Goal: Task Accomplishment & Management: Complete application form

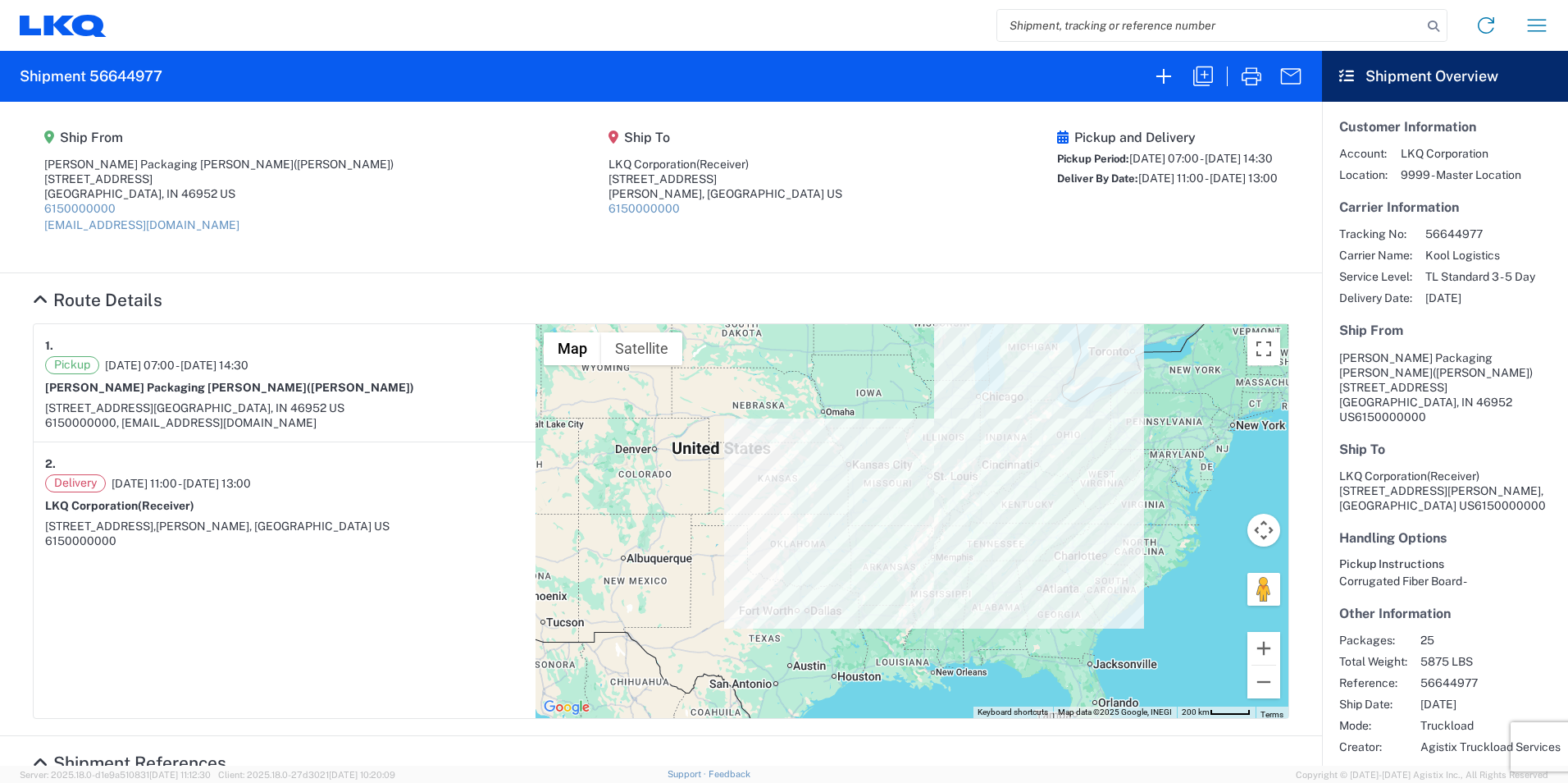
click at [456, 157] on agx-shipment-main-routing-info "Ship From Welch Packaging Marion (Jade Gosser) 2409 W 2nd St Marion, IN 46952 U…" at bounding box center [661, 187] width 1257 height 138
click at [1155, 75] on icon "button" at bounding box center [1164, 76] width 27 height 27
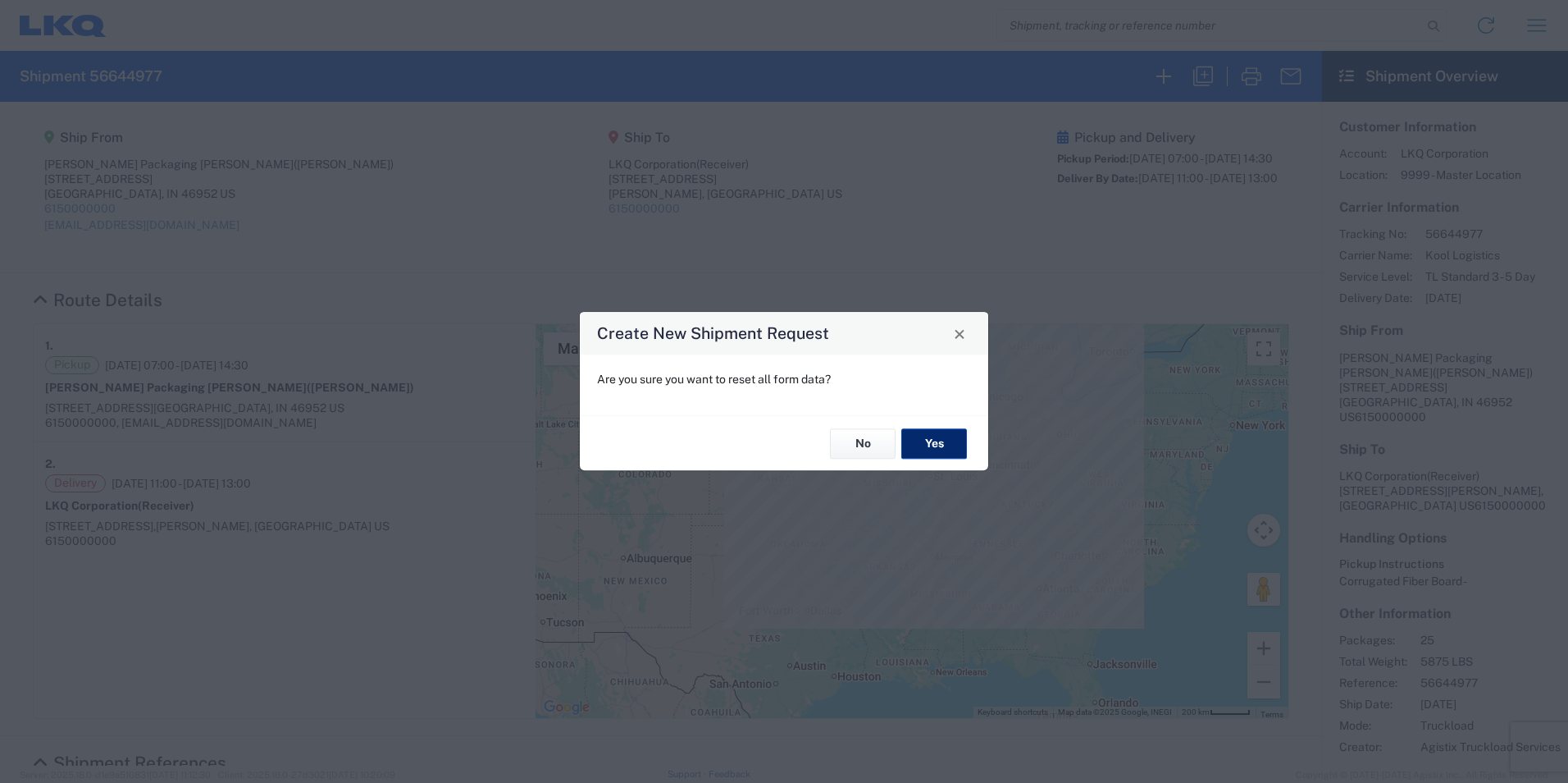
click at [915, 442] on button "Yes" at bounding box center [934, 443] width 65 height 31
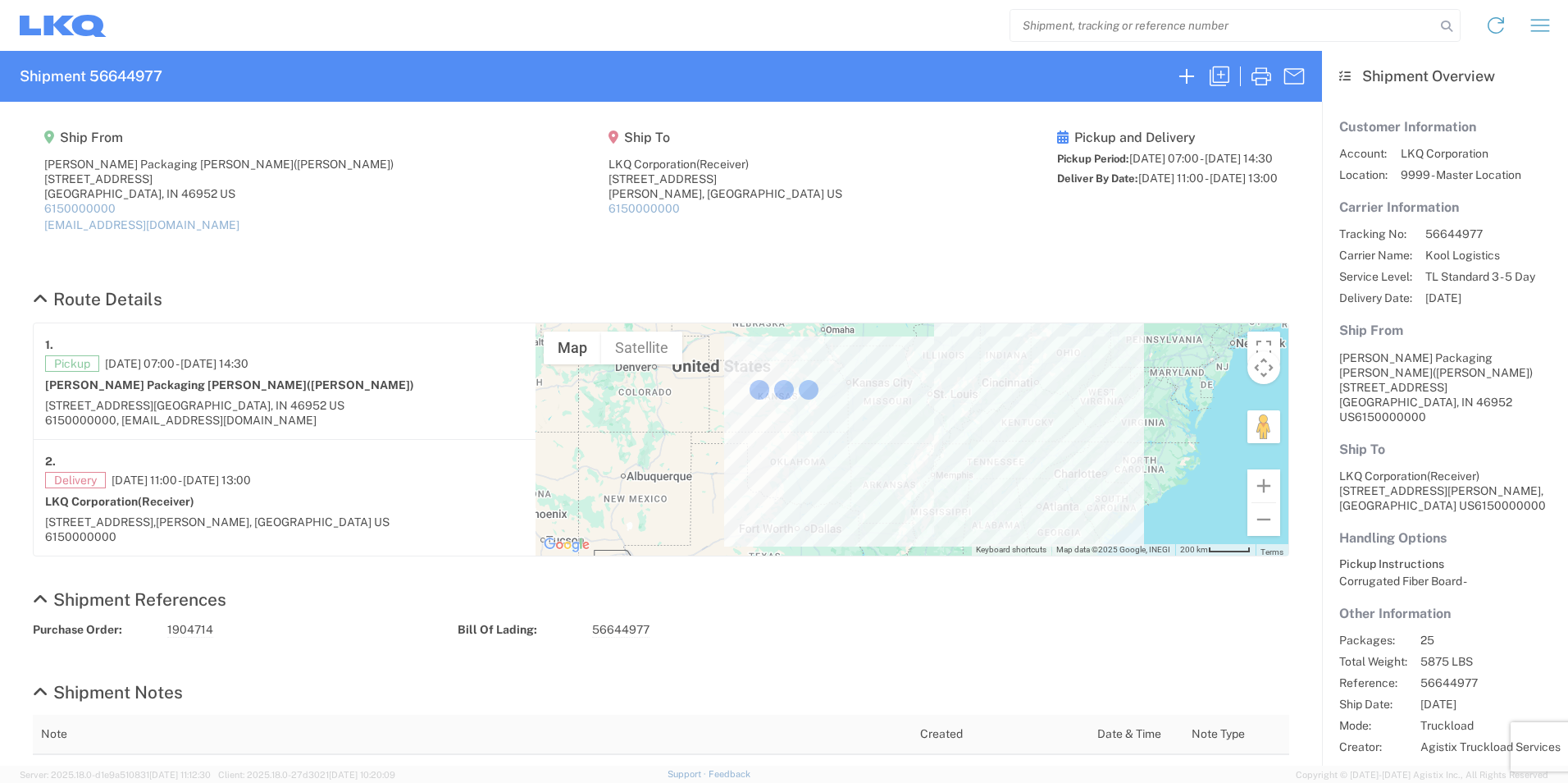
select select "FULL"
select select "LBS"
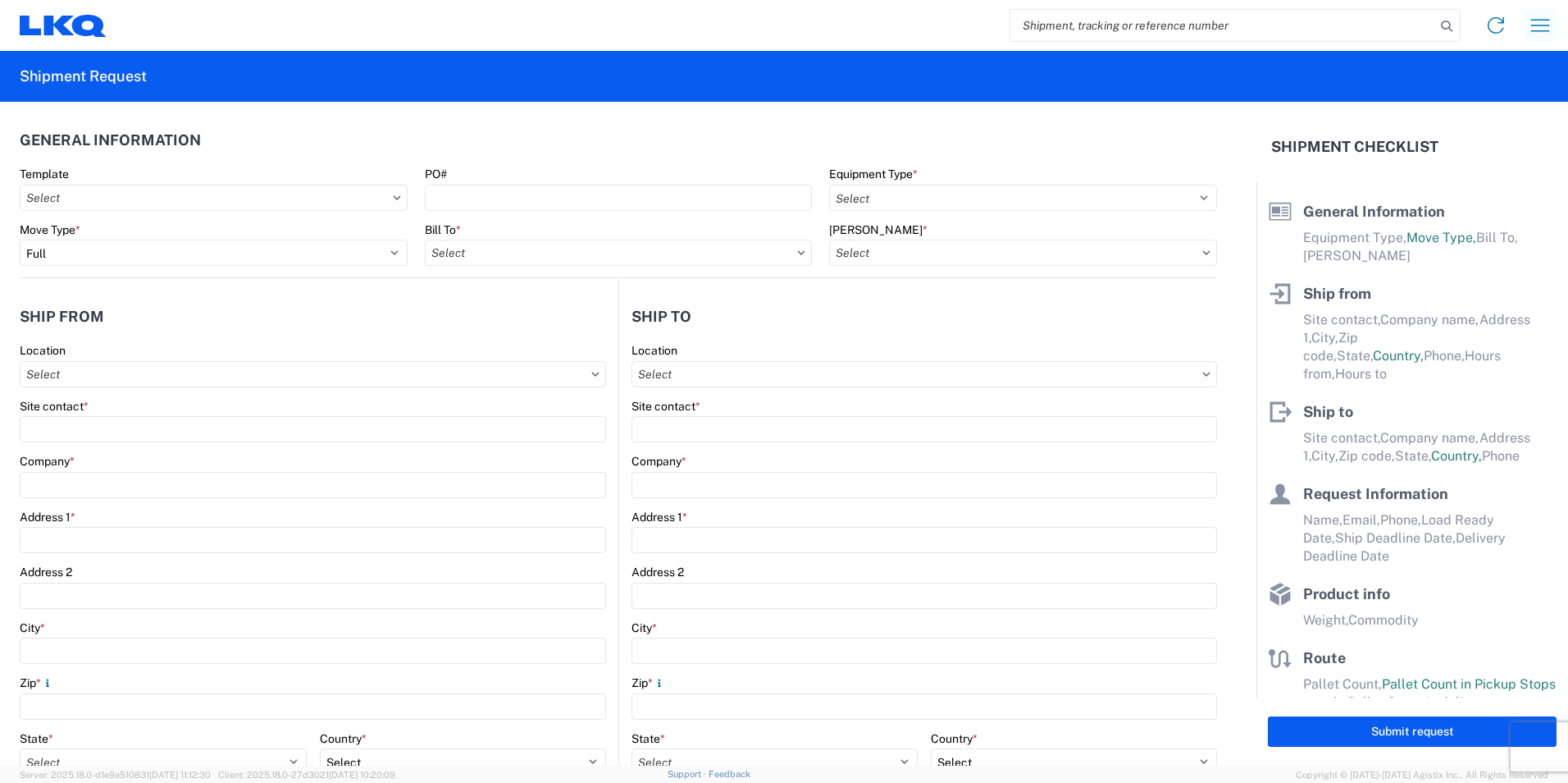
click at [1532, 29] on icon "button" at bounding box center [1541, 26] width 27 height 27
click at [1467, 75] on link "Home" at bounding box center [1476, 75] width 154 height 33
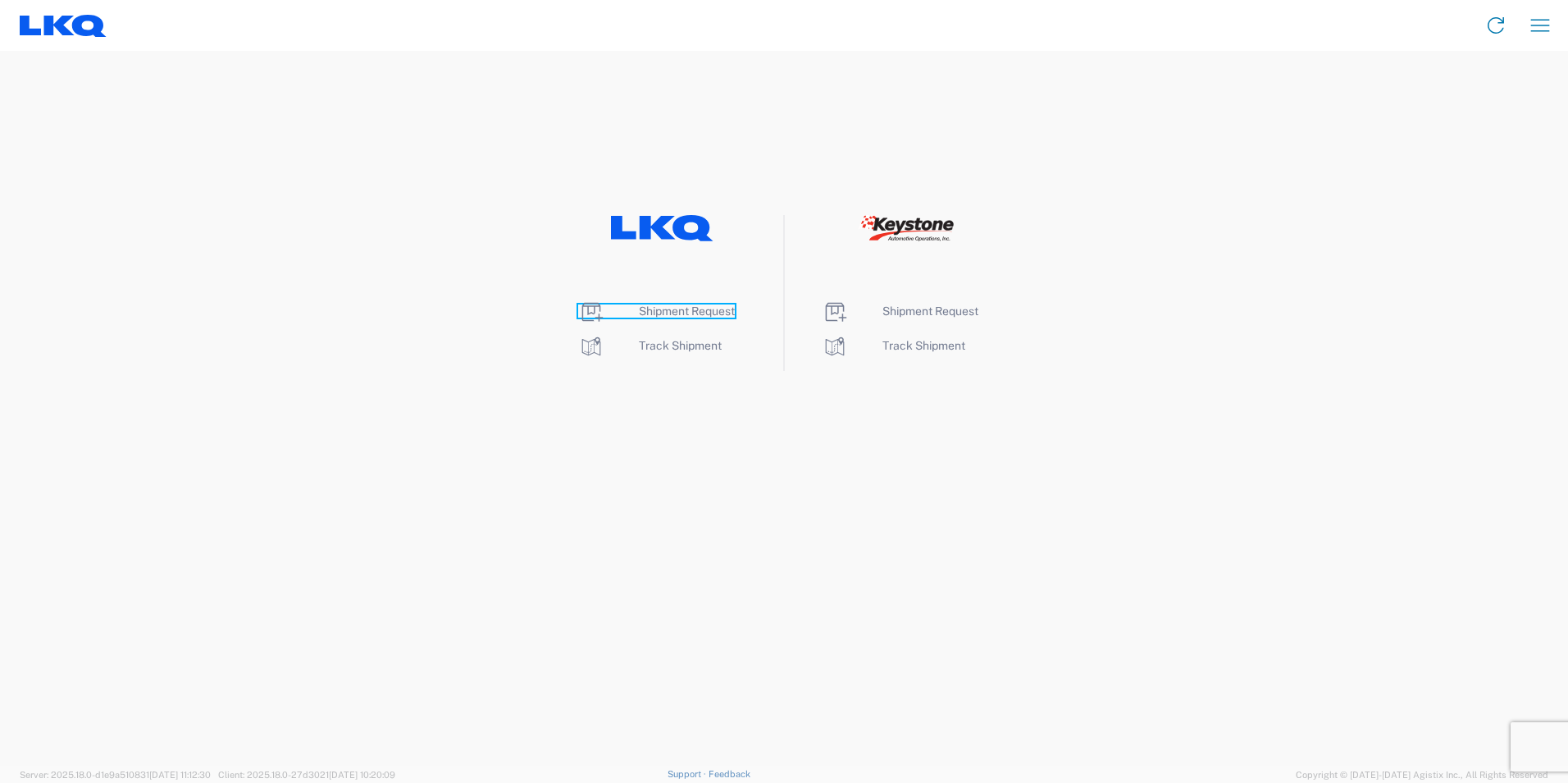
click at [697, 316] on span "Shipment Request" at bounding box center [687, 311] width 96 height 13
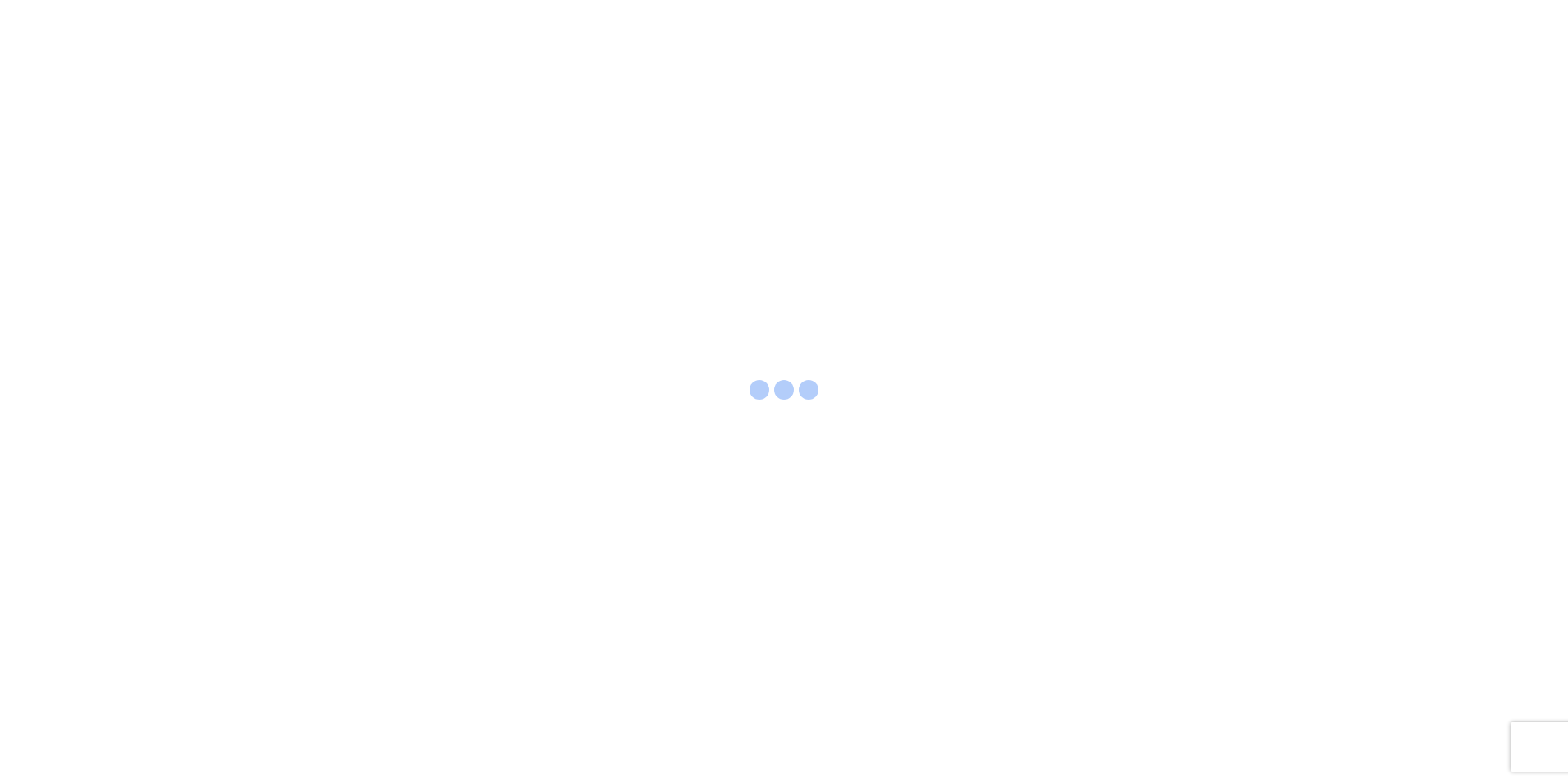
select select "FULL"
select select "US"
select select "LBS"
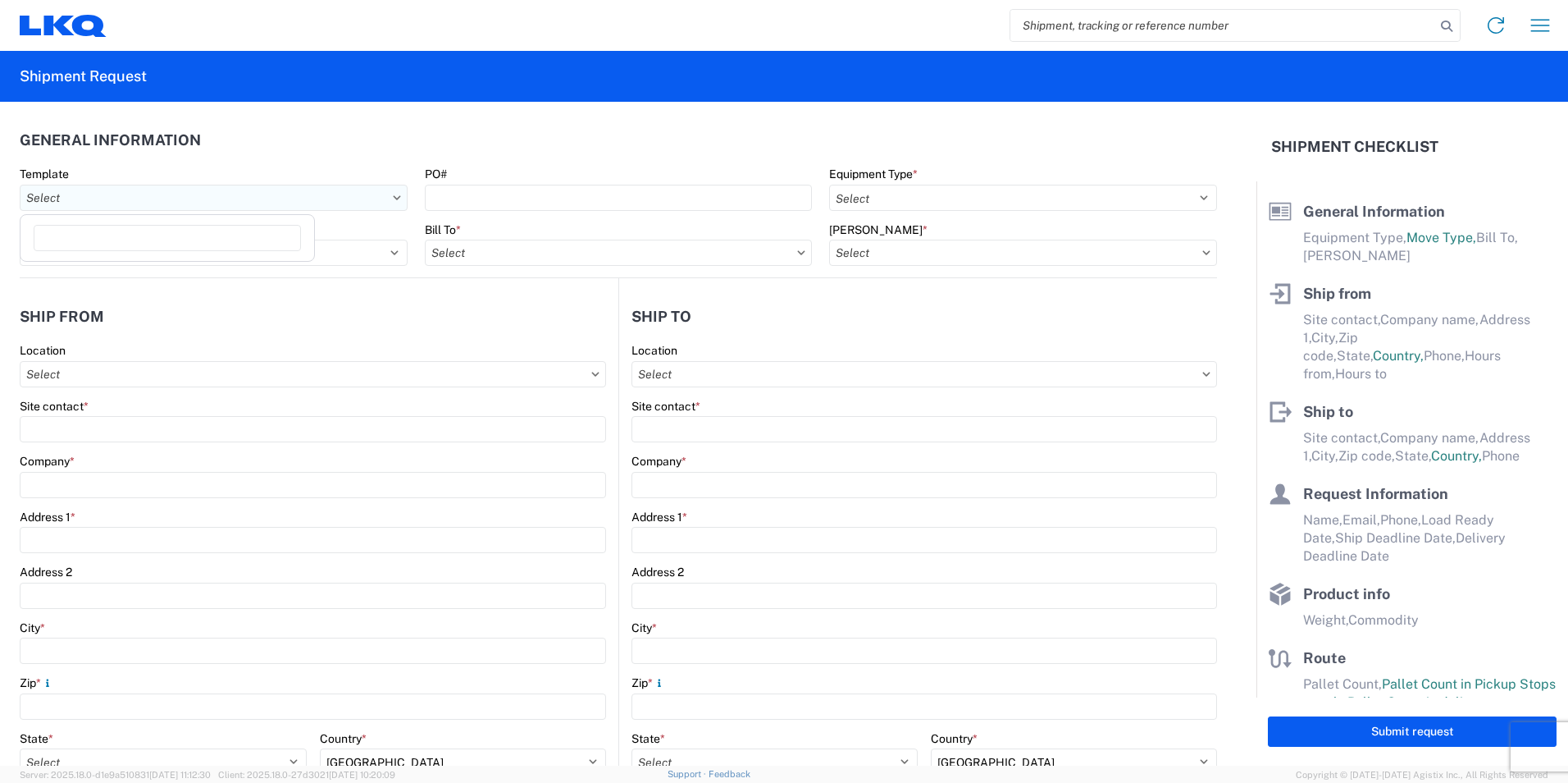
click at [183, 201] on input "Template" at bounding box center [214, 198] width 388 height 27
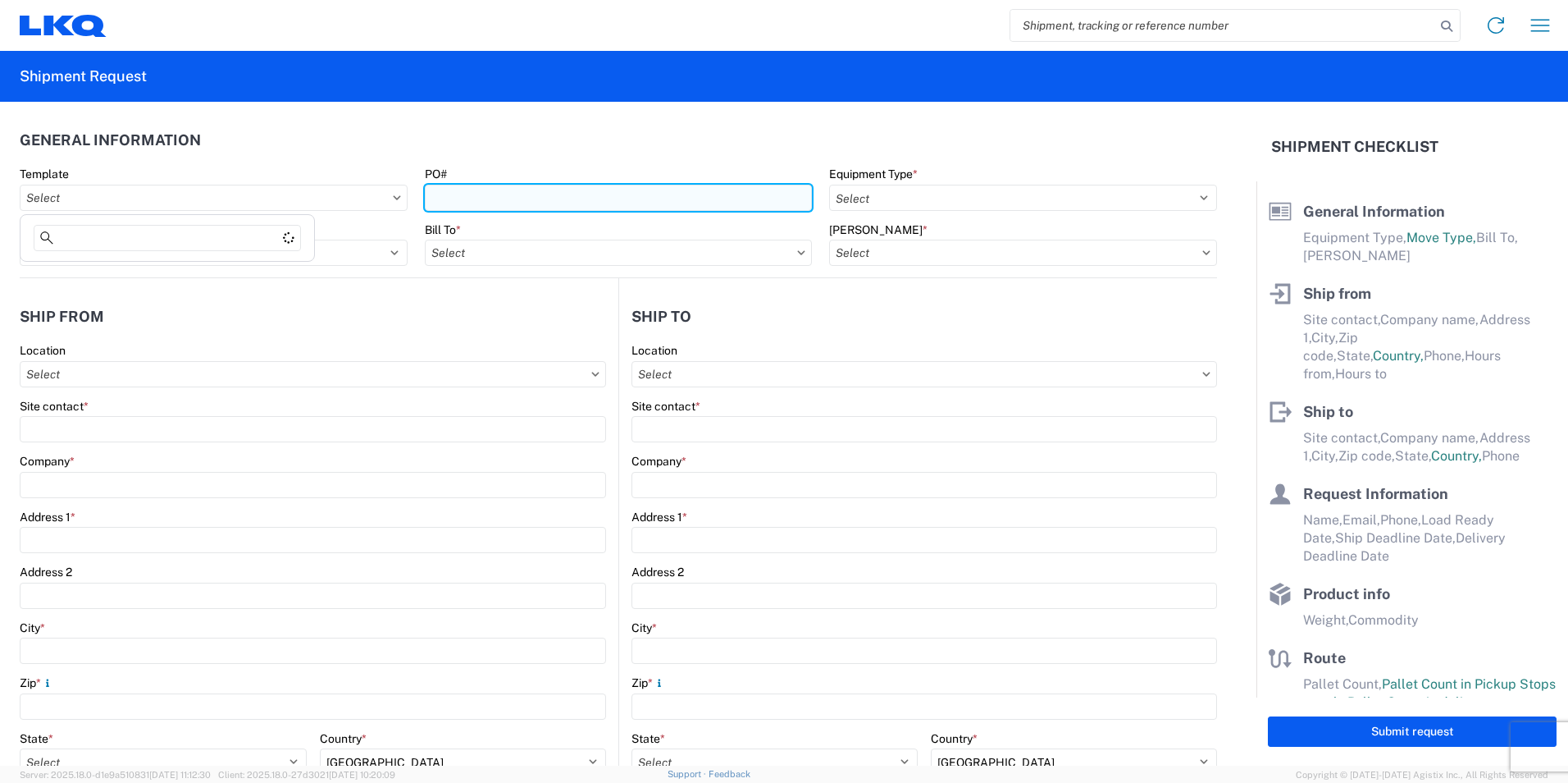
click at [434, 198] on input "PO#" at bounding box center [619, 198] width 388 height 27
click at [520, 202] on input "PO#" at bounding box center [619, 198] width 388 height 27
type input "1846966 and 1874127"
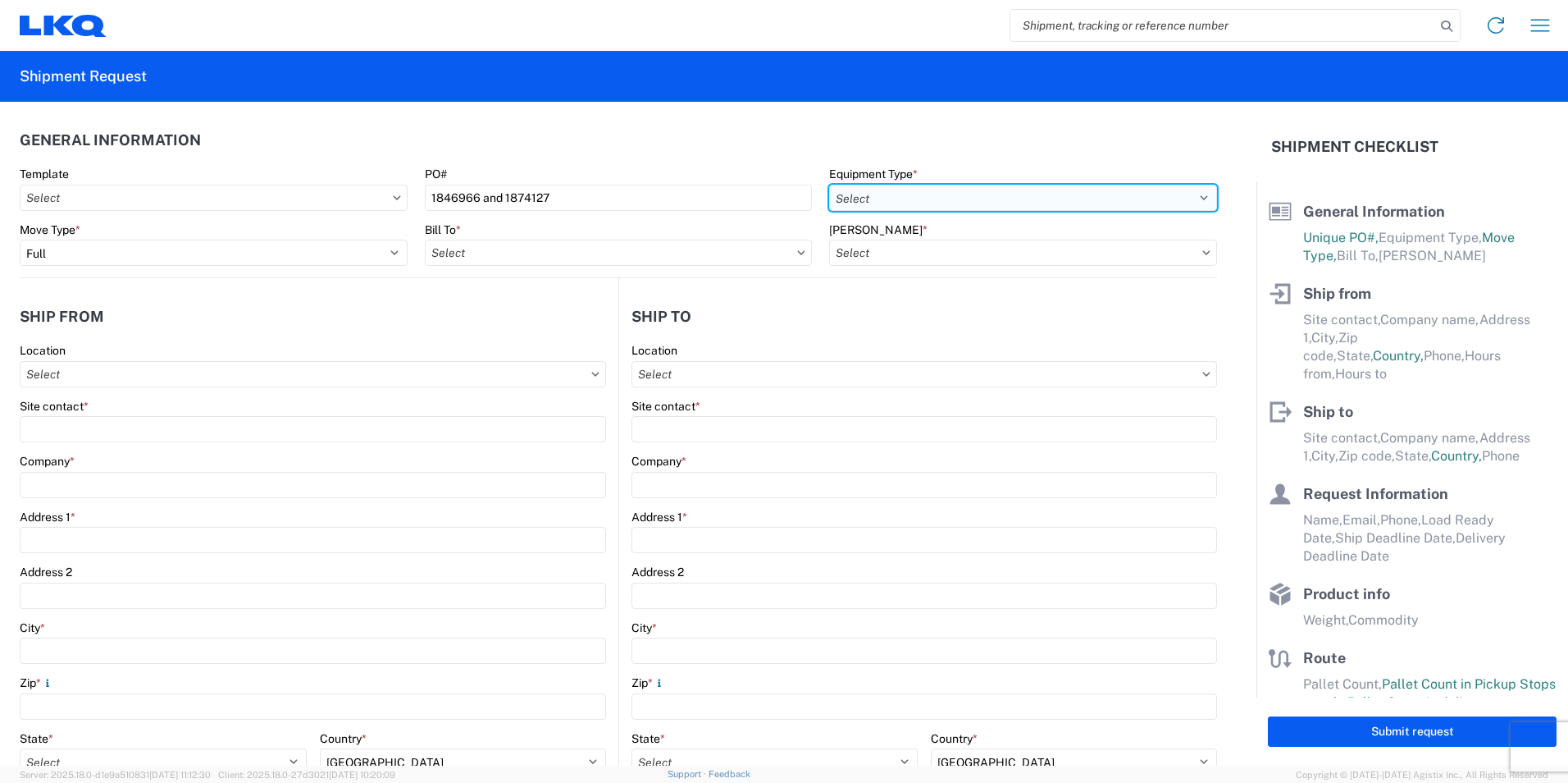
click at [852, 185] on select "Select 53’ Dry Van Flatbed Dropdeck (van) Lowboy (flatbed) Rail" at bounding box center [1023, 198] width 388 height 27
select select "STDV"
click at [829, 185] on select "Select 53’ Dry Van Flatbed Dropdeck (van) Lowboy (flatbed) Rail" at bounding box center [1023, 198] width 388 height 27
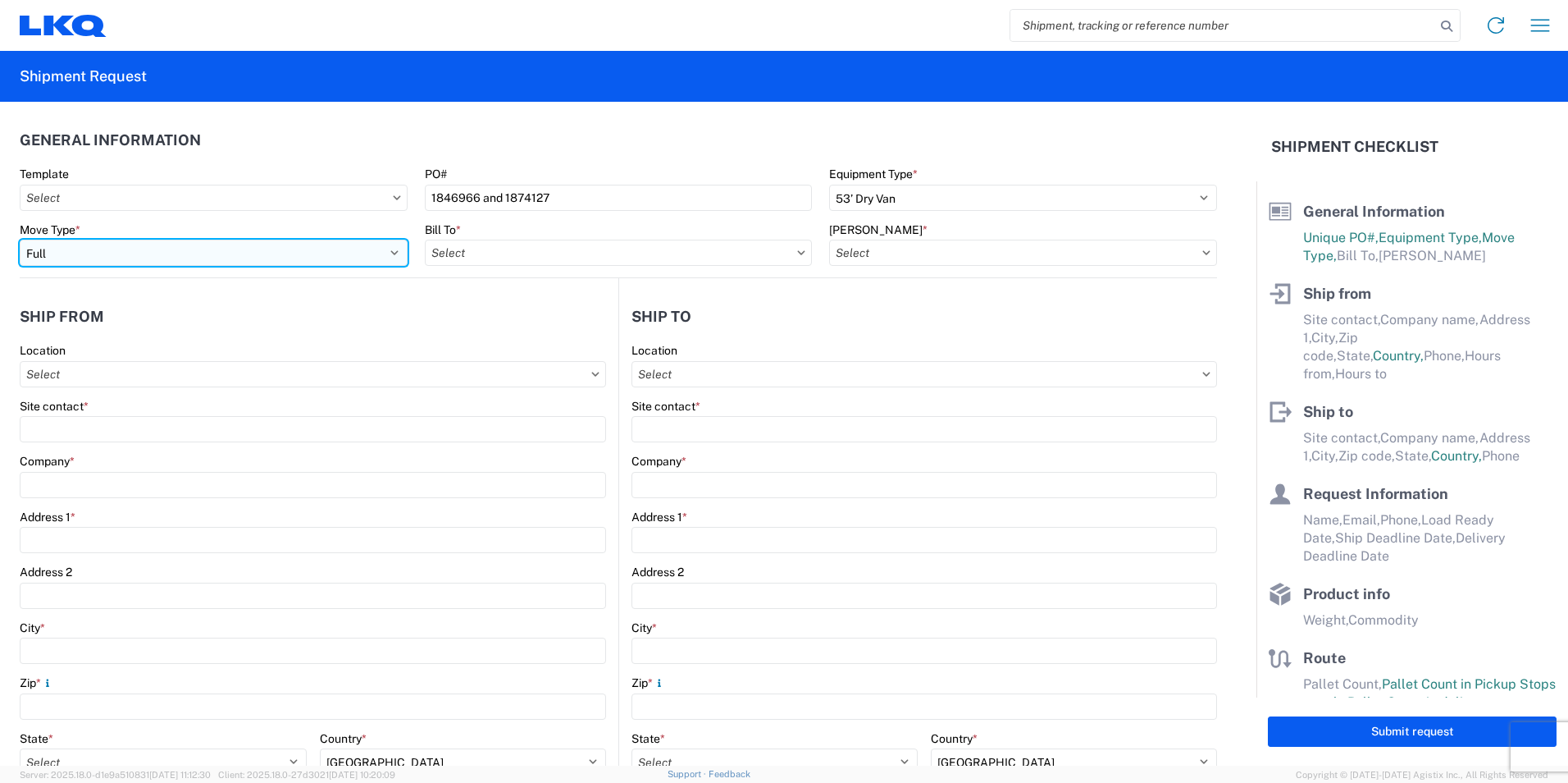
click at [178, 254] on select "Select Full Partial TL" at bounding box center [214, 253] width 388 height 27
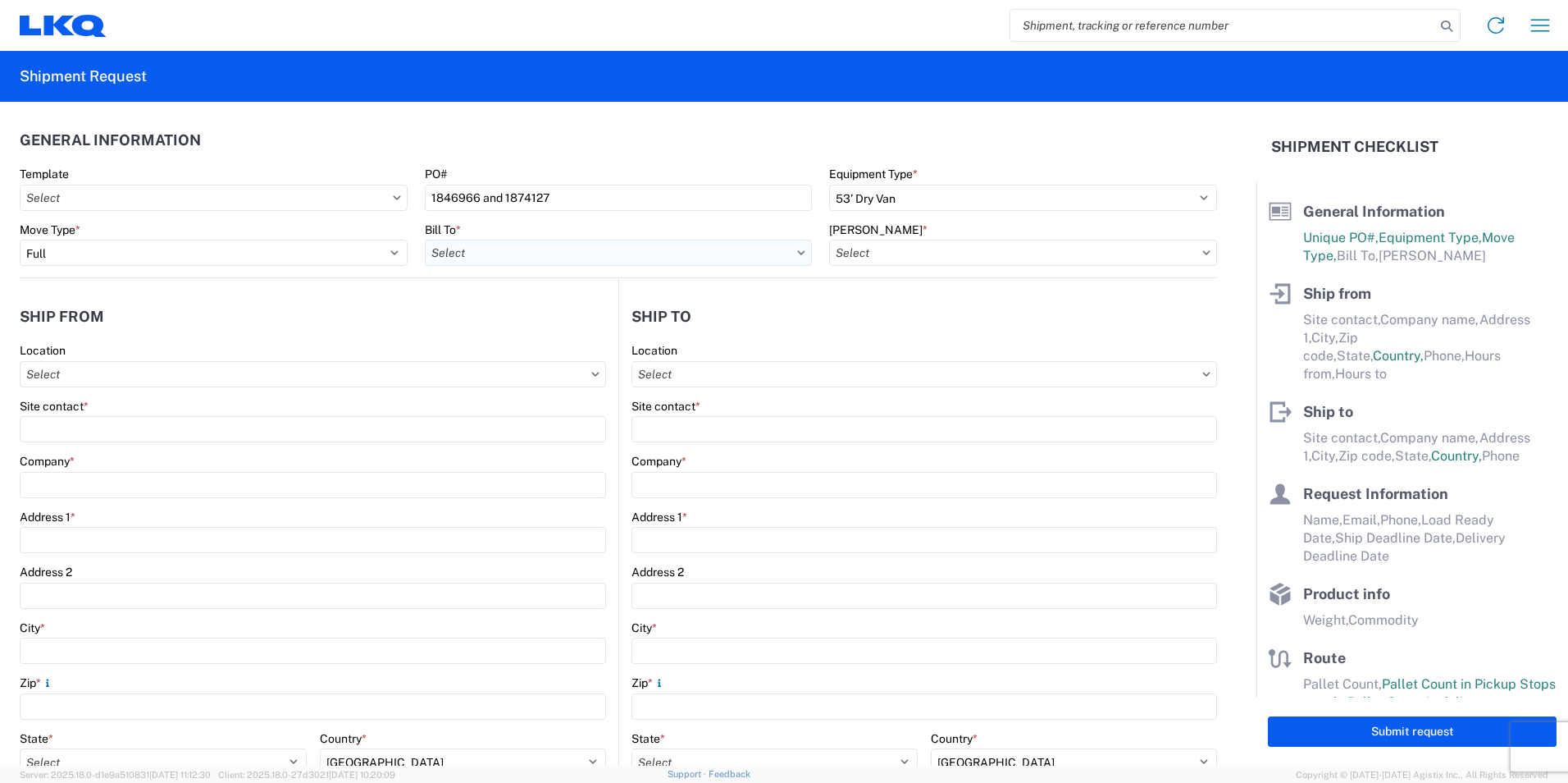
click at [543, 249] on input "Bill To *" at bounding box center [619, 253] width 388 height 27
type input "lkq"
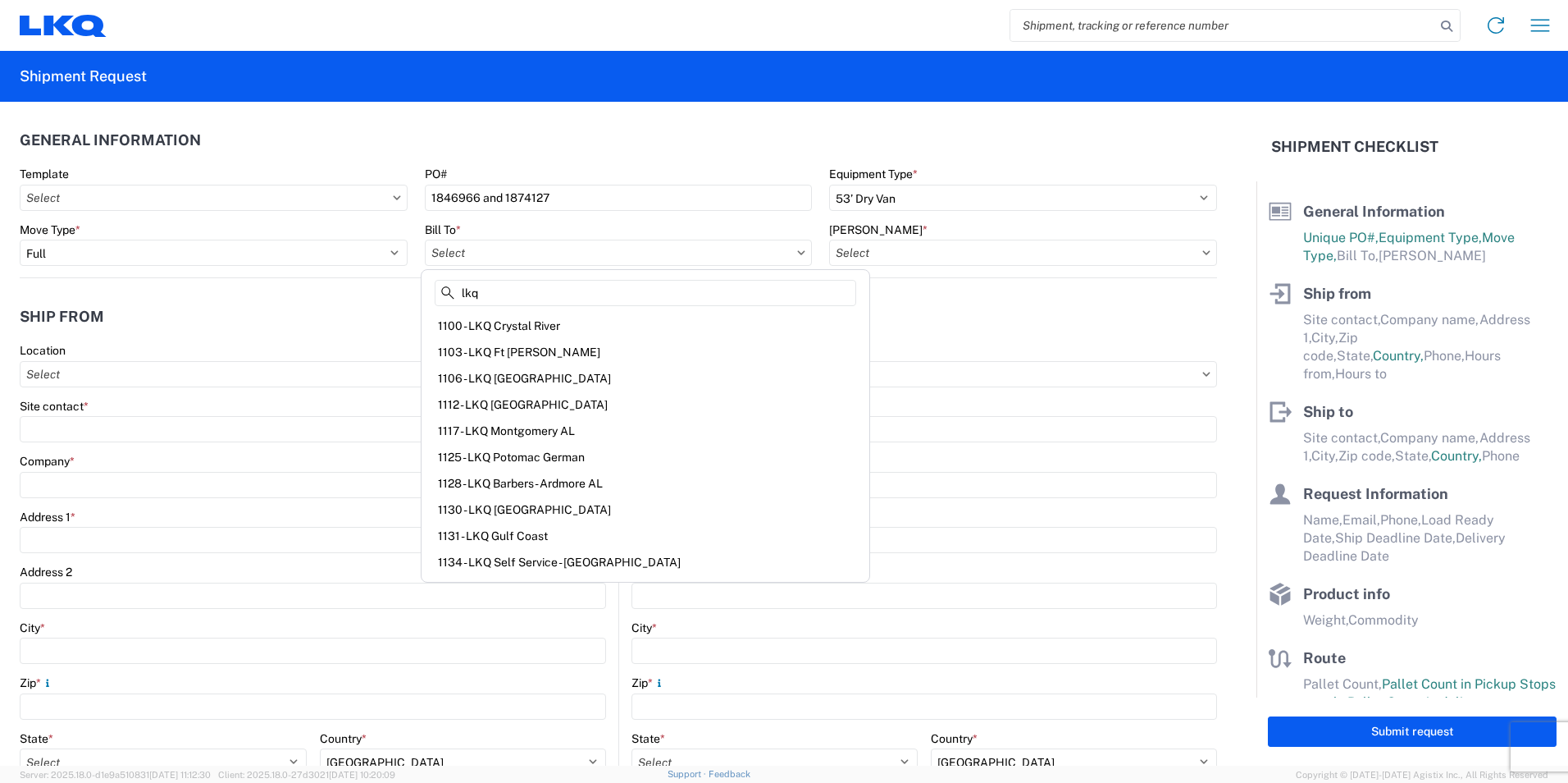
drag, startPoint x: 574, startPoint y: 285, endPoint x: 419, endPoint y: 289, distance: 155.1
click at [419, 289] on agx-block-ui "Home Shipment request Shipment tracking Shipment Request General Information Te…" at bounding box center [784, 391] width 1568 height 783
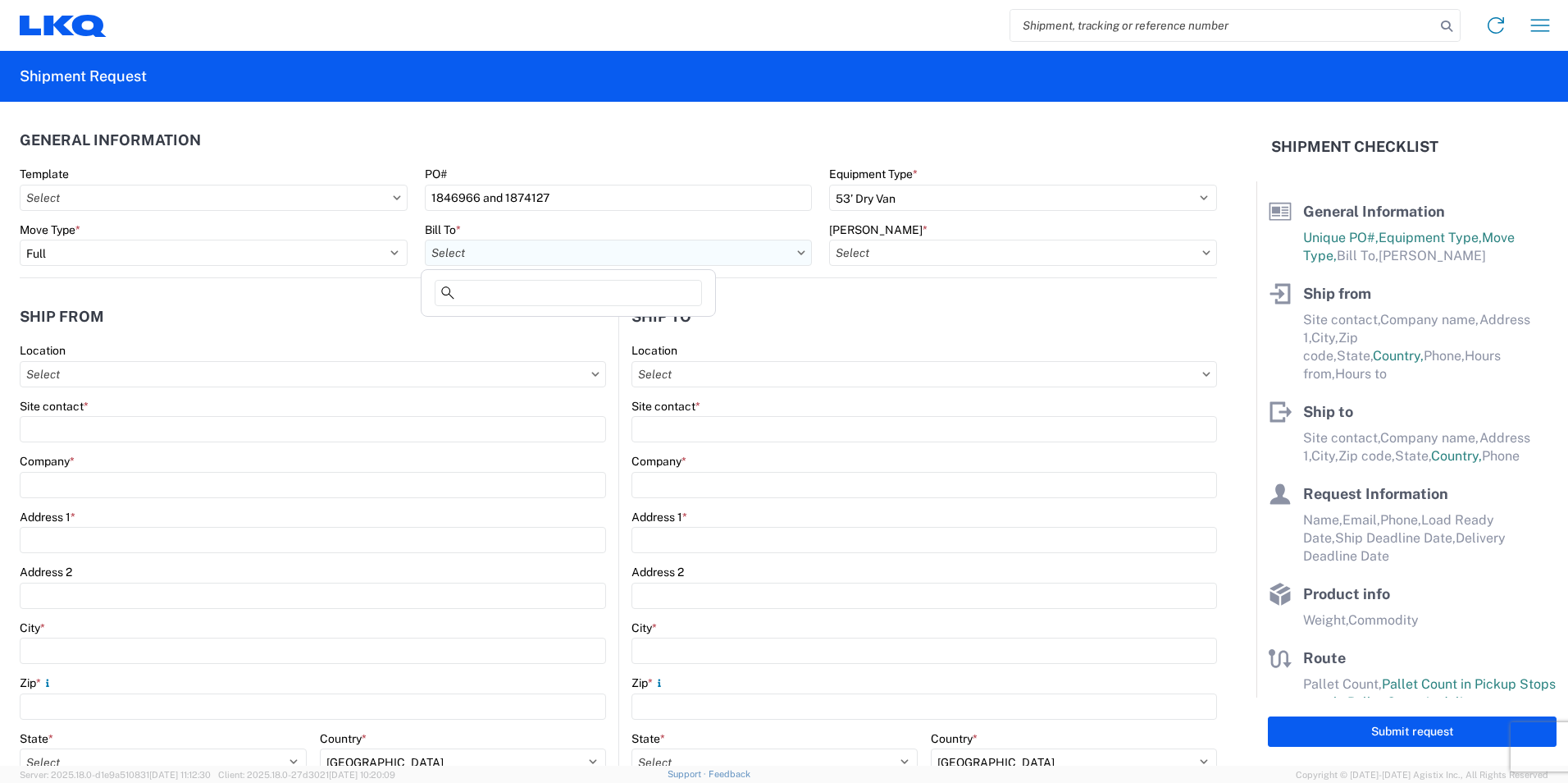
click at [446, 244] on input "Bill To *" at bounding box center [619, 253] width 388 height 27
type input "1386"
click at [528, 323] on div "1386 - LKQ [GEOGRAPHIC_DATA][US_STATE]" at bounding box center [568, 326] width 287 height 27
type input "1386 - LKQ [GEOGRAPHIC_DATA][US_STATE]"
click at [957, 243] on input "[PERSON_NAME] *" at bounding box center [1023, 253] width 388 height 27
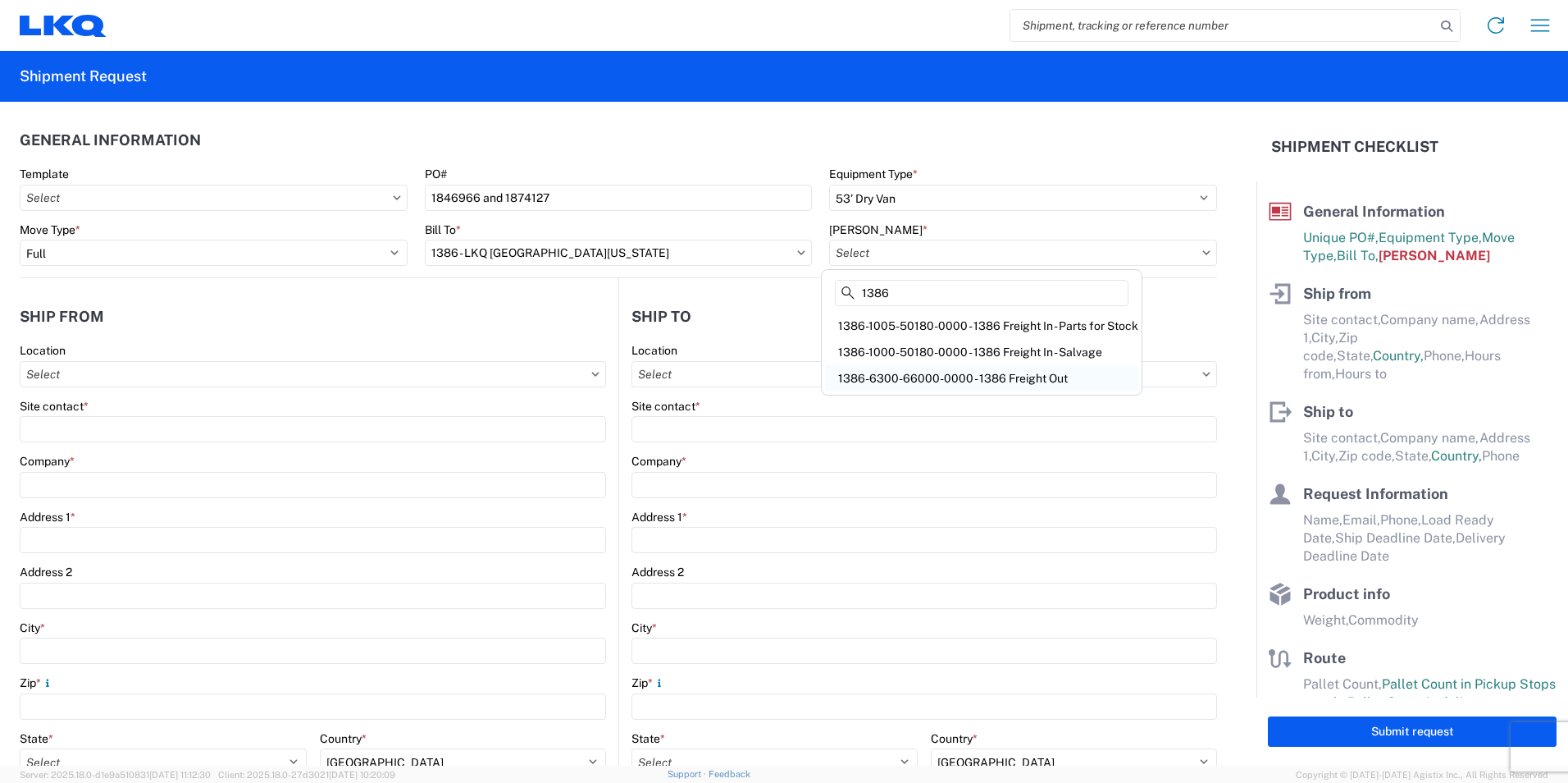
type input "1386"
click at [1069, 375] on div "1386-6300-66000-0000 - 1386 Freight Out" at bounding box center [982, 379] width 313 height 27
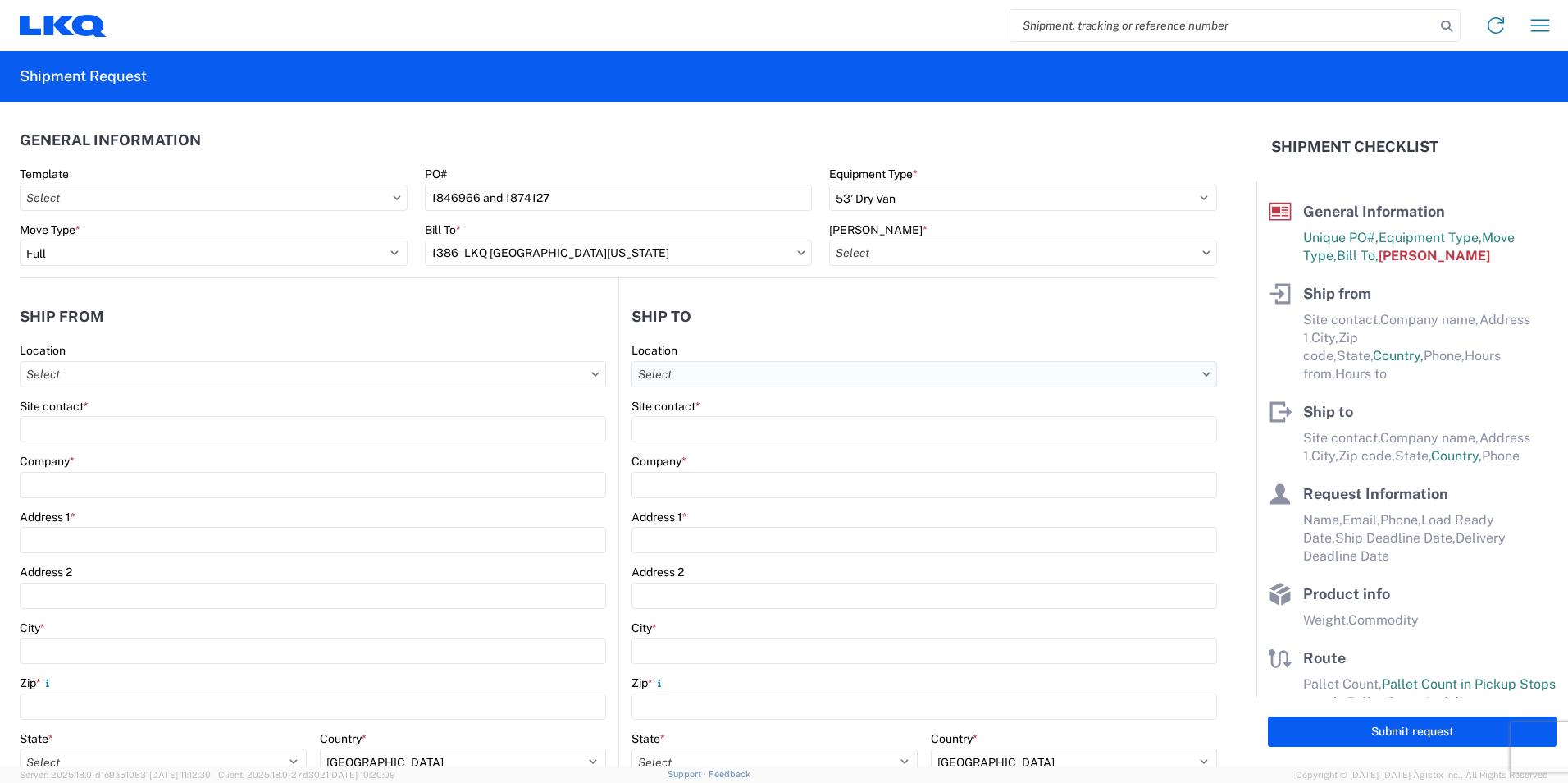
type input "1386-6300-66000-0000 - 1386 Freight Out"
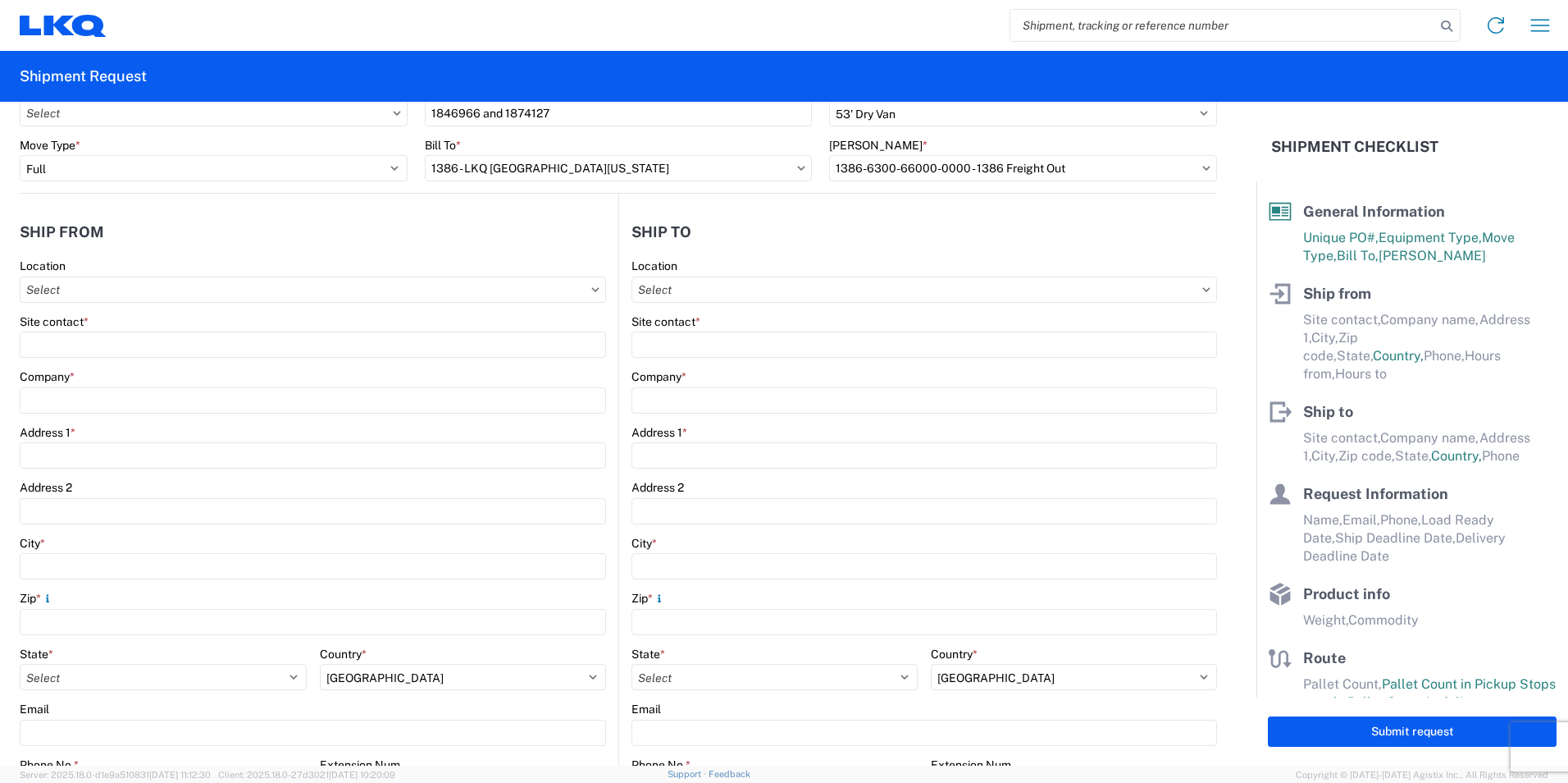
scroll to position [164, 0]
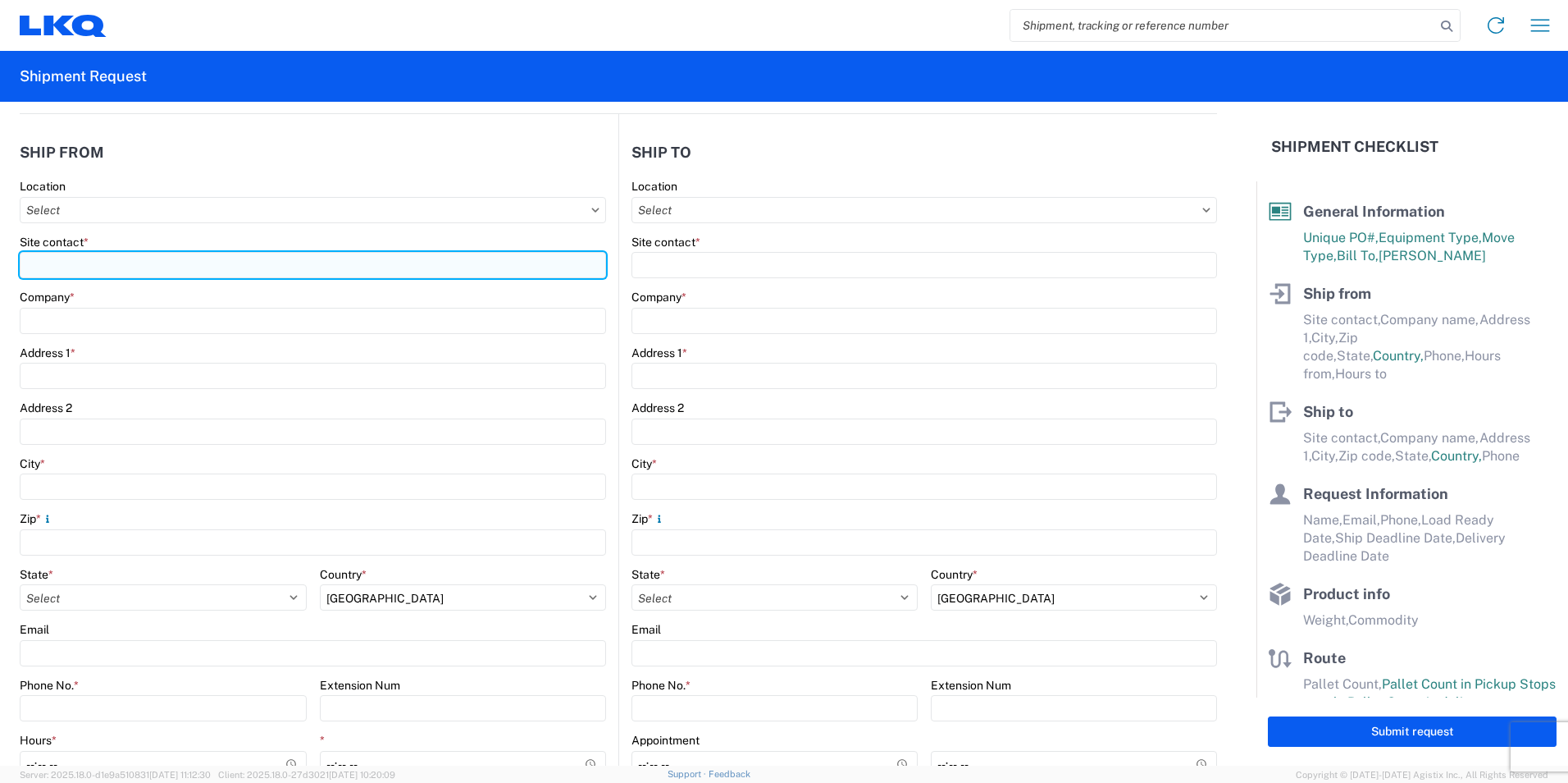
click at [113, 263] on input "Site contact *" at bounding box center [313, 265] width 586 height 27
type input "M"
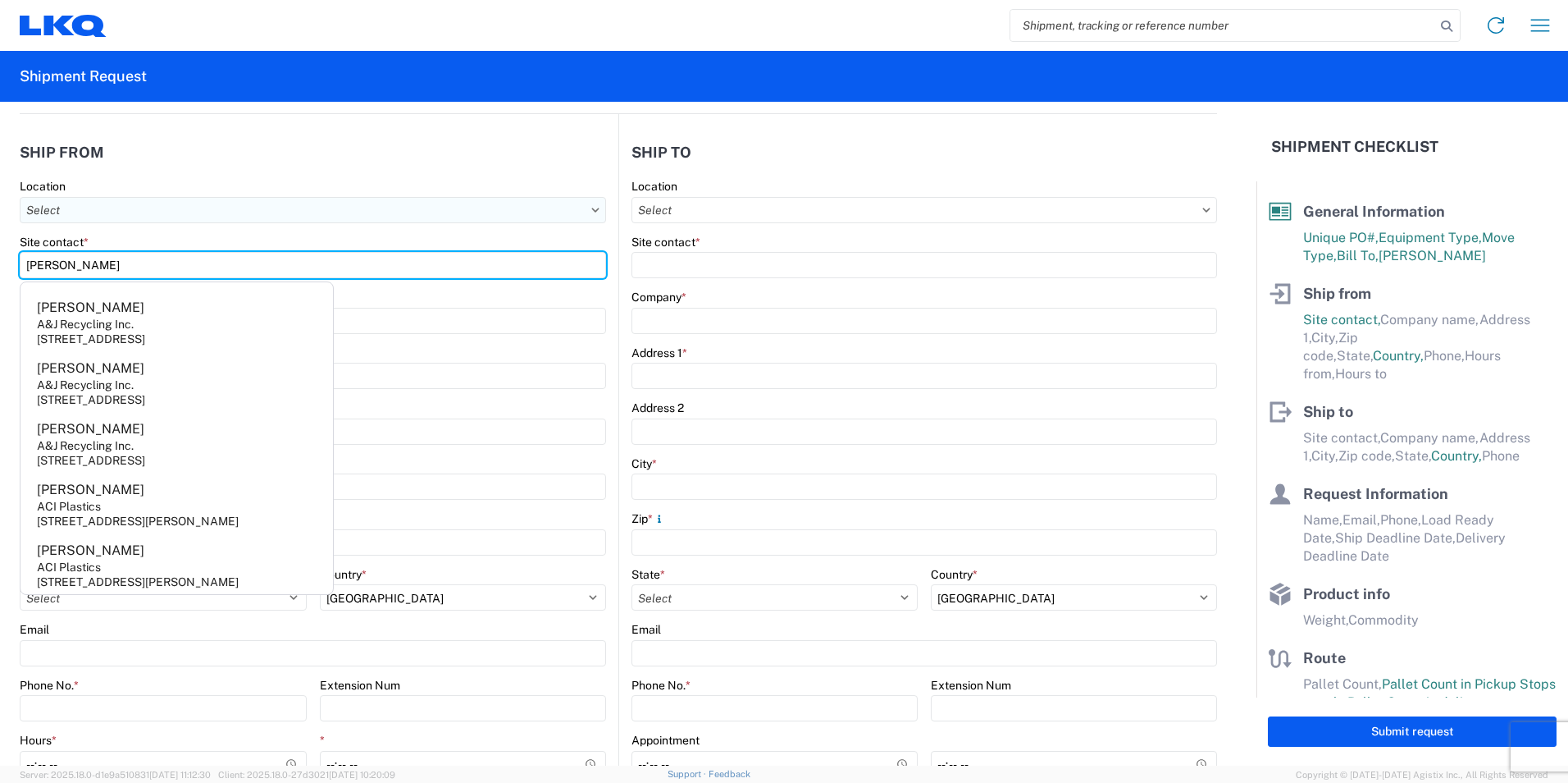
type input "[PERSON_NAME]"
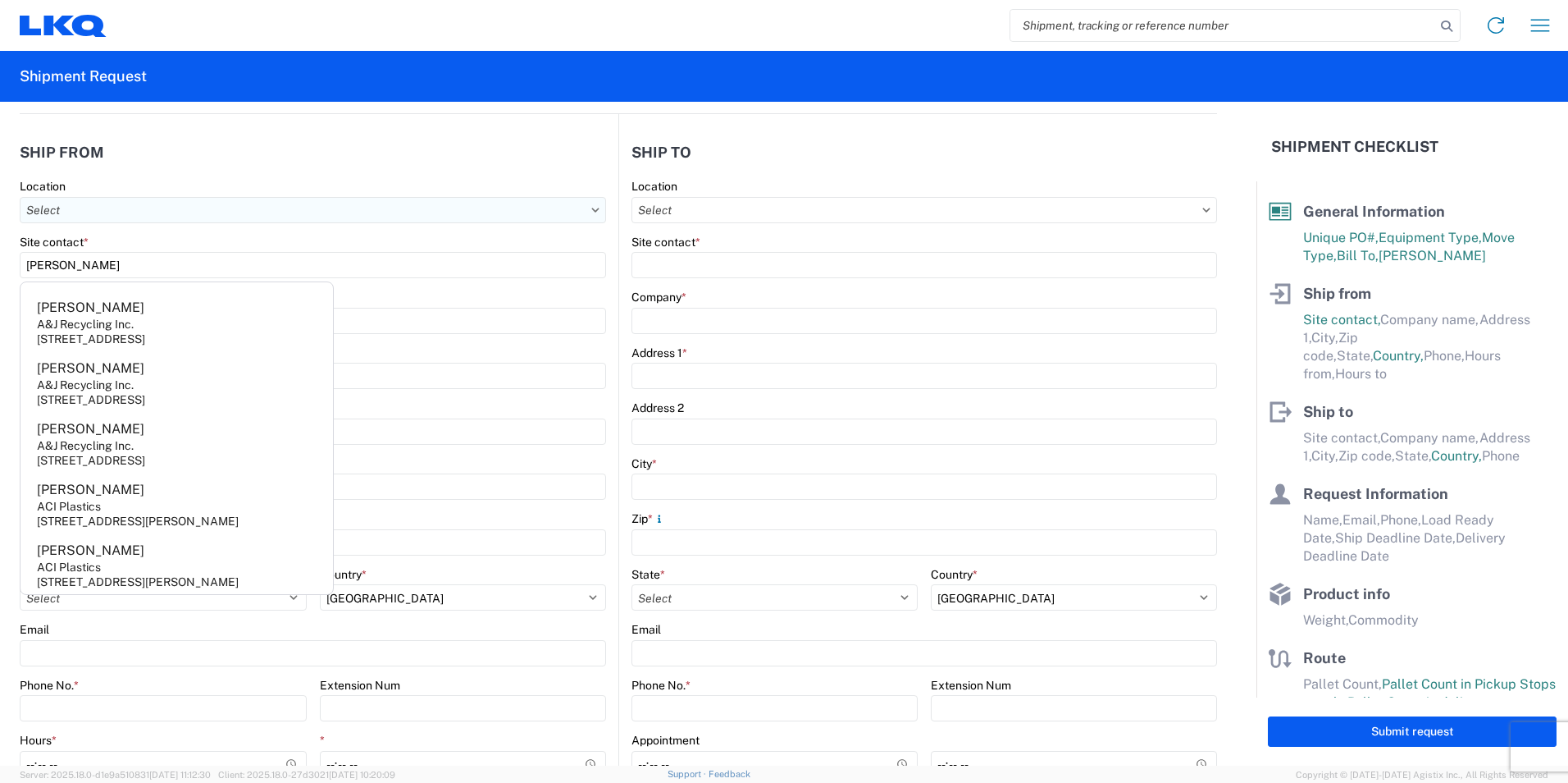
click at [163, 210] on input "Location" at bounding box center [313, 210] width 586 height 27
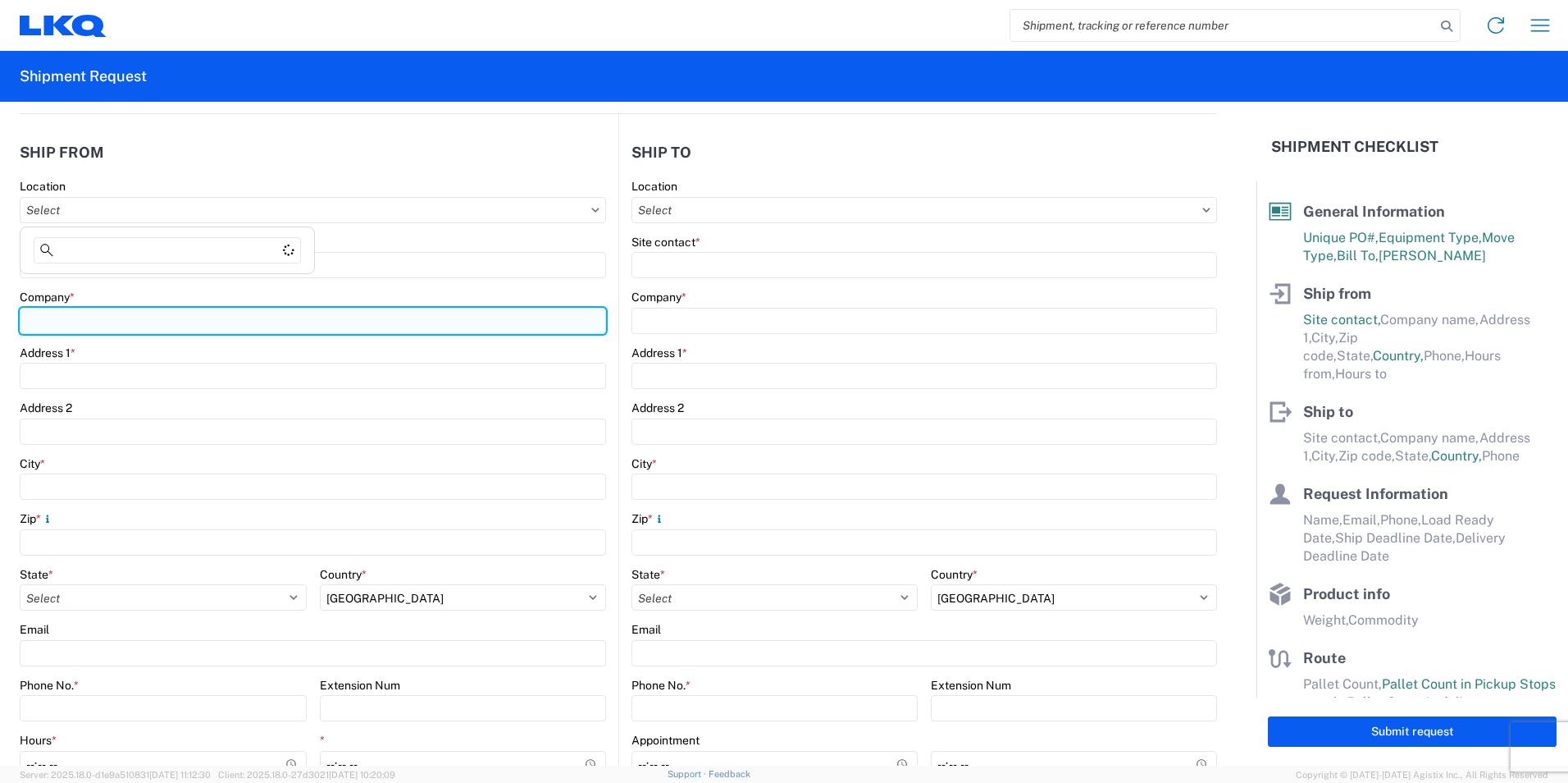
click at [88, 312] on input "Company *" at bounding box center [313, 321] width 586 height 27
type input "[PERSON_NAME] Packaging"
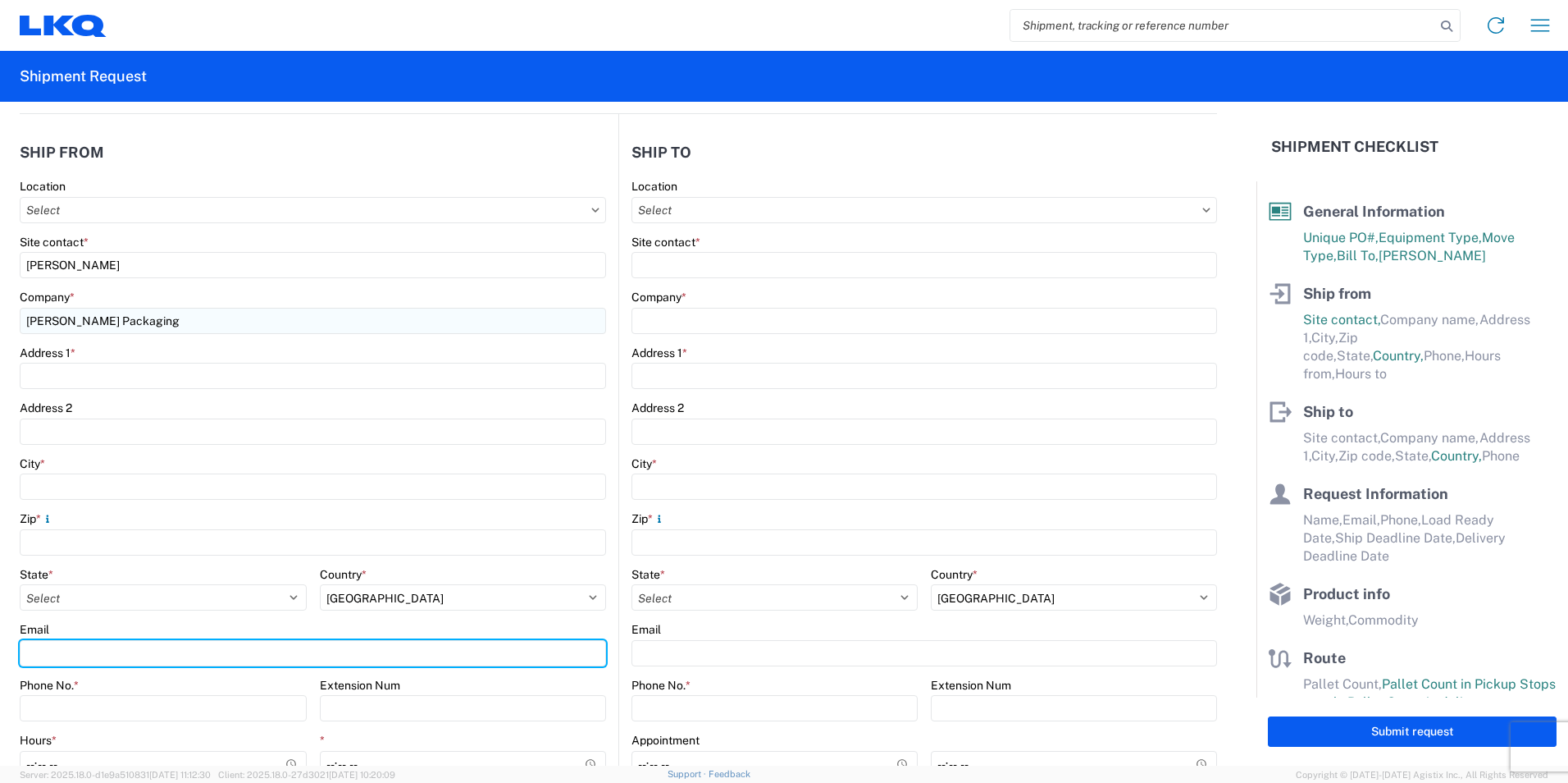
type input "[EMAIL_ADDRESS][DOMAIN_NAME]"
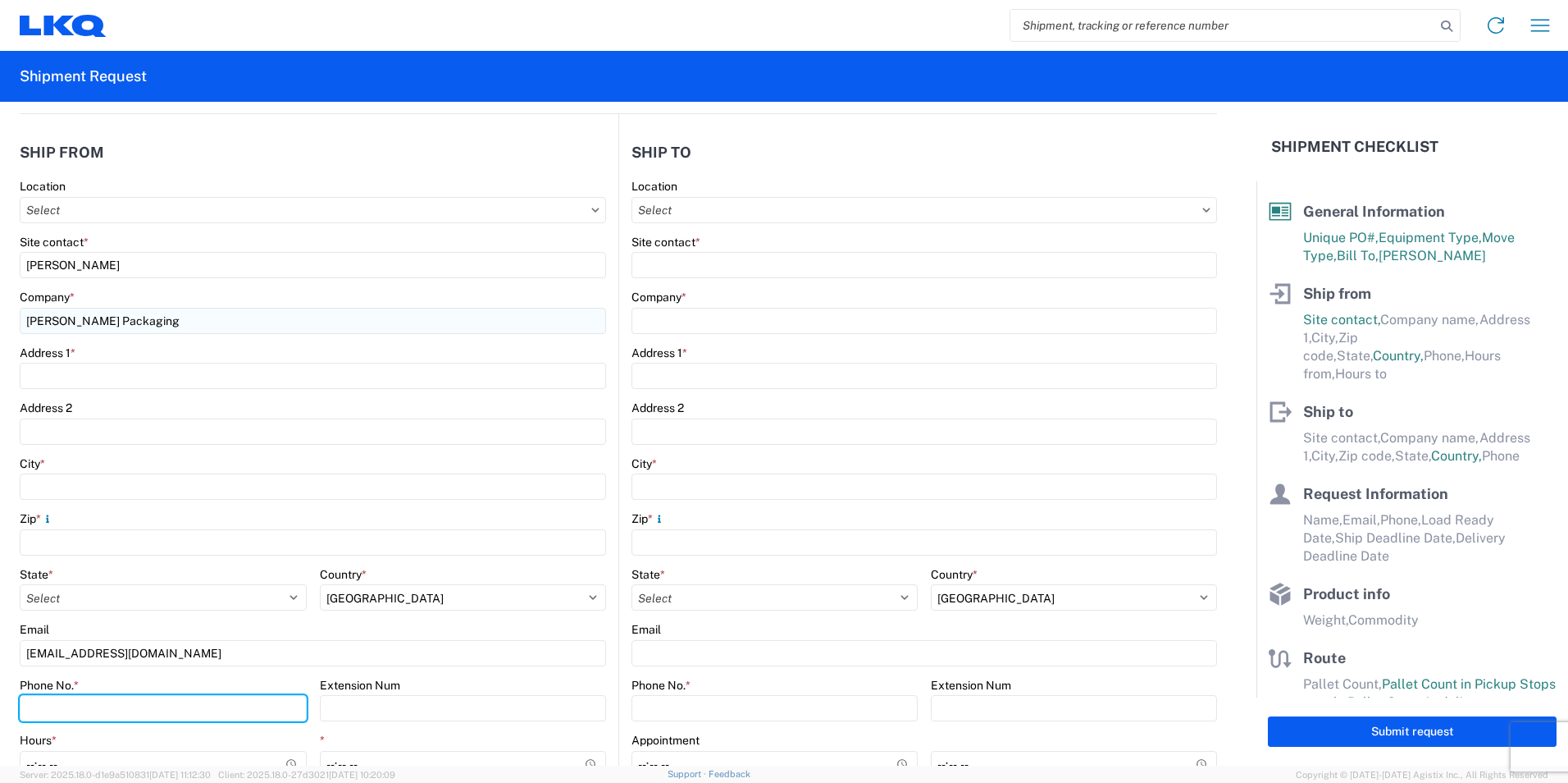
type input "7656512600"
click at [130, 362] on div "Address 1 *" at bounding box center [313, 367] width 586 height 44
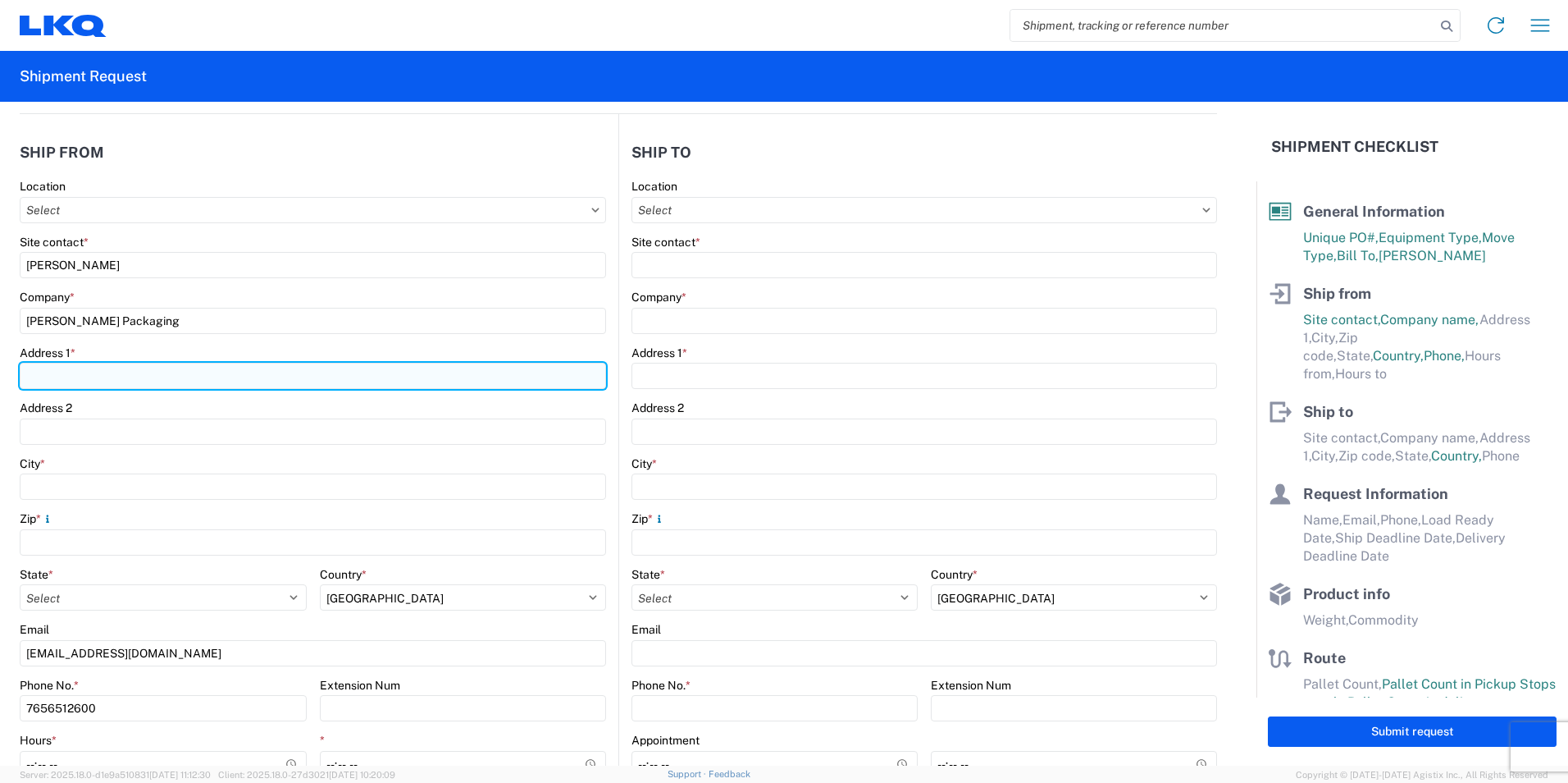
click at [130, 379] on input "Address 1 *" at bounding box center [313, 376] width 586 height 27
type input "[STREET_ADDRESS]"
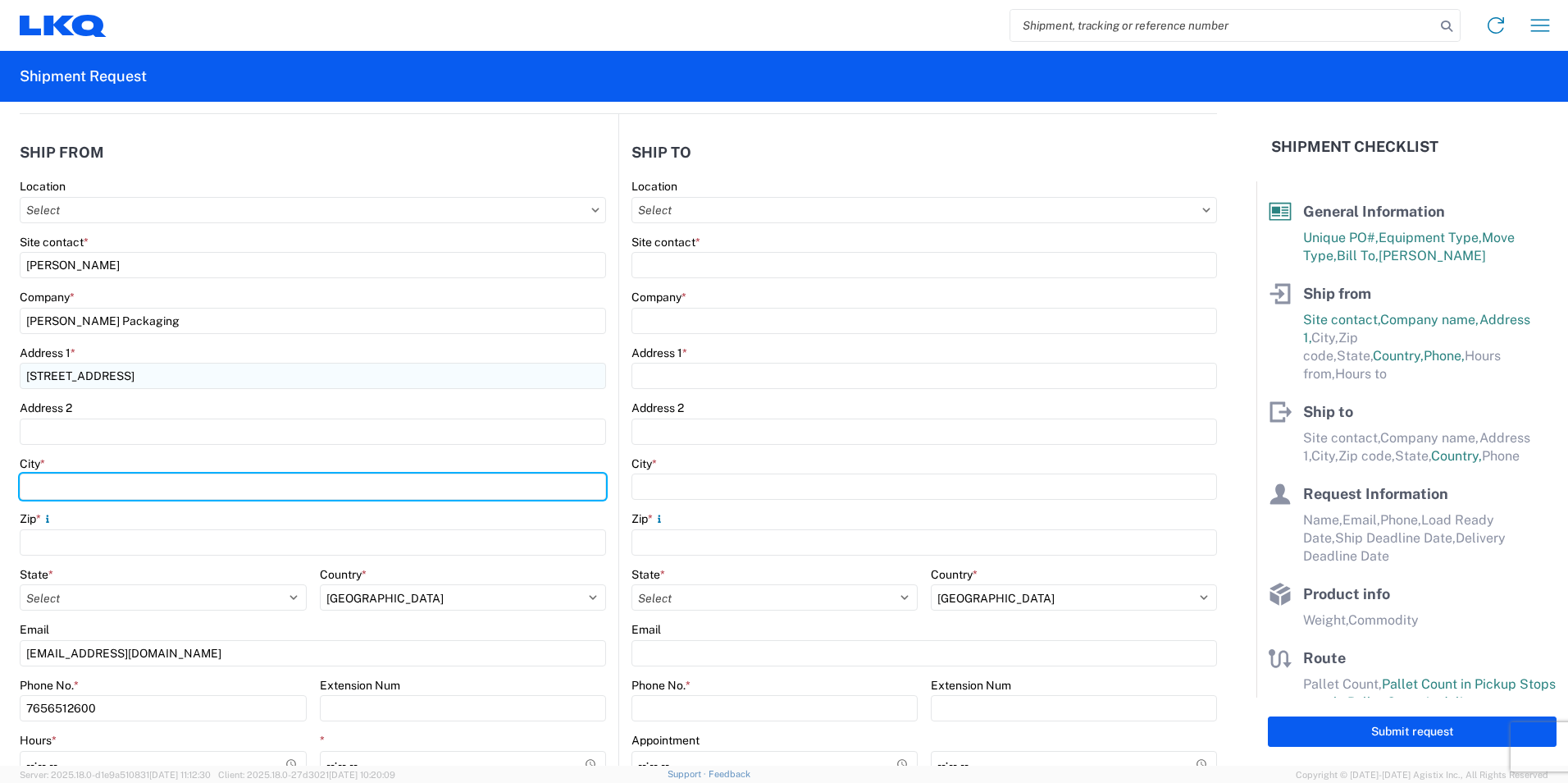
type input "[PERSON_NAME]"
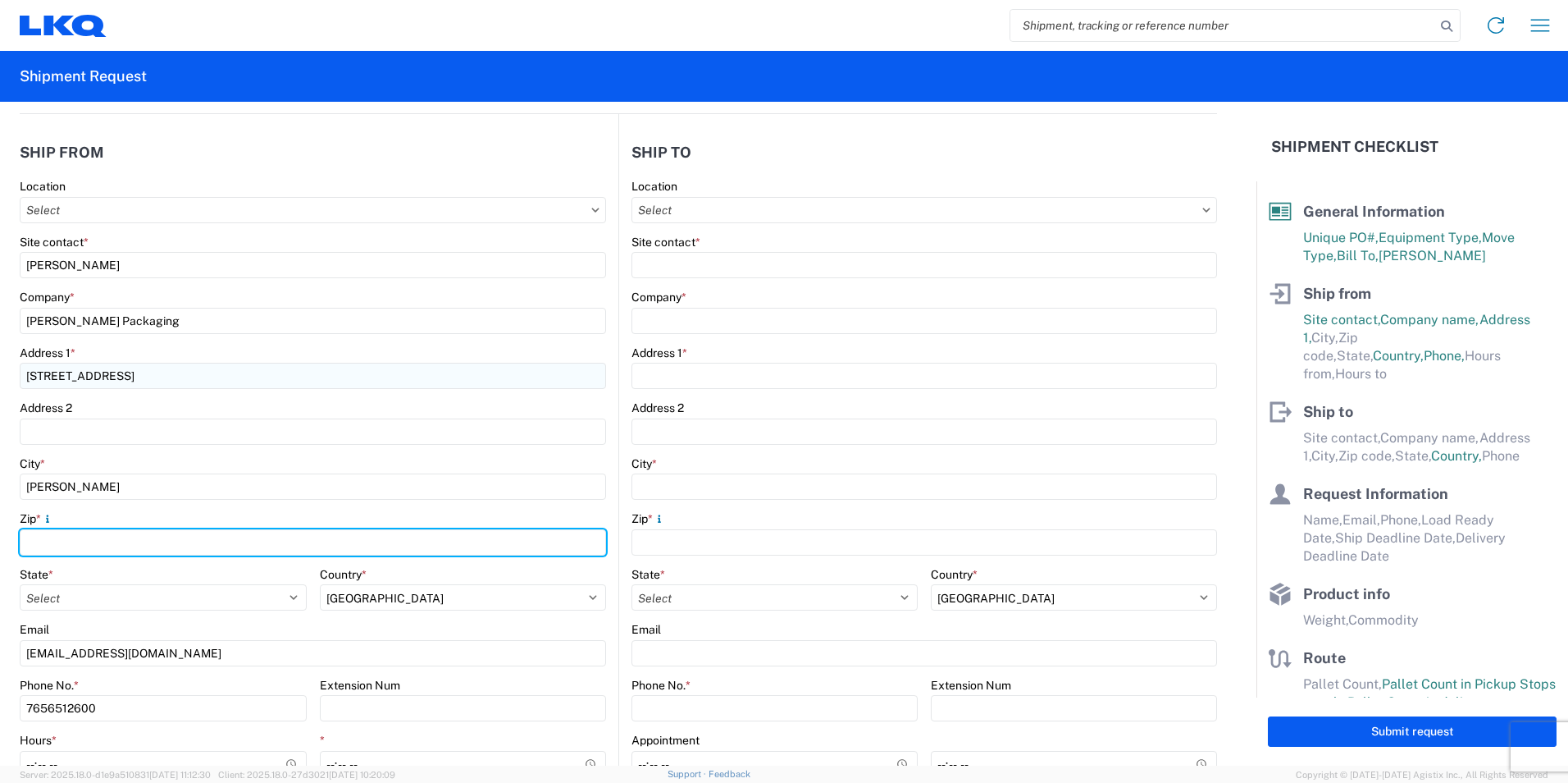
type input "46952"
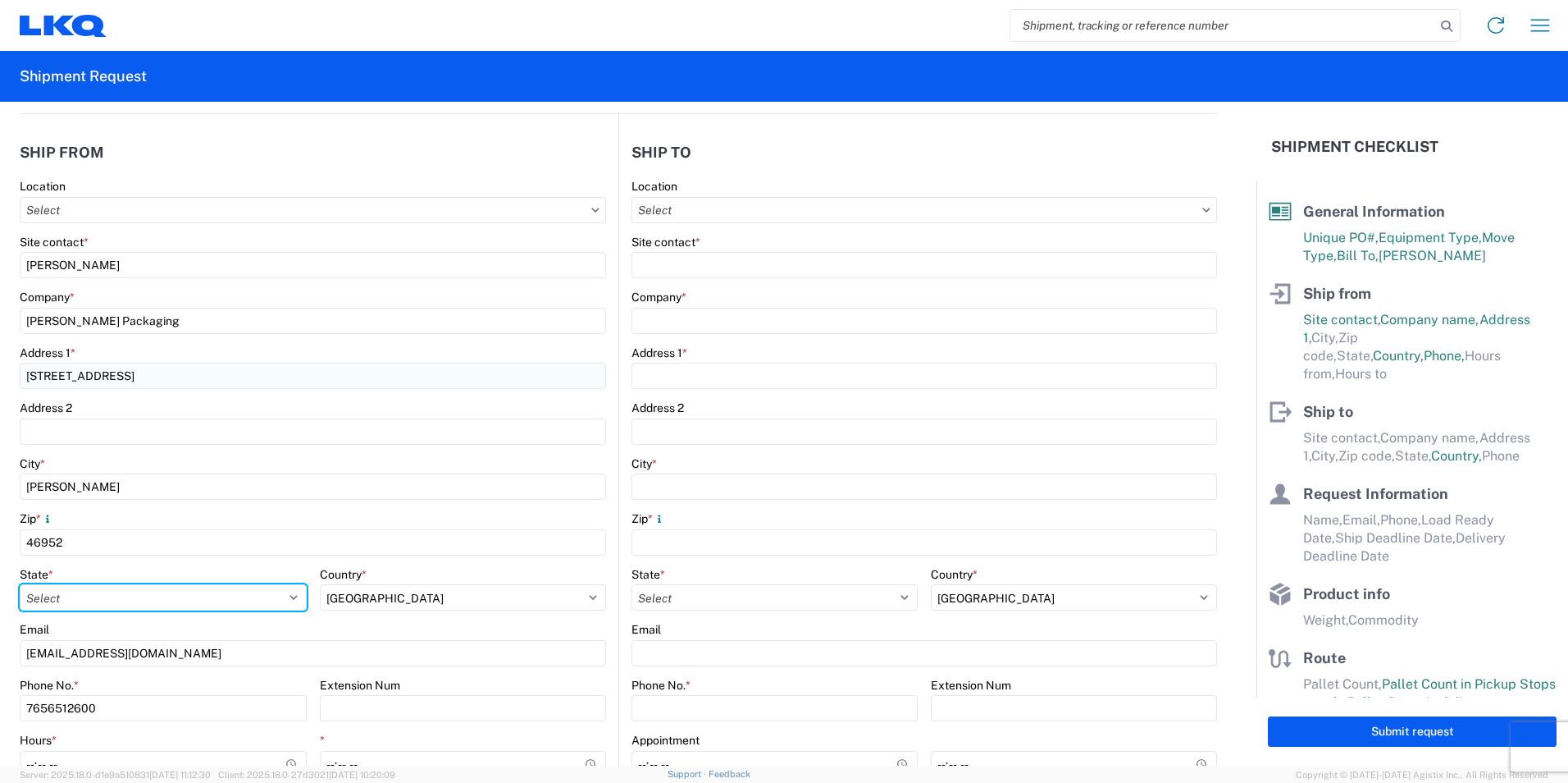
select select "IN"
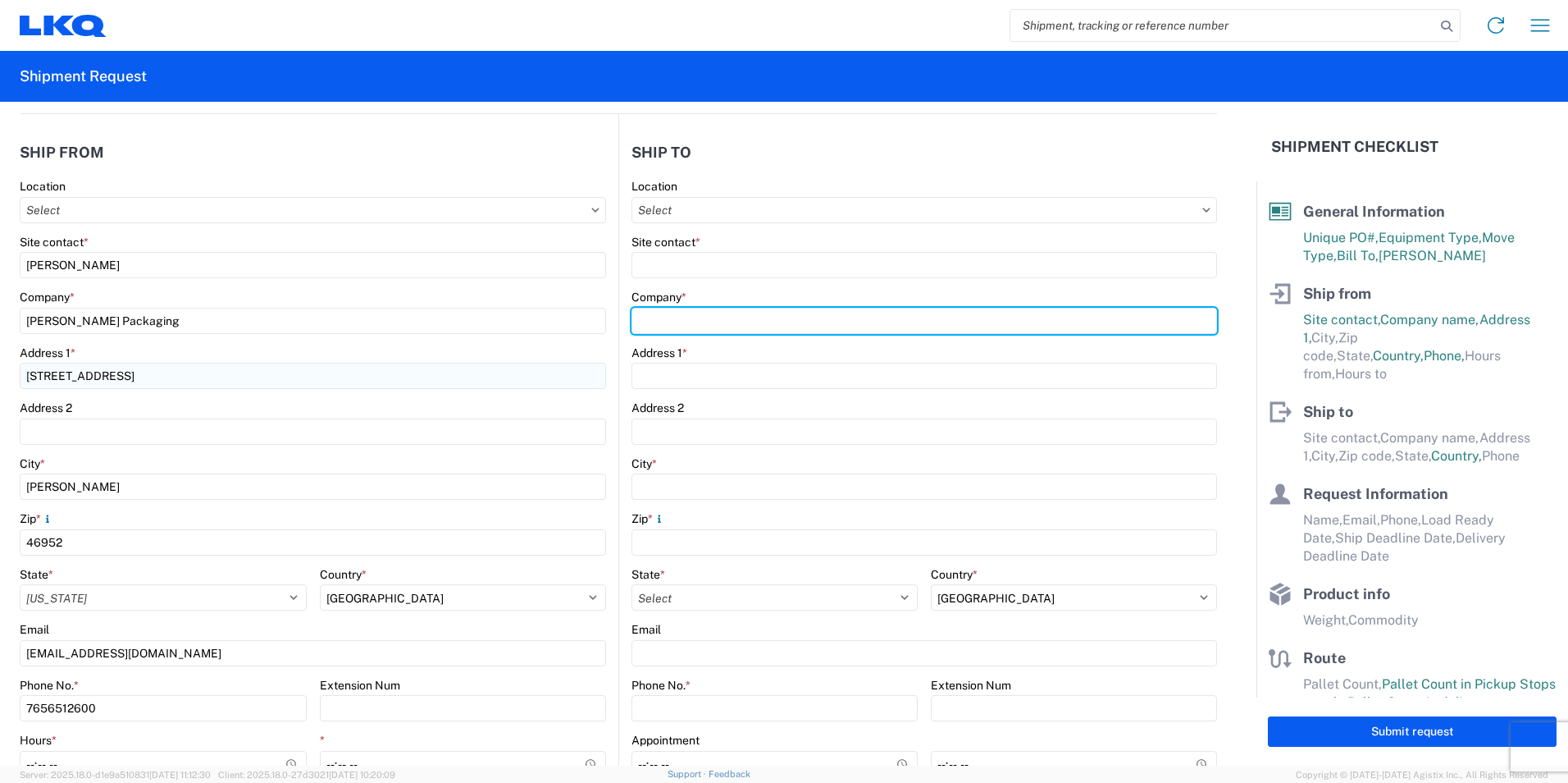
type input "Keystone- [GEOGRAPHIC_DATA]"
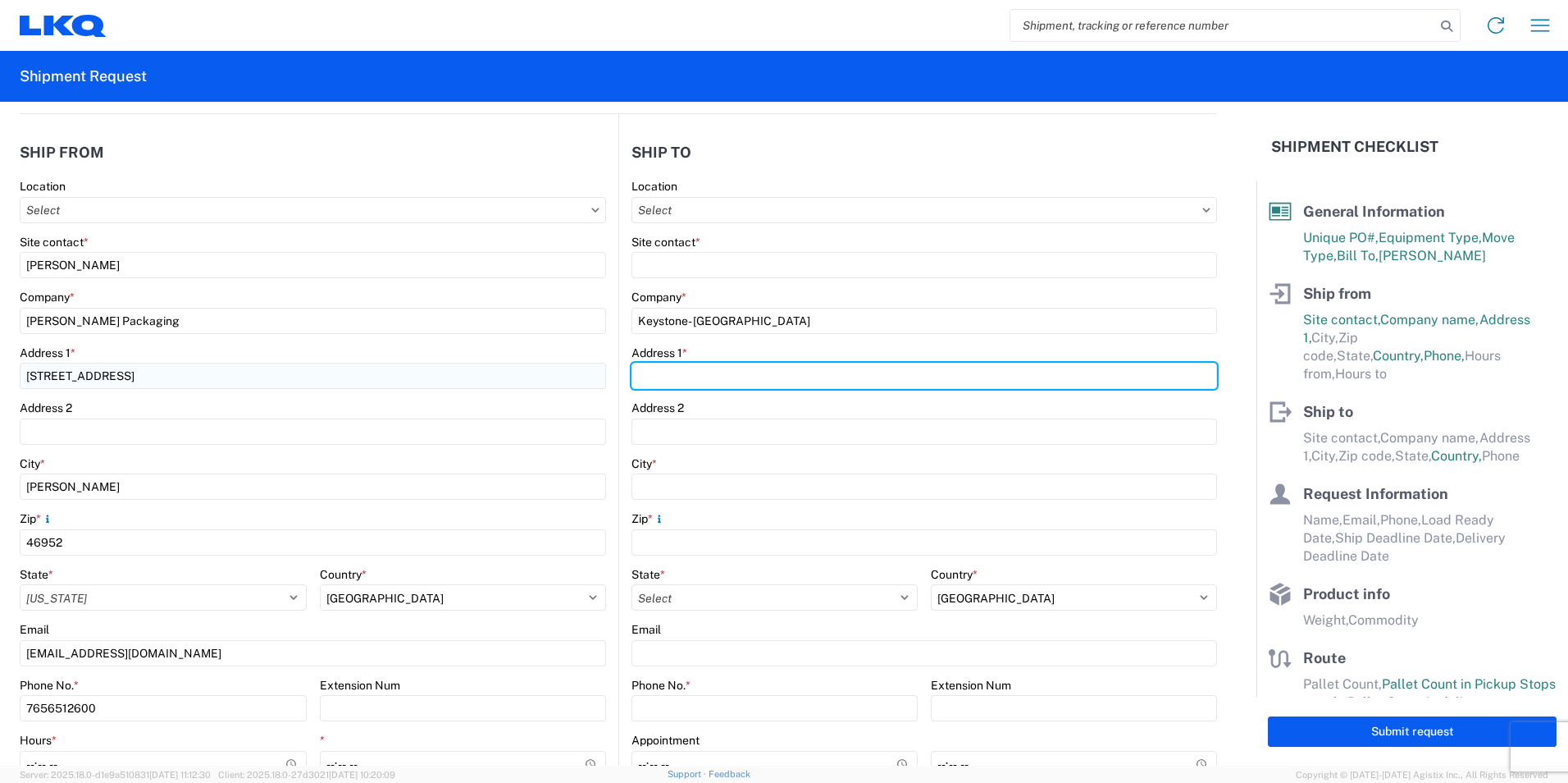
type input "[STREET_ADDRESS]"
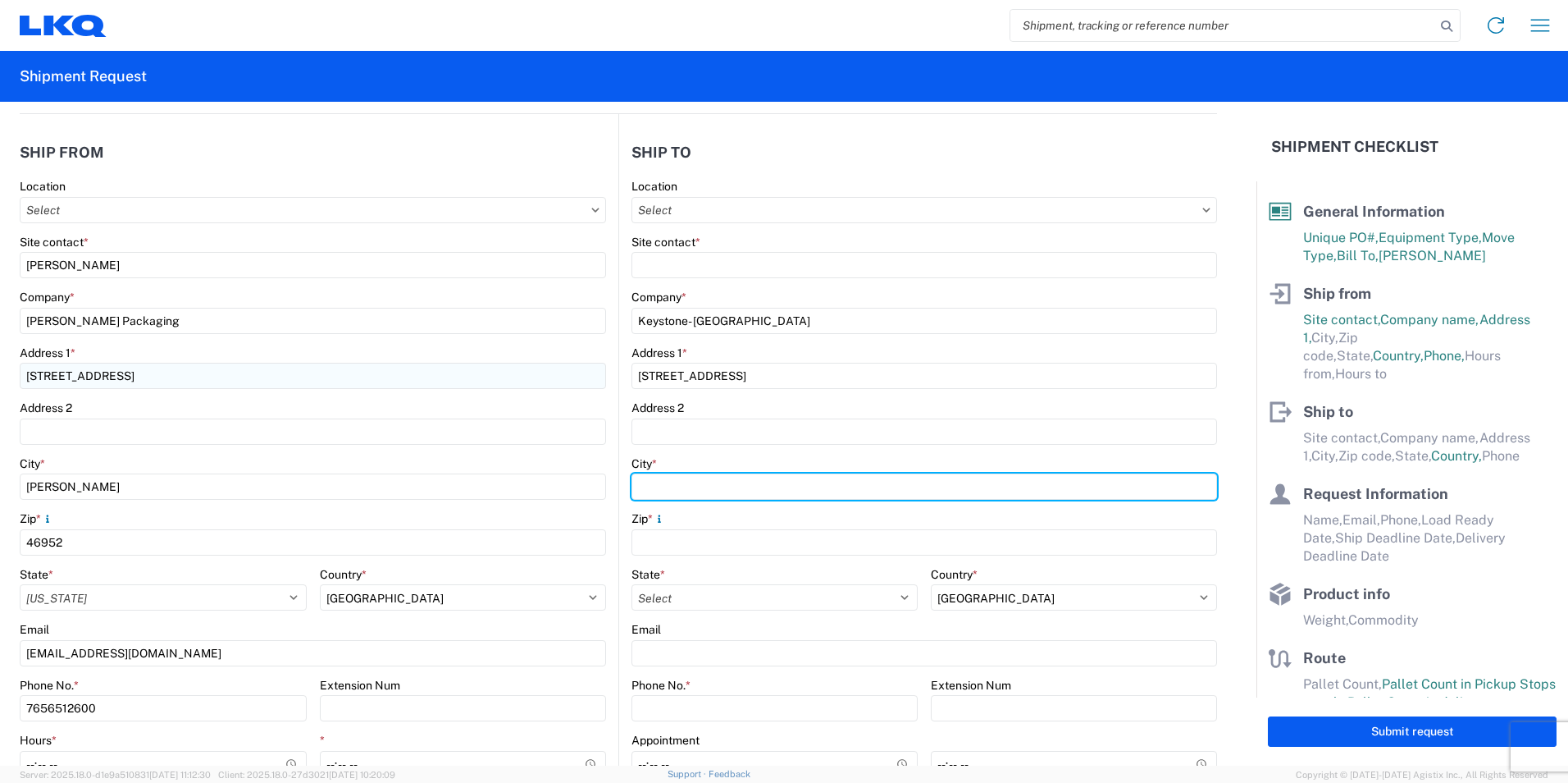
type input "[PERSON_NAME]"
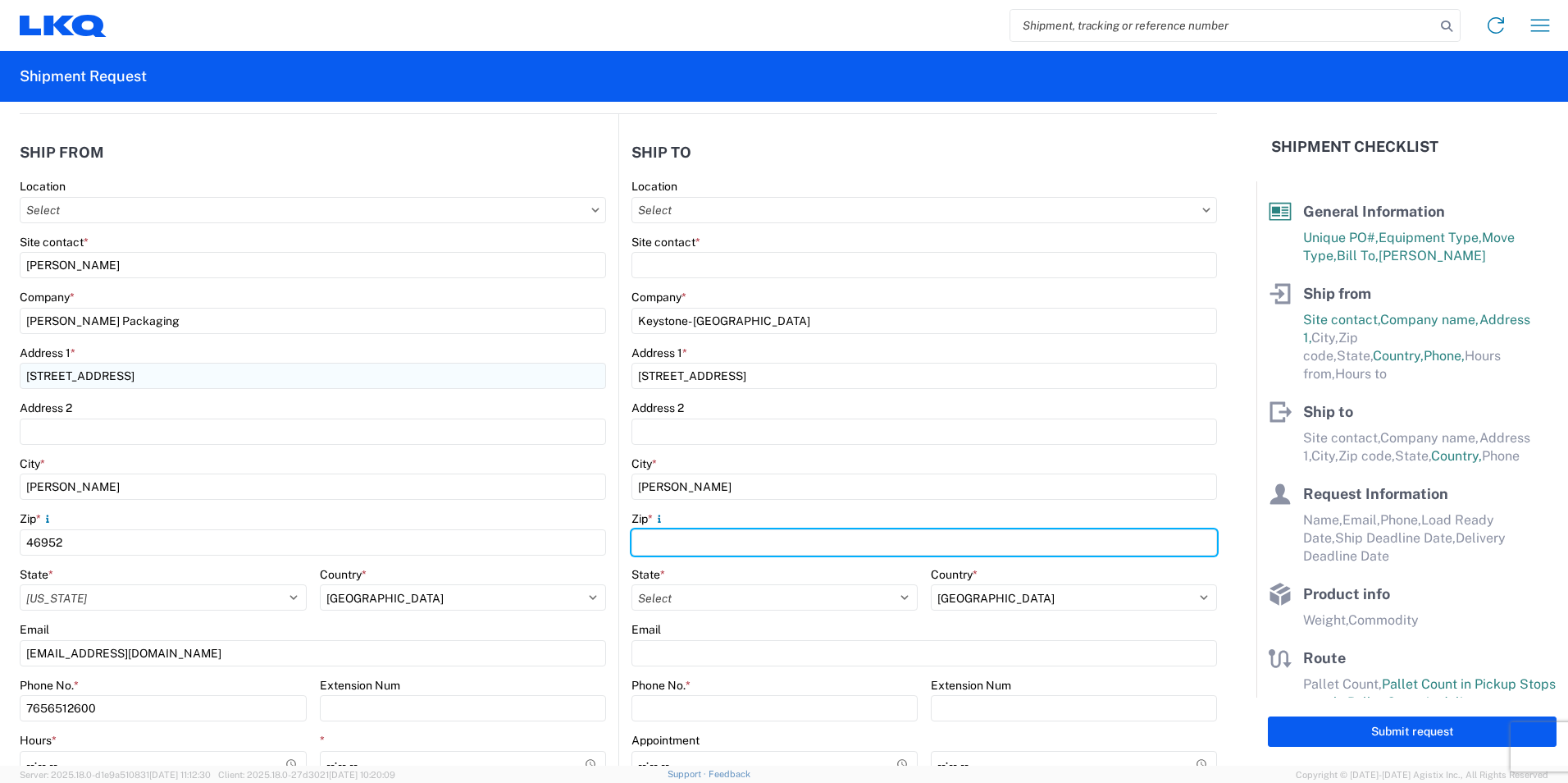
type input "75141"
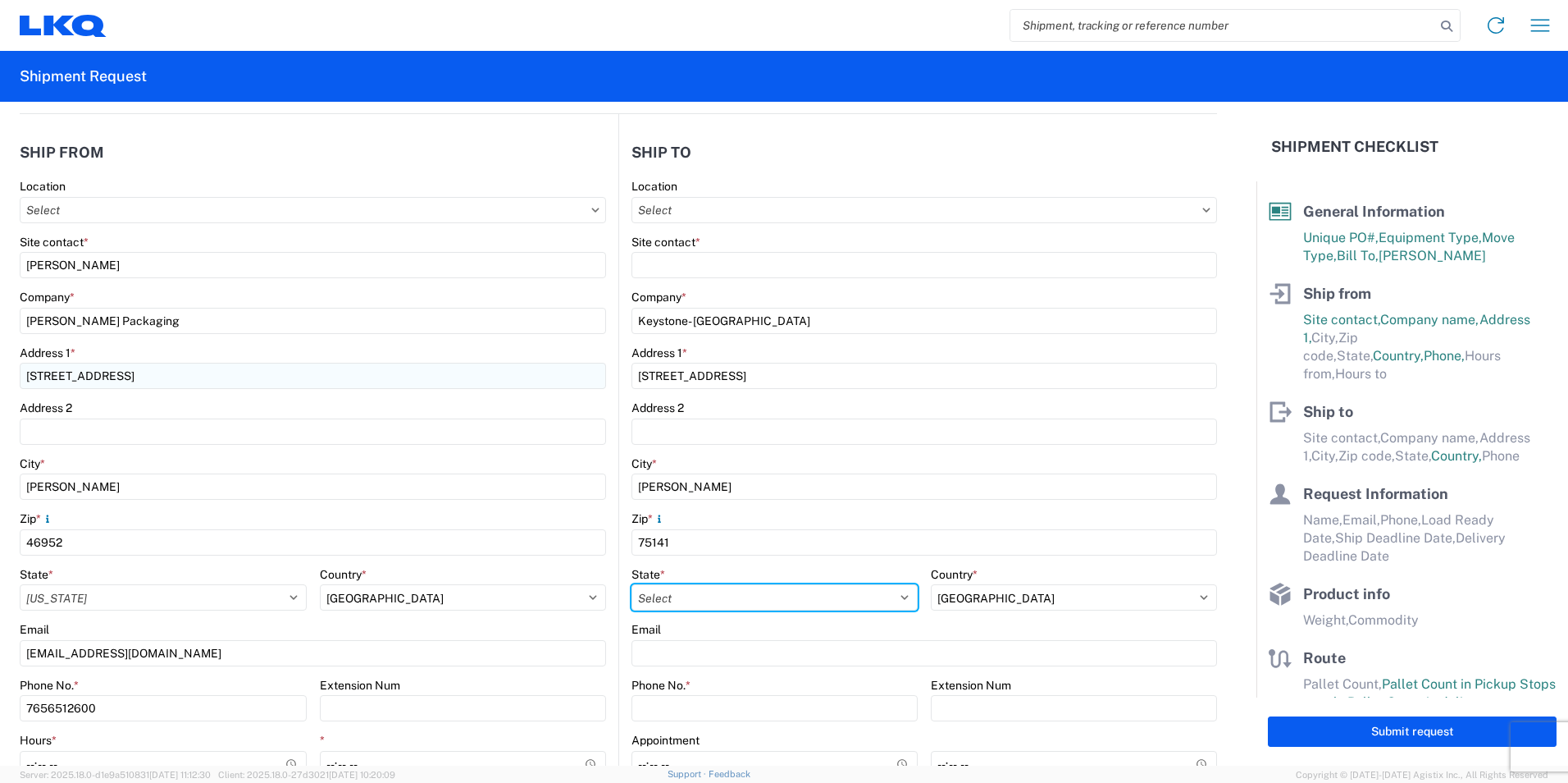
select select "[GEOGRAPHIC_DATA]"
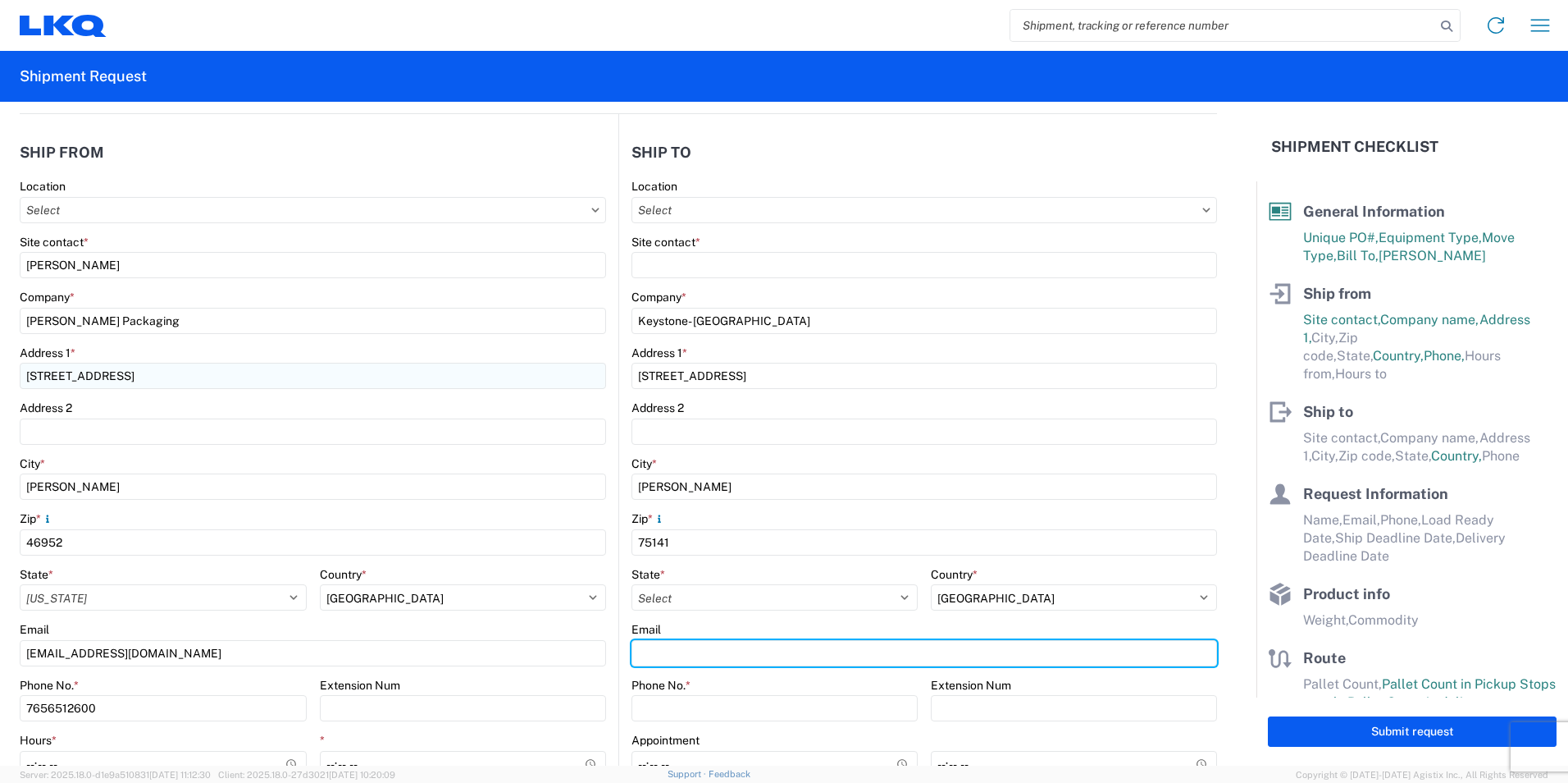
type input "[EMAIL_ADDRESS][DOMAIN_NAME]"
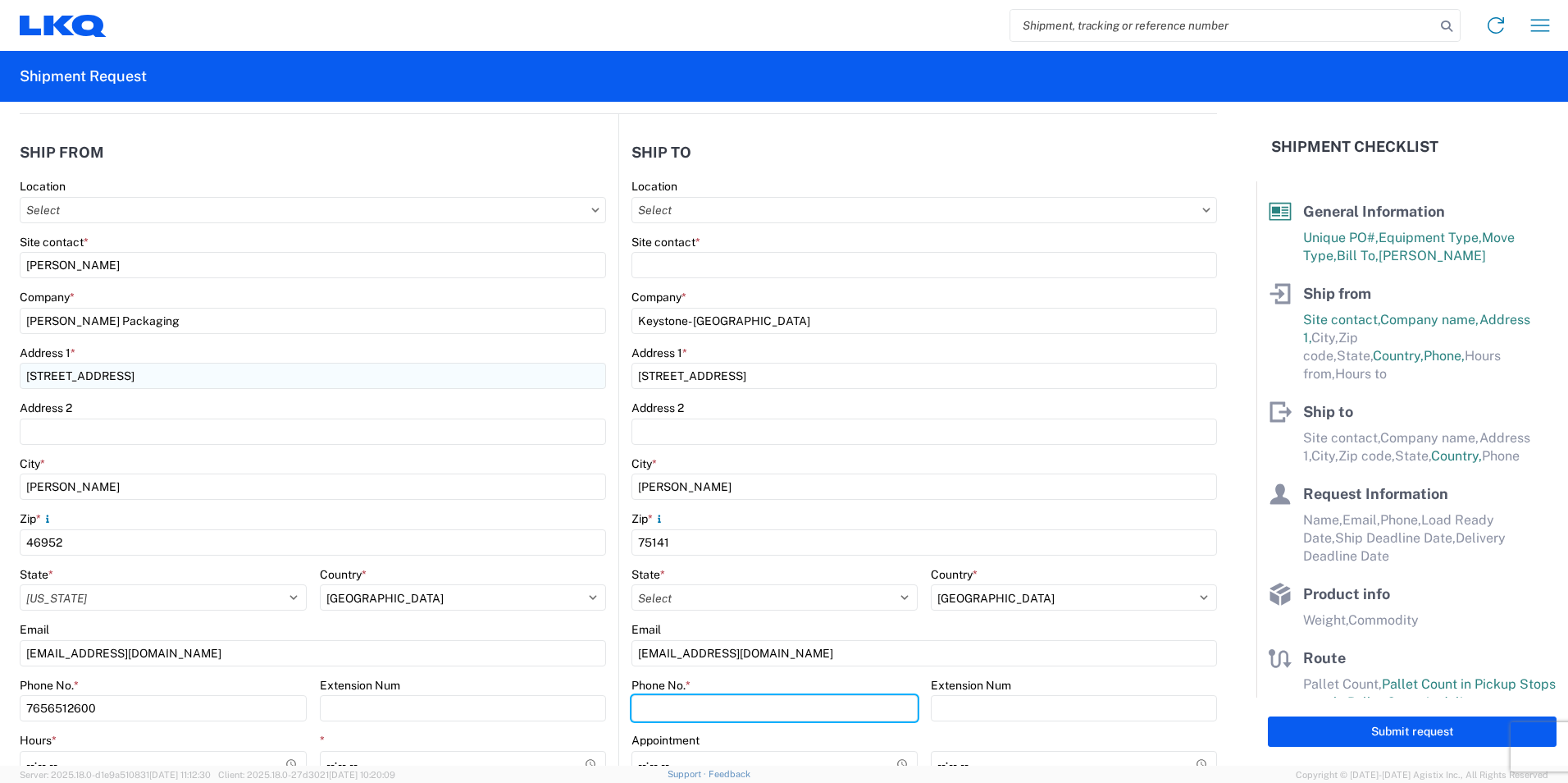
type input "6168351539"
type input "[PERSON_NAME]"
type input "[EMAIL_ADDRESS][DOMAIN_NAME]"
type input "6168351539"
type input "[DATE]"
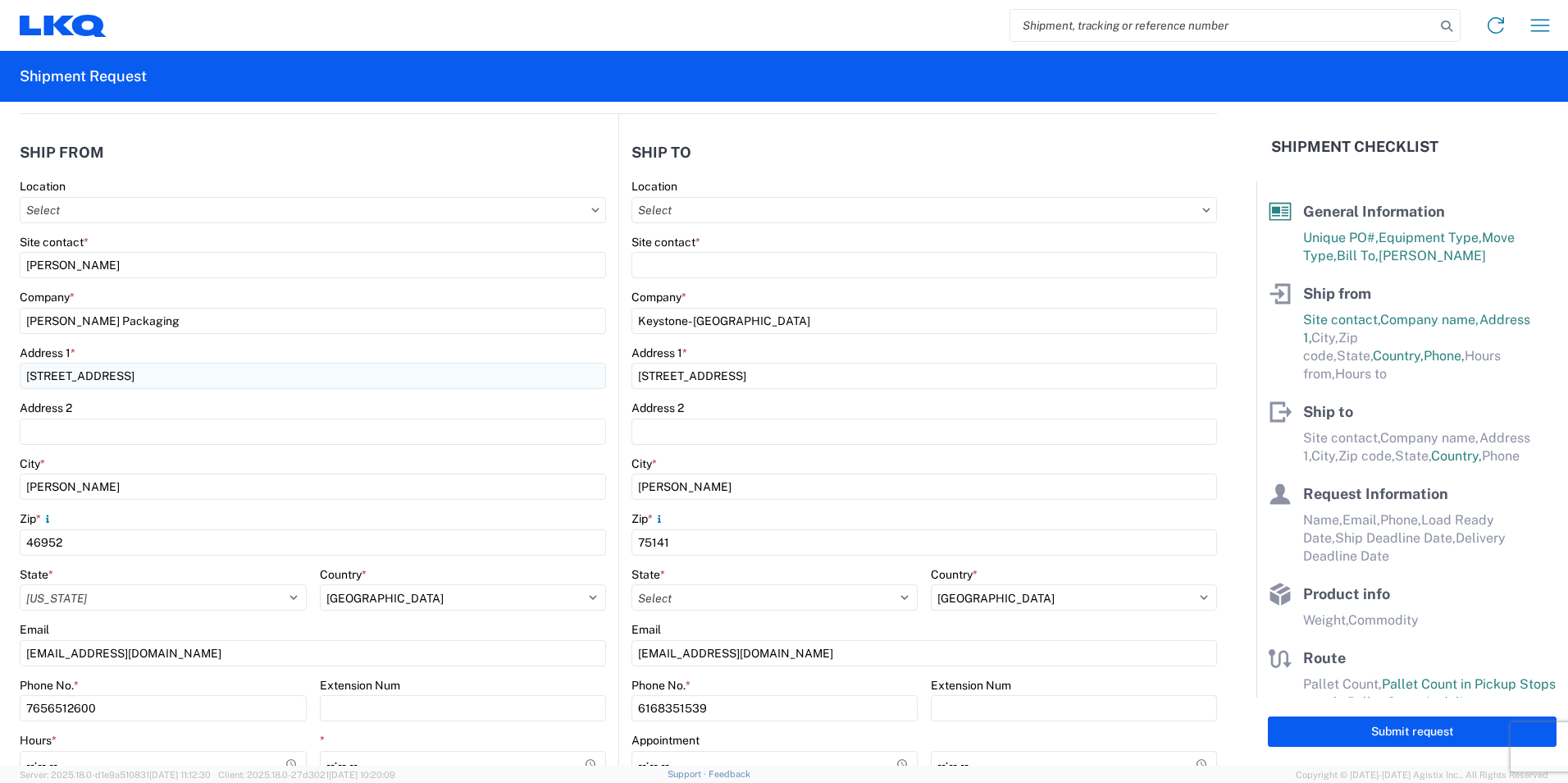
type input "[DATE]"
type input "5875"
type input "25"
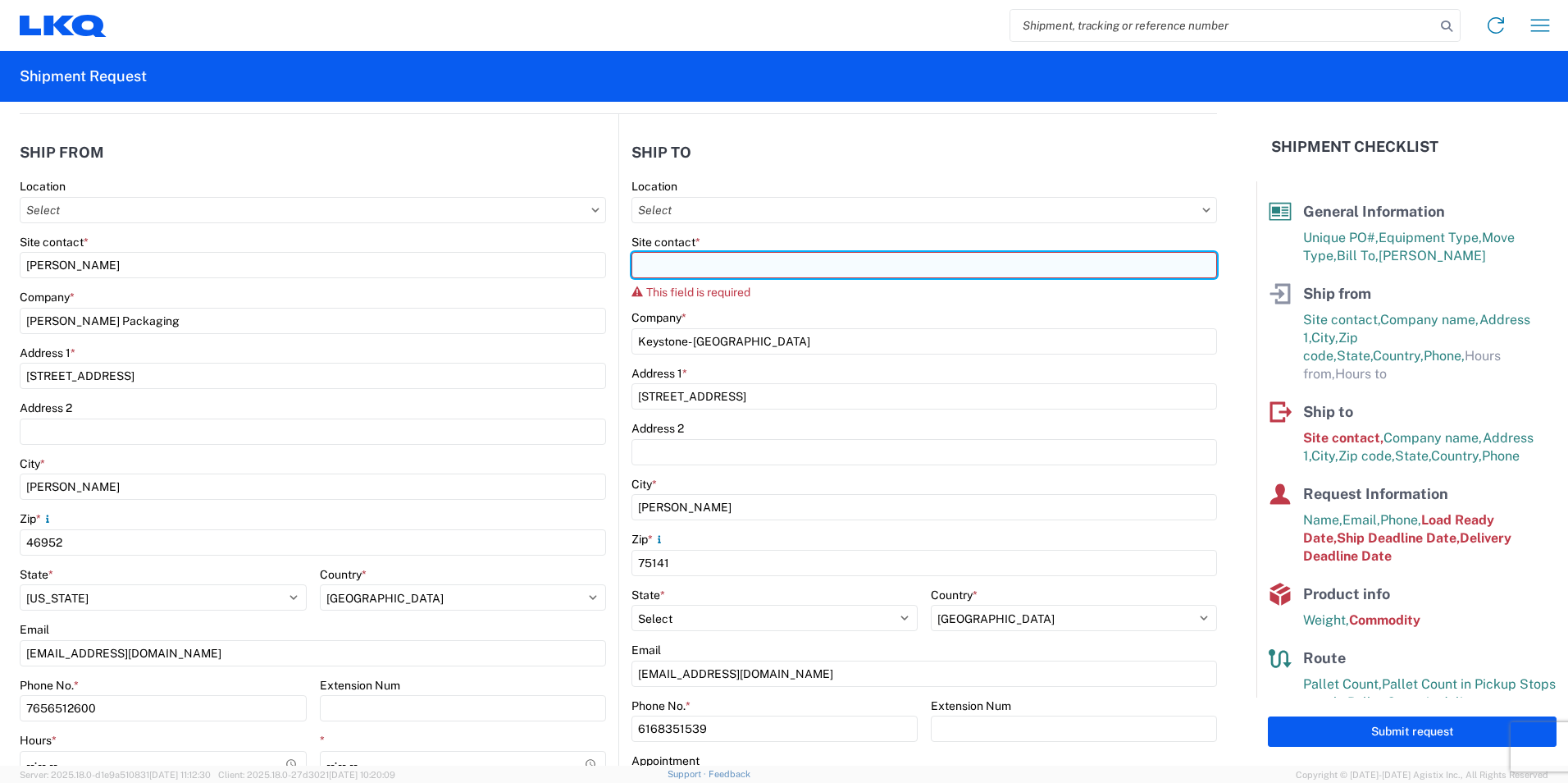
click at [752, 266] on input "Site contact *" at bounding box center [924, 265] width 586 height 27
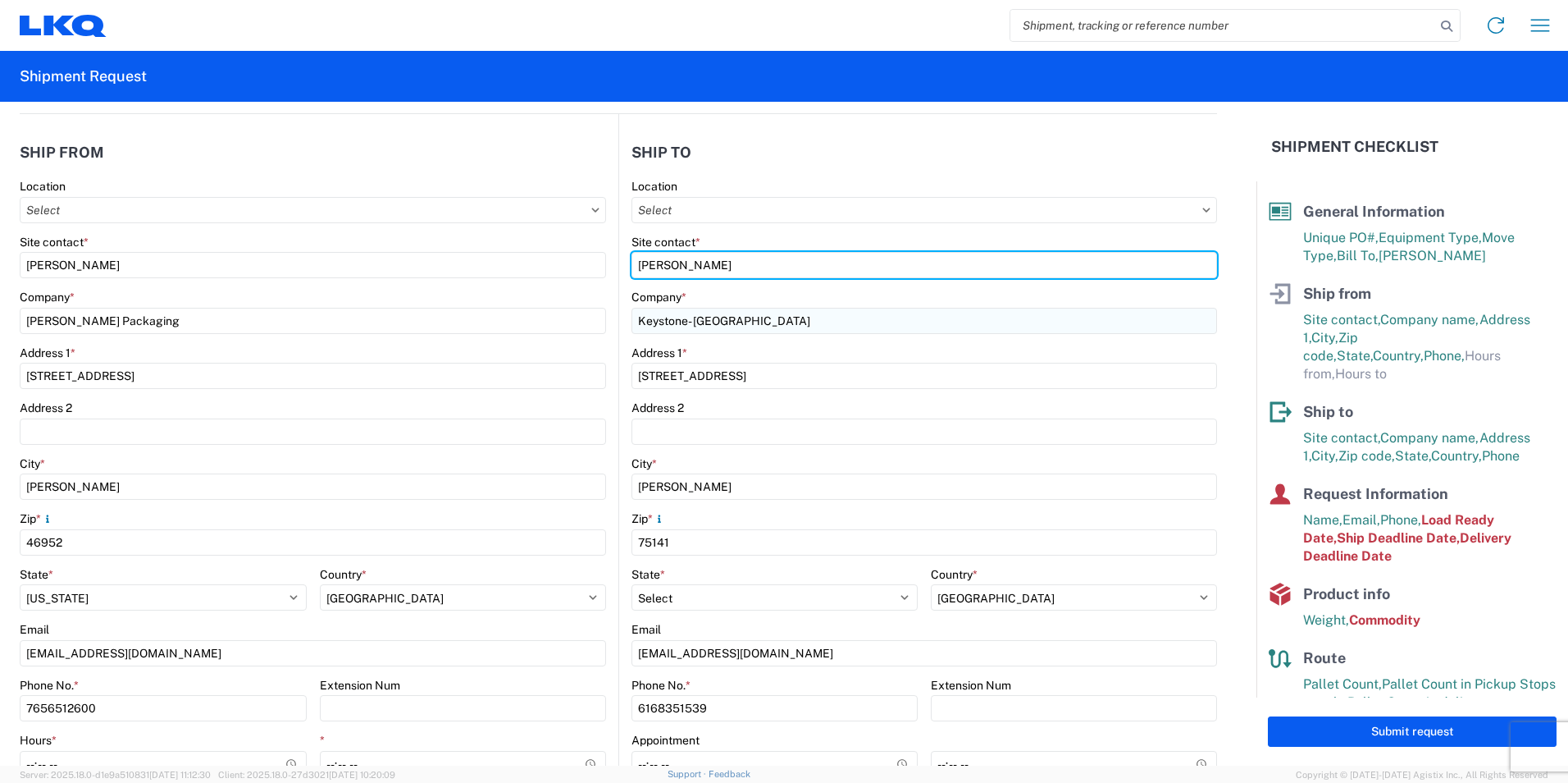
type input "[PERSON_NAME]"
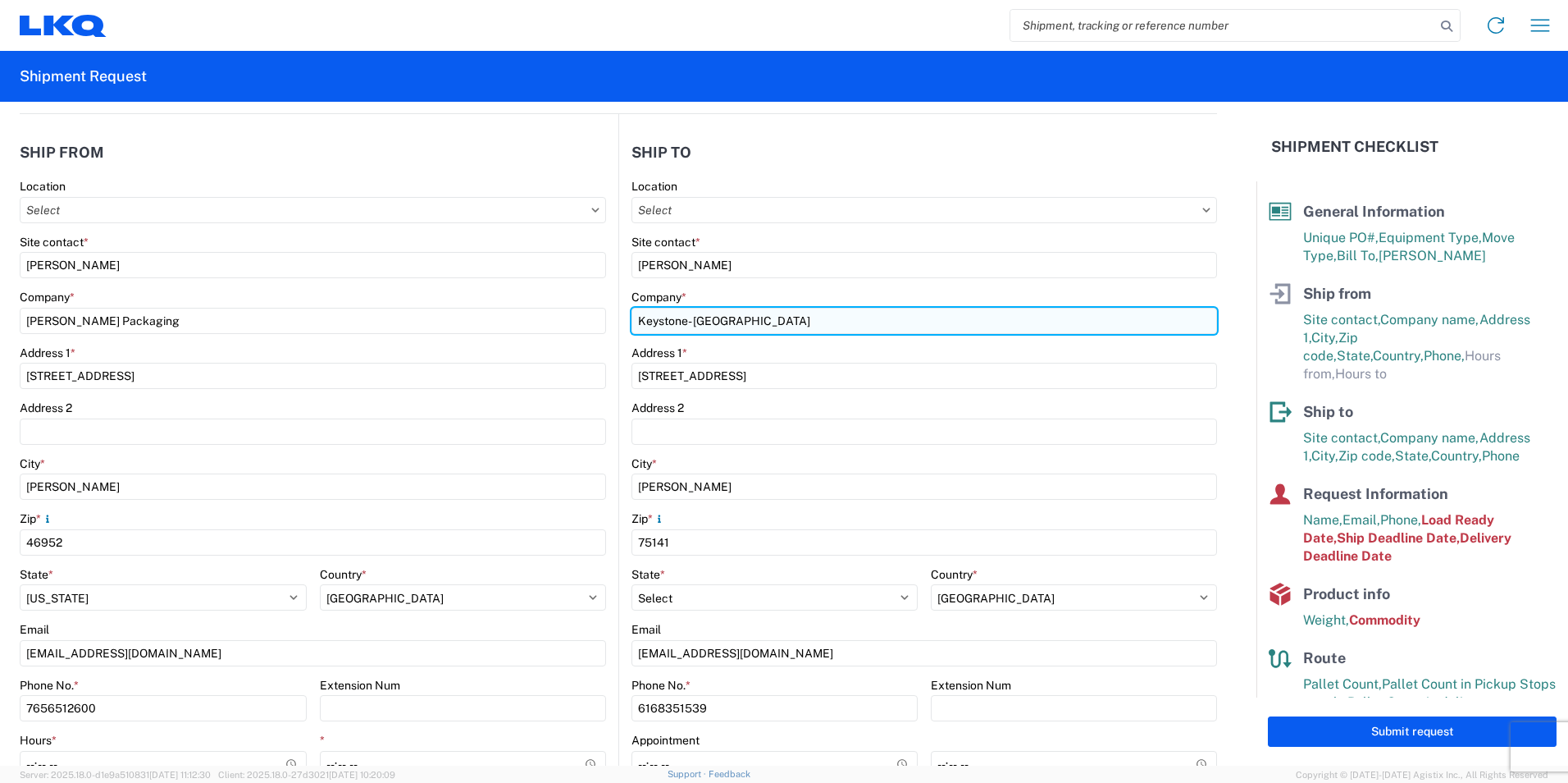
drag, startPoint x: 732, startPoint y: 321, endPoint x: 626, endPoint y: 322, distance: 106.0
click at [631, 322] on input "Keystone- [GEOGRAPHIC_DATA]" at bounding box center [924, 321] width 586 height 27
type input "LKQ- [GEOGRAPHIC_DATA]"
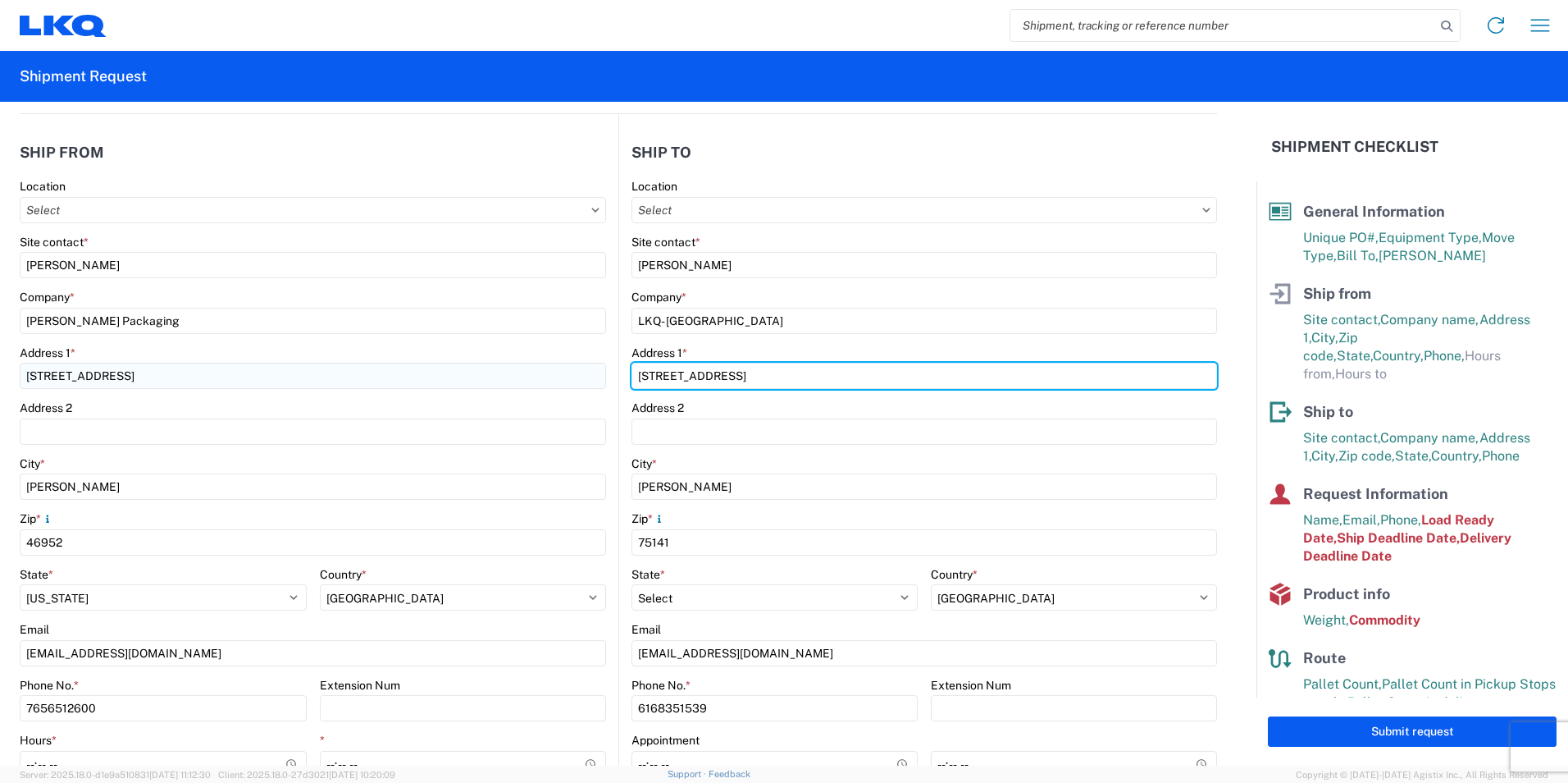
drag, startPoint x: 895, startPoint y: 384, endPoint x: 573, endPoint y: 380, distance: 322.0
click at [573, 380] on div "Ship from Location Site contact * [PERSON_NAME] Company * [PERSON_NAME] Packagi…" at bounding box center [619, 471] width 1198 height 713
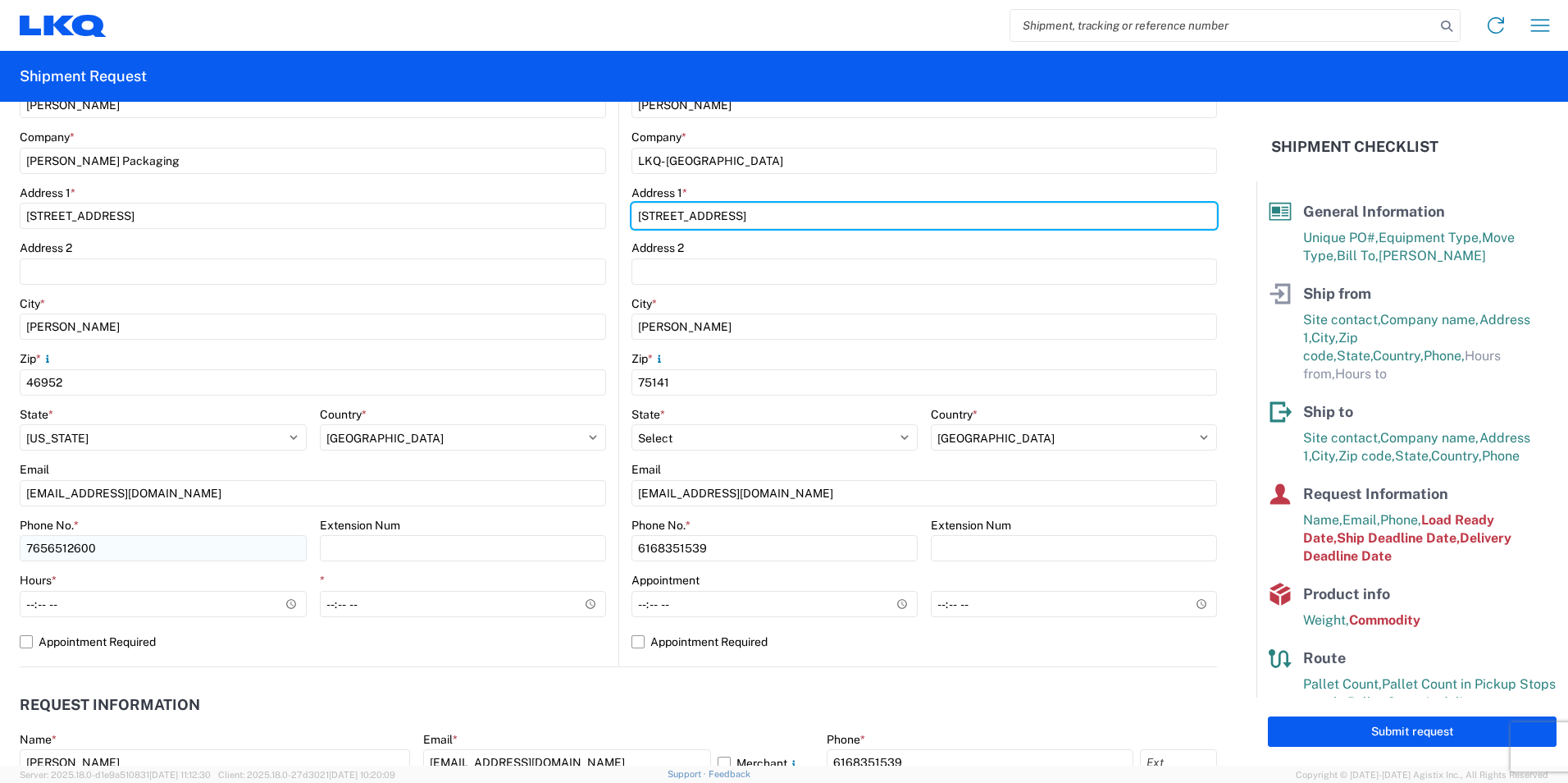
scroll to position [328, 0]
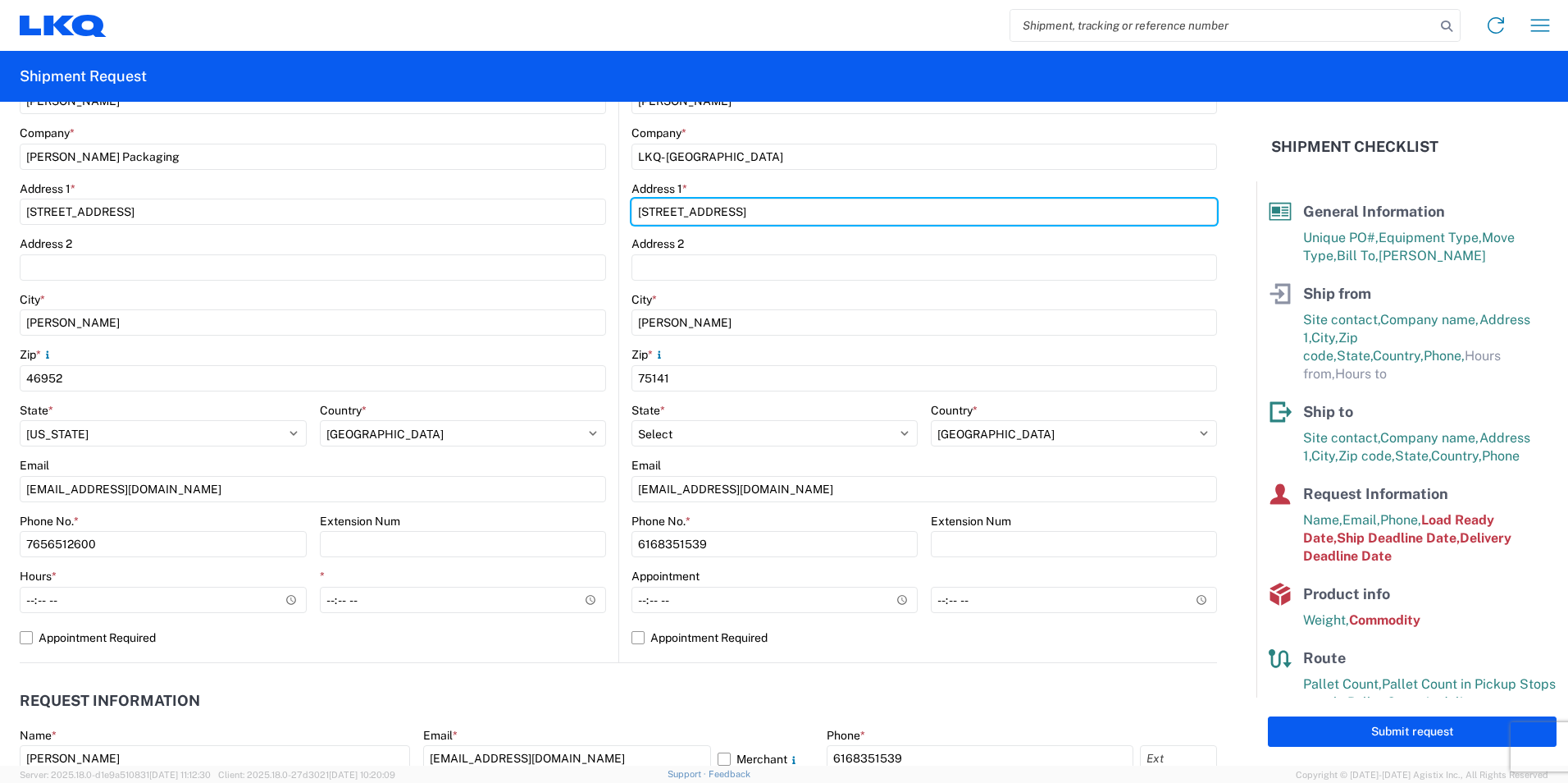
type input "[STREET_ADDRESS]"
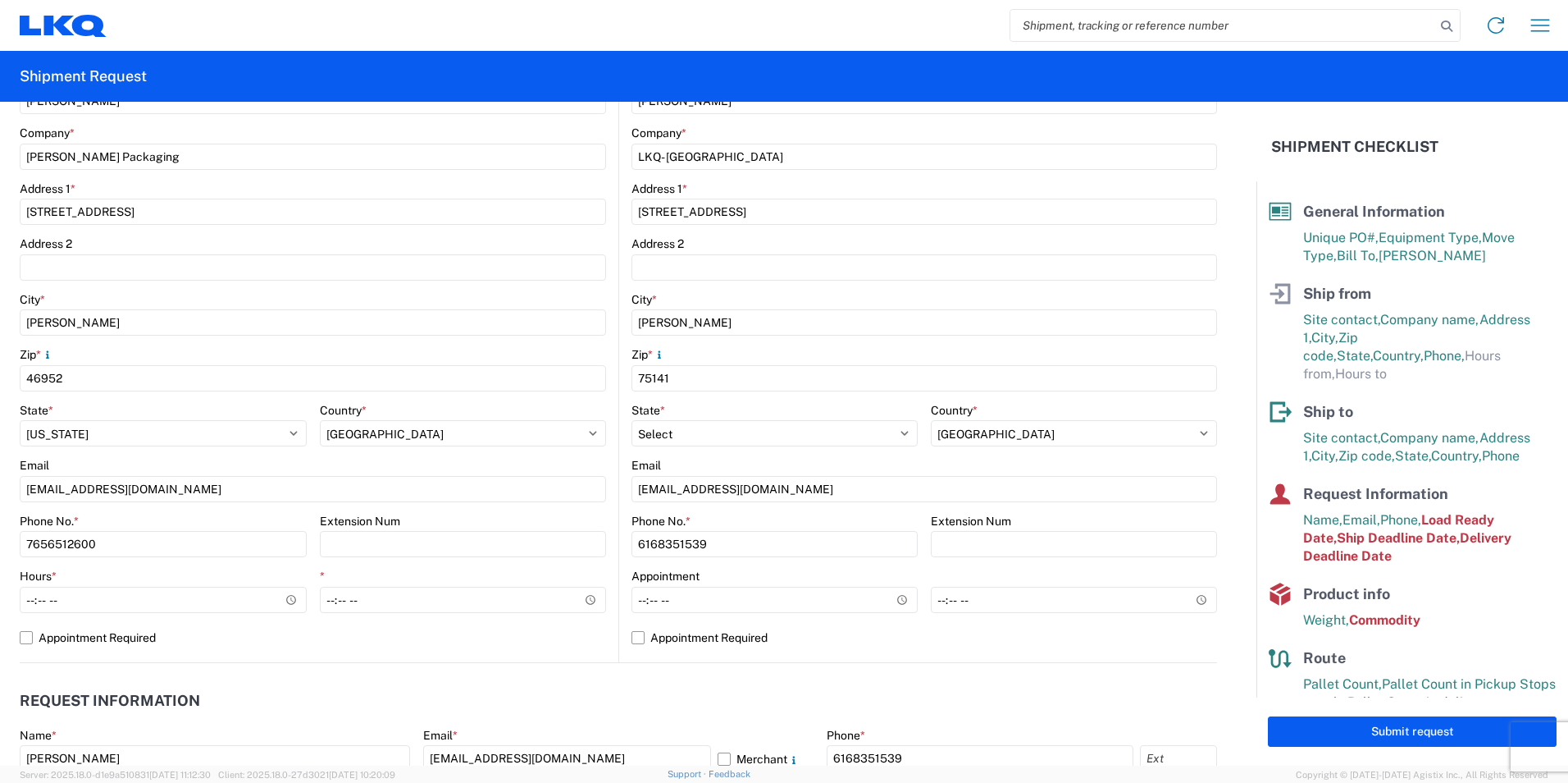
click at [113, 616] on agx-form-control-wrapper-v2 "Hours *" at bounding box center [163, 596] width 287 height 56
click at [111, 605] on input "Hours *" at bounding box center [163, 600] width 287 height 27
type input "07:30"
click at [327, 601] on input "*" at bounding box center [463, 600] width 287 height 27
type input "14:30"
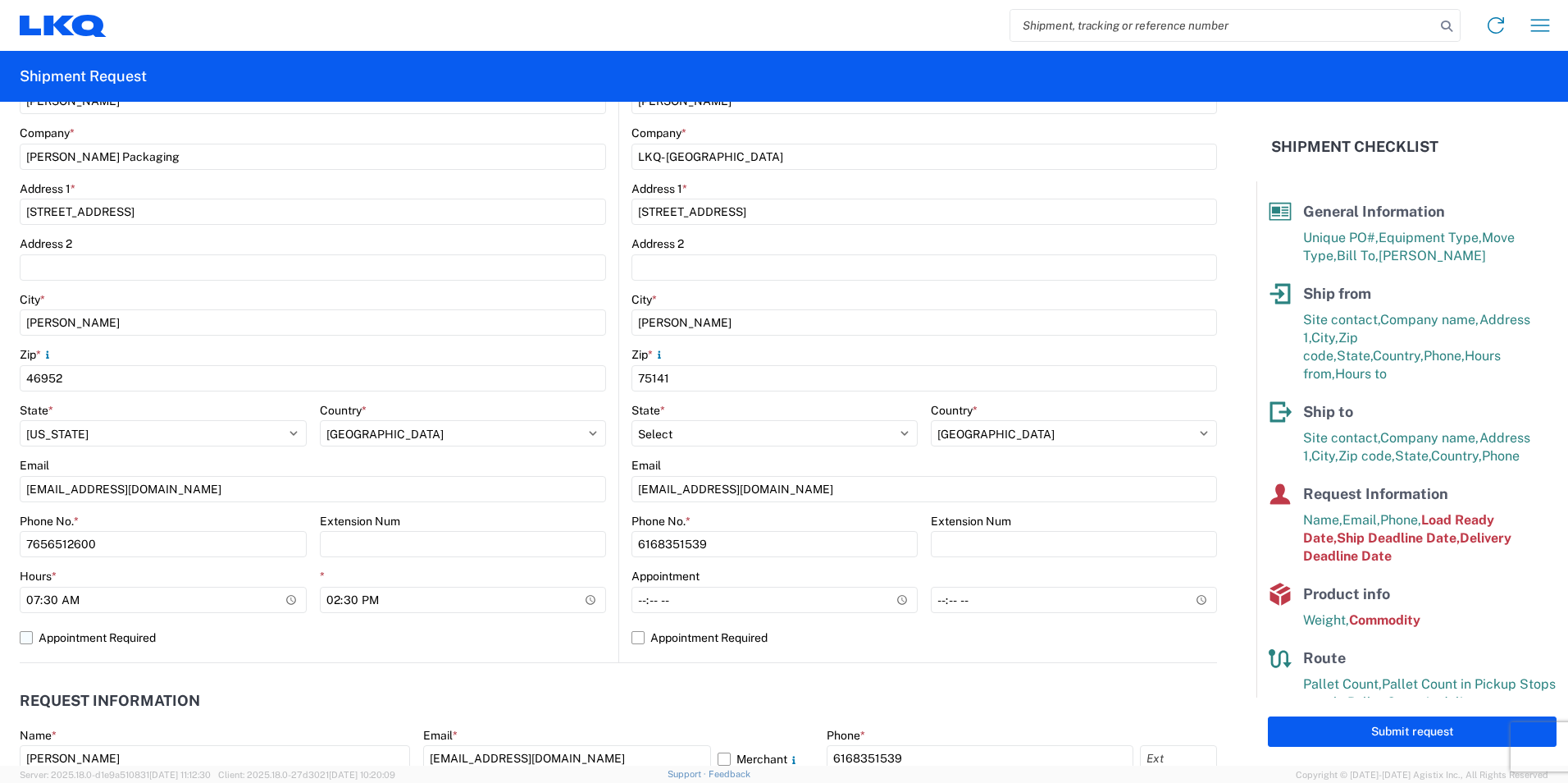
click at [351, 639] on label "Appointment Required" at bounding box center [313, 638] width 586 height 27
click at [0, 0] on input "Appointment Required" at bounding box center [0, 0] width 0 height 0
select select "IN"
select select "US"
click at [217, 636] on label "Appointment Required" at bounding box center [313, 638] width 586 height 27
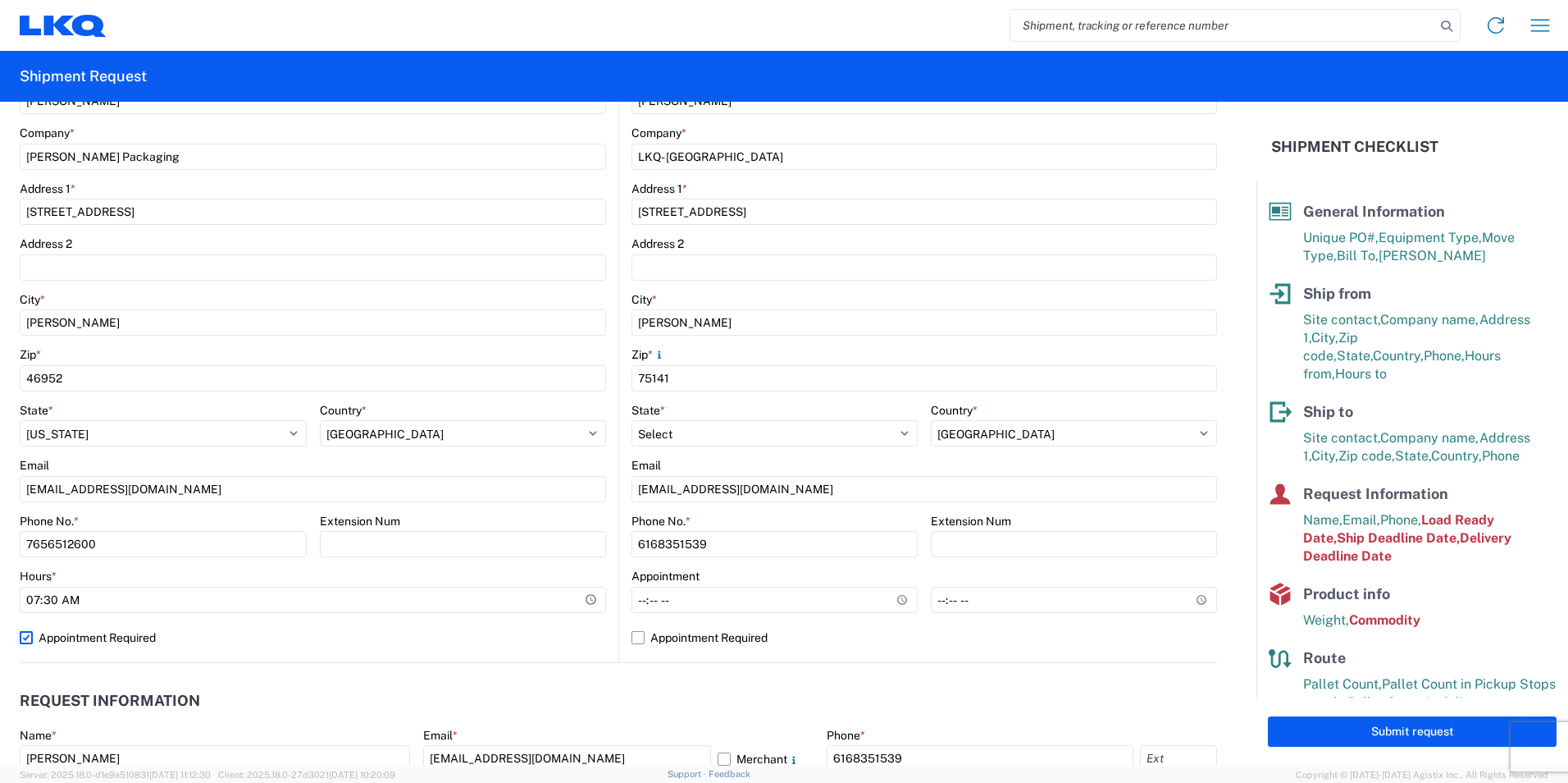
click at [0, 0] on input "Appointment Required" at bounding box center [0, 0] width 0 height 0
select select "IN"
select select "US"
click at [451, 712] on header "Request Information" at bounding box center [619, 701] width 1198 height 37
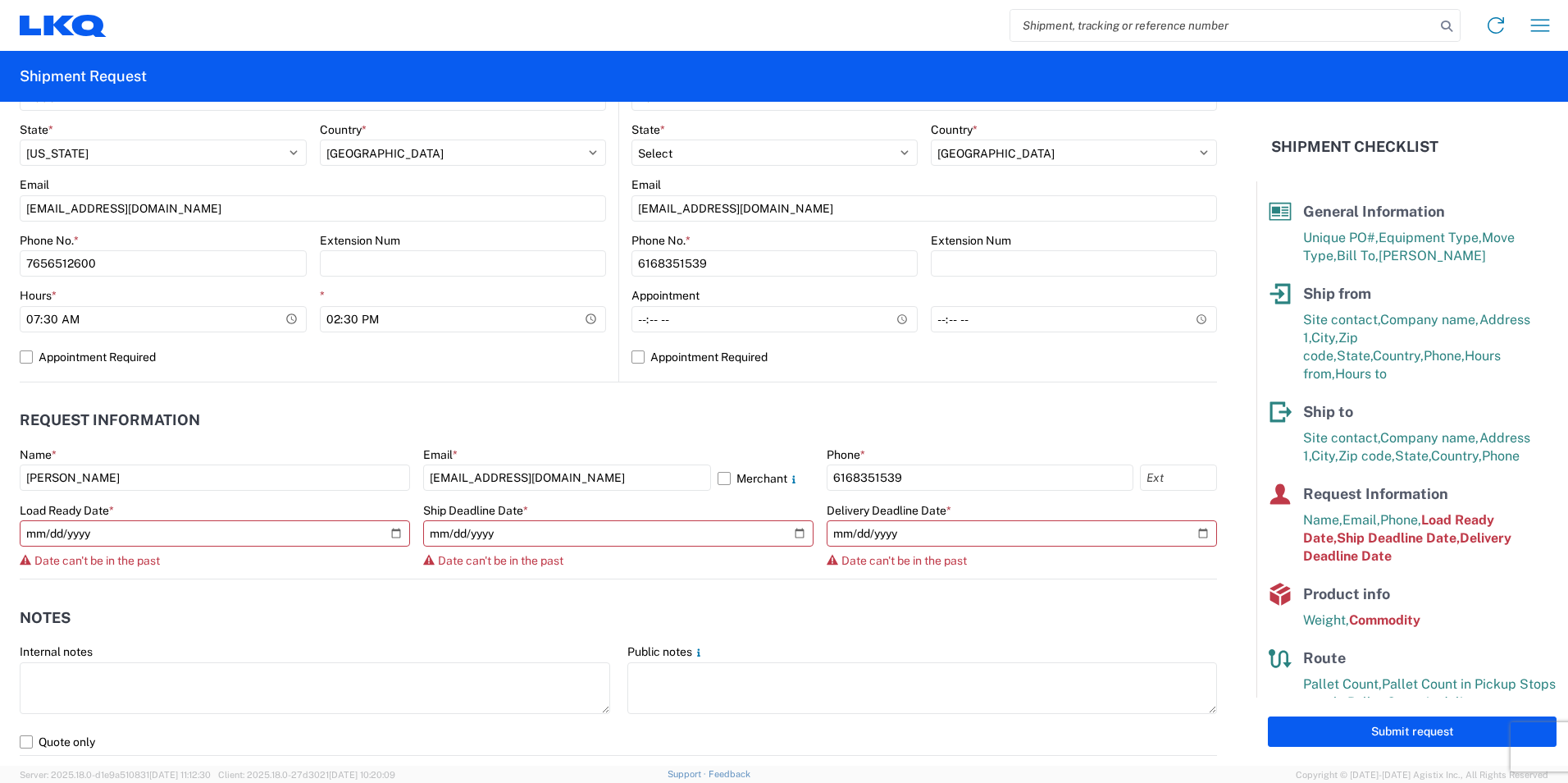
scroll to position [656, 0]
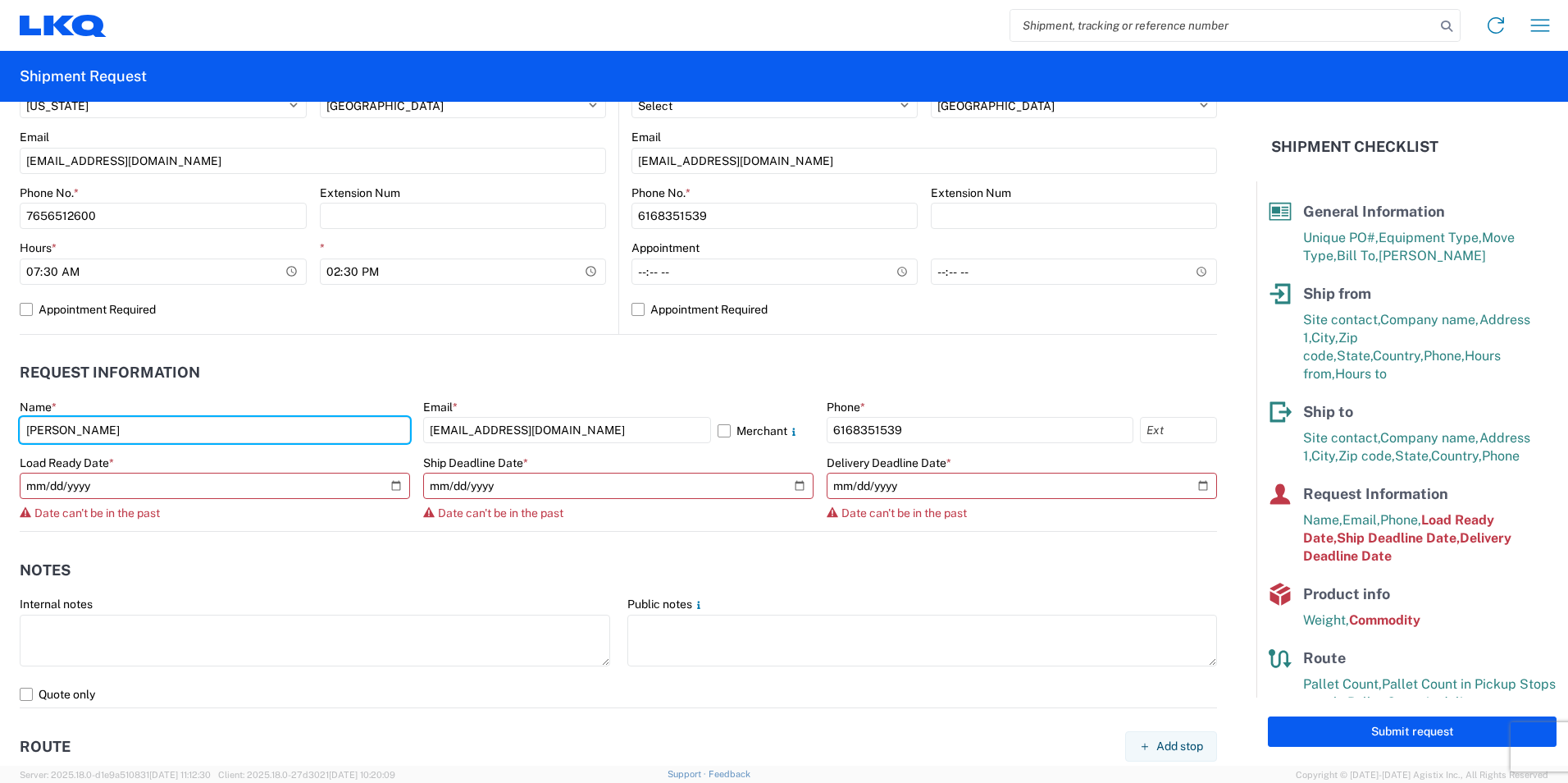
drag, startPoint x: 308, startPoint y: 442, endPoint x: -3, endPoint y: 429, distance: 311.3
click at [0, 429] on html "Home Shipment request Shipment tracking Shipment Request General Information Te…" at bounding box center [784, 391] width 1568 height 783
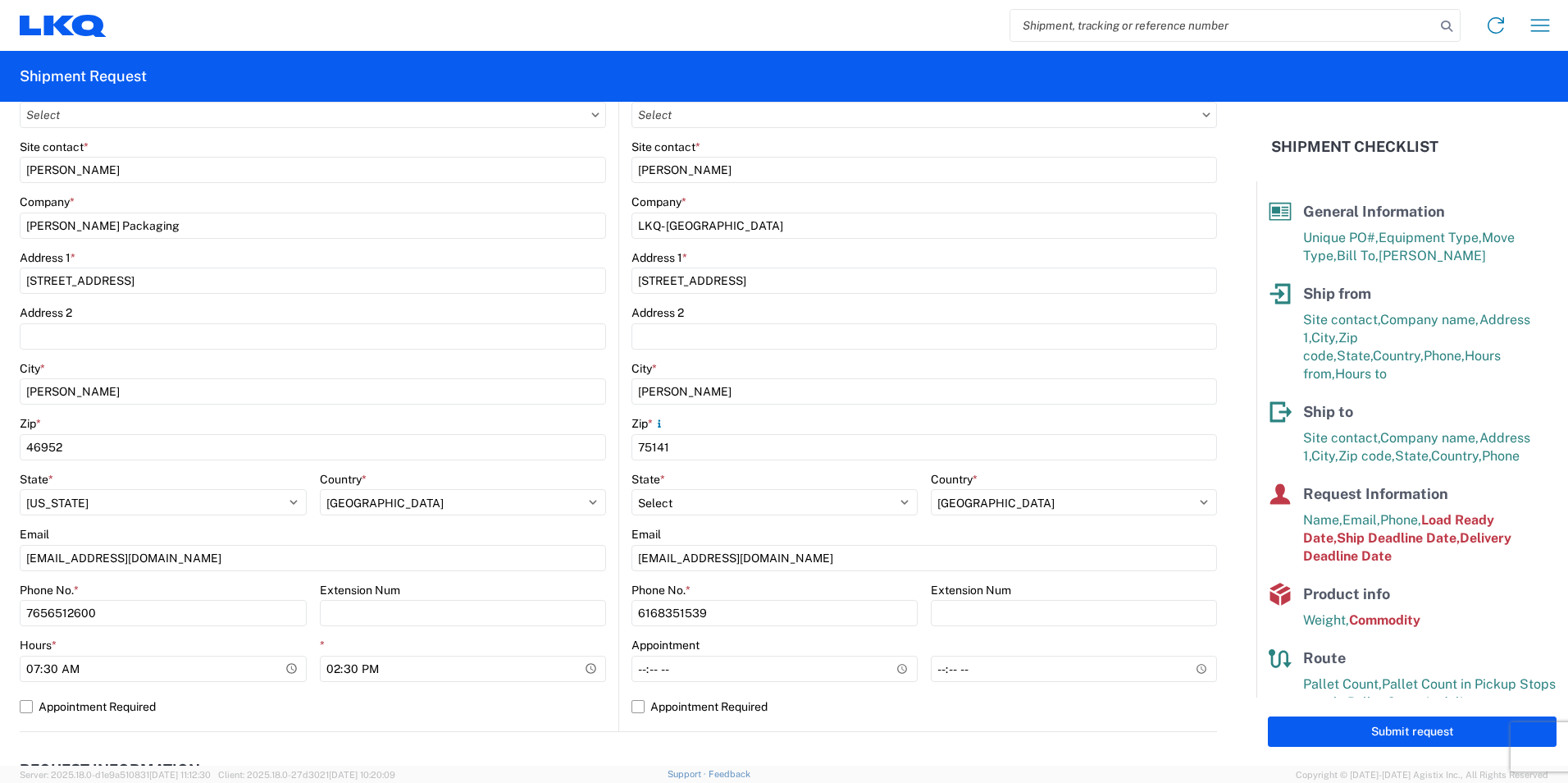
scroll to position [246, 0]
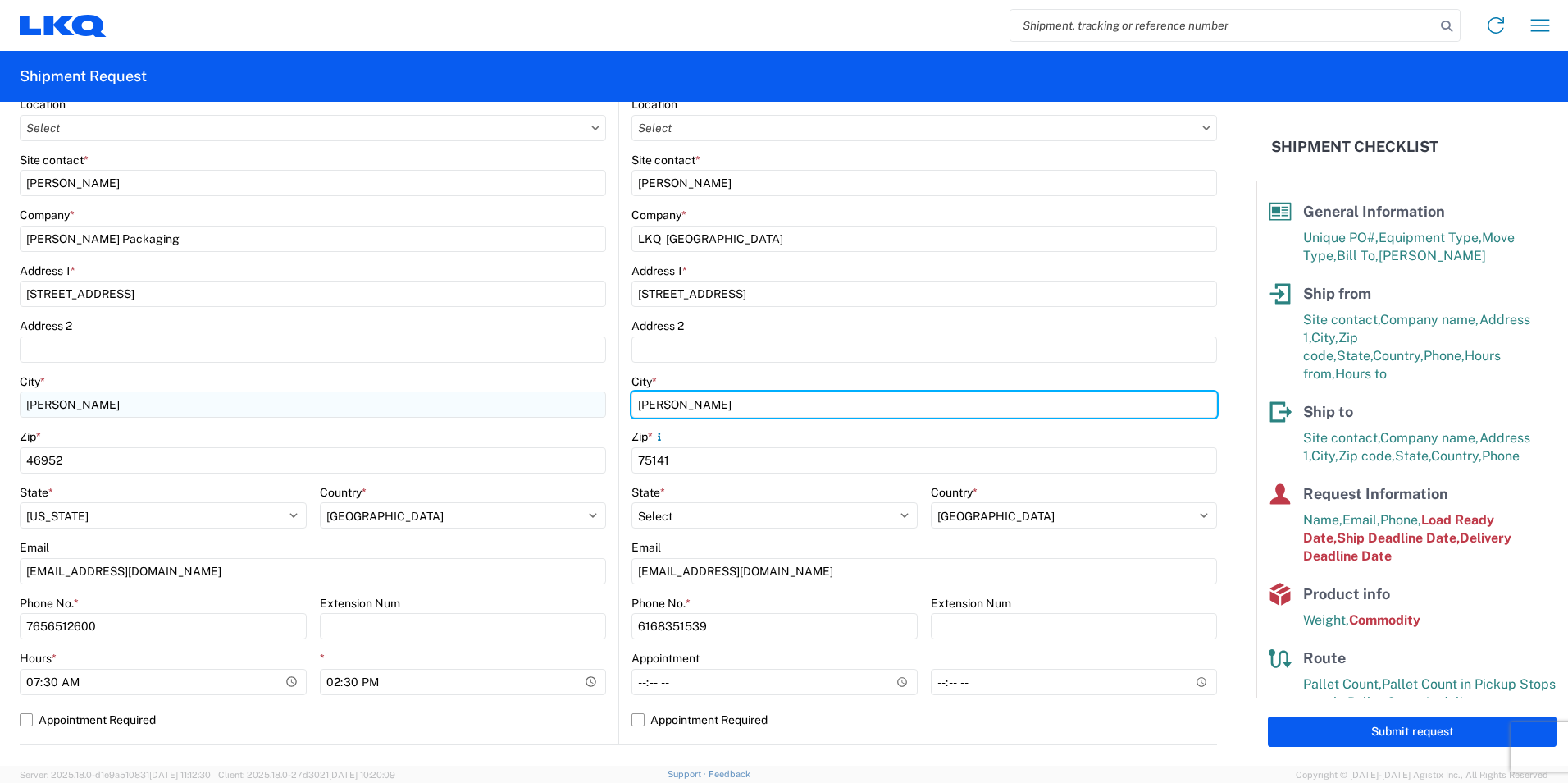
drag, startPoint x: 716, startPoint y: 402, endPoint x: 596, endPoint y: 405, distance: 120.0
click at [596, 405] on div "Ship from Location Site contact * [PERSON_NAME] Company * [GEOGRAPHIC_DATA][PER…" at bounding box center [619, 389] width 1198 height 713
type input "Vineland"
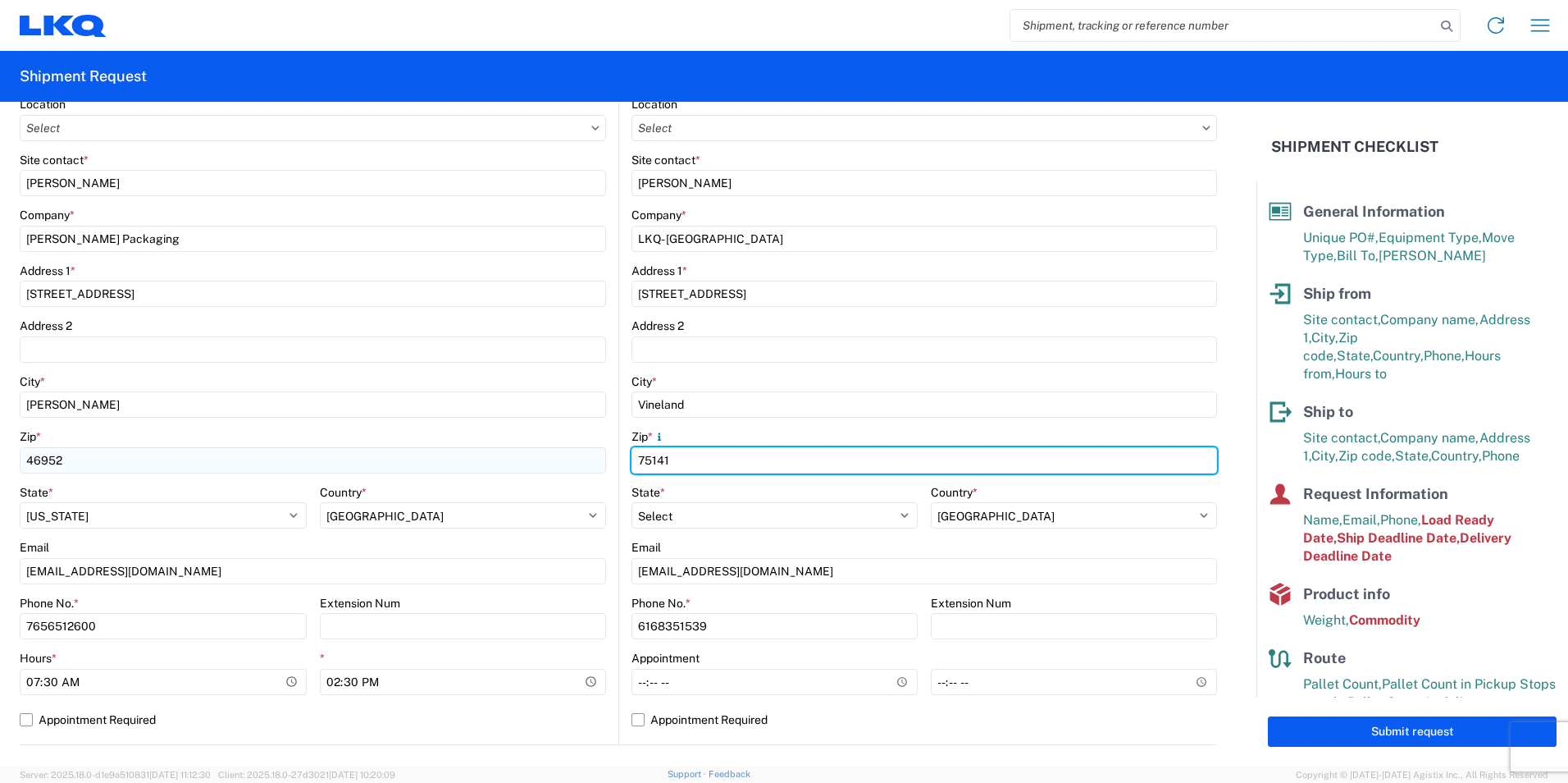
drag, startPoint x: 728, startPoint y: 459, endPoint x: 541, endPoint y: 456, distance: 187.0
click at [541, 456] on div "Ship from Location Site contact * [PERSON_NAME] Company * [GEOGRAPHIC_DATA][PER…" at bounding box center [619, 389] width 1198 height 713
type input "08360"
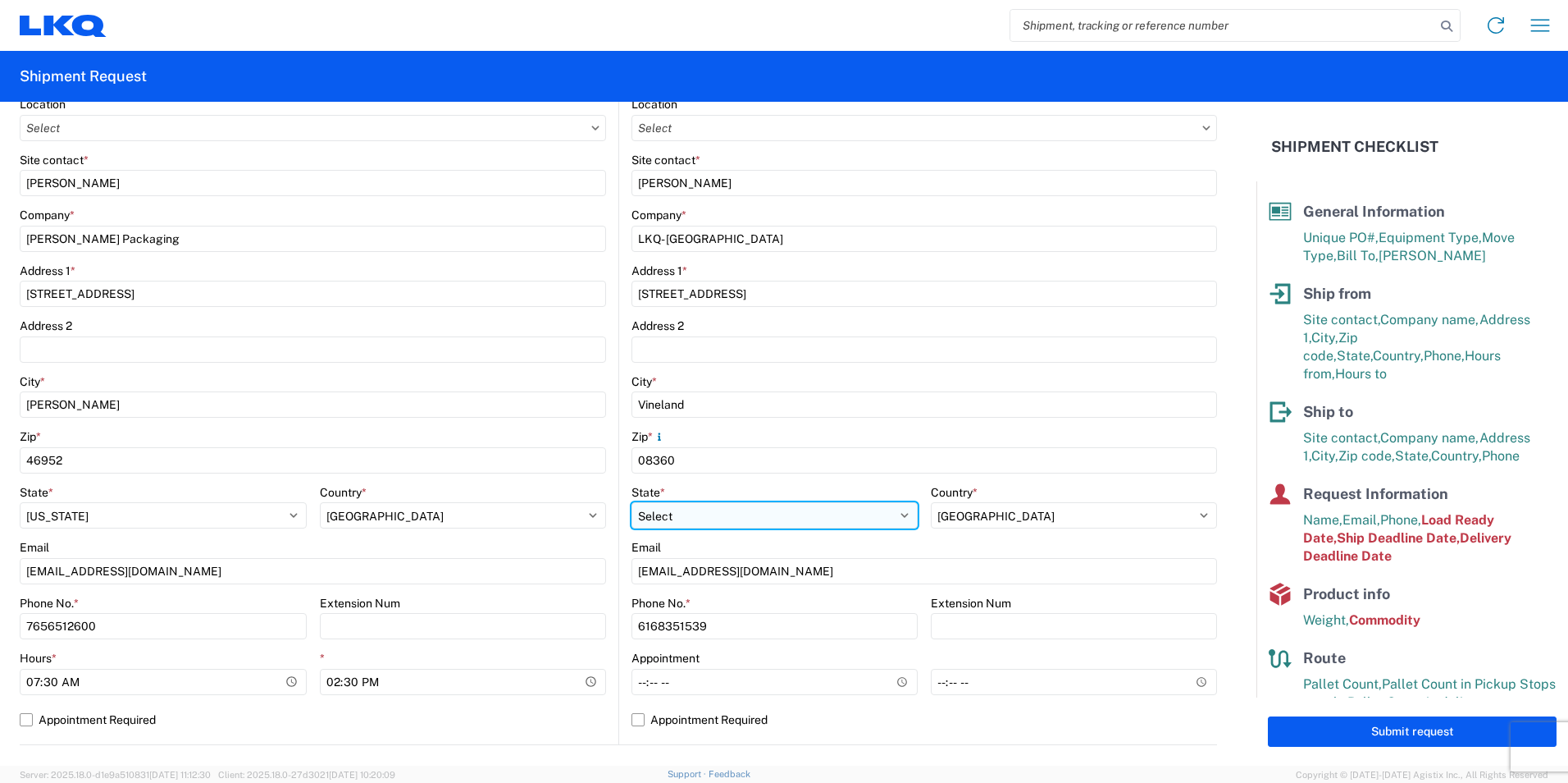
click at [677, 520] on select "Select [US_STATE] [US_STATE] [US_STATE] [US_STATE] Armed Forces Americas Armed …" at bounding box center [774, 515] width 287 height 27
select select "NJ"
click at [631, 502] on select "Select [US_STATE] [US_STATE] [US_STATE] [US_STATE] Armed Forces Americas Armed …" at bounding box center [774, 515] width 287 height 27
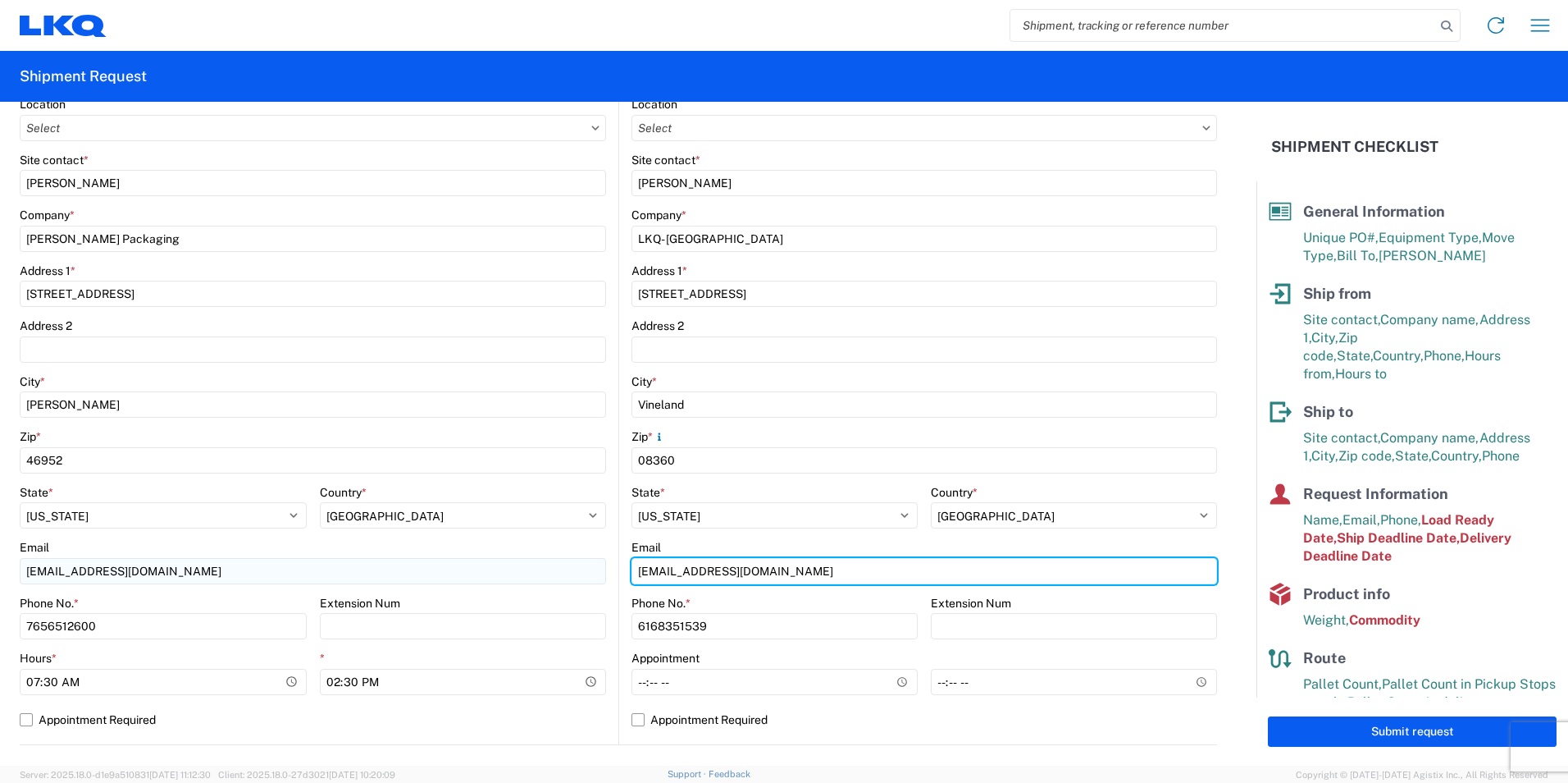
drag, startPoint x: 698, startPoint y: 574, endPoint x: 585, endPoint y: 578, distance: 113.1
click at [586, 578] on div "Ship from Location Site contact * [PERSON_NAME] Company * [GEOGRAPHIC_DATA][PER…" at bounding box center [619, 389] width 1198 height 713
type input "[EMAIL_ADDRESS][DOMAIN_NAME]"
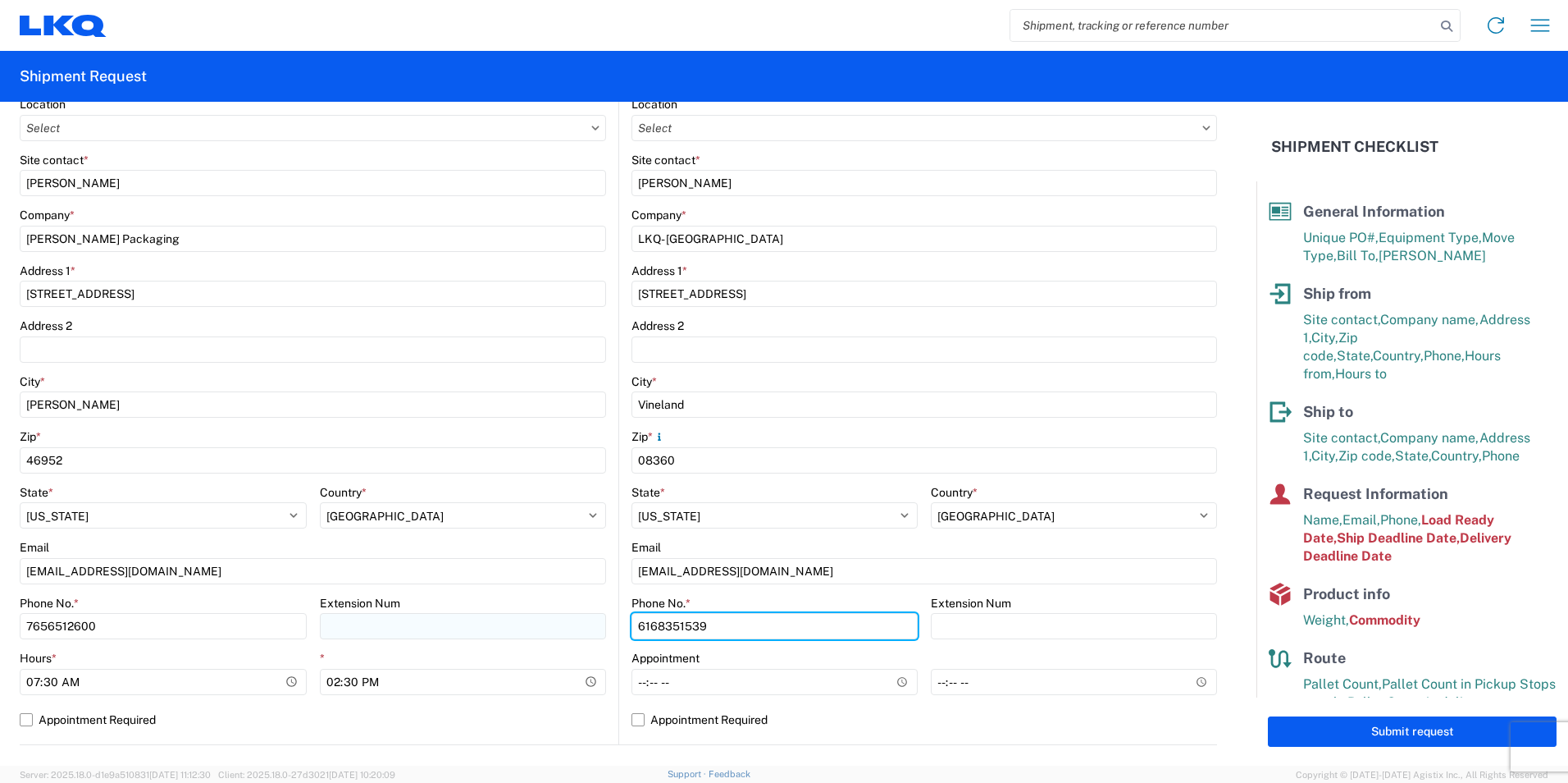
drag, startPoint x: 721, startPoint y: 622, endPoint x: 597, endPoint y: 625, distance: 124.0
click at [597, 625] on div "Ship from Location Site contact * [PERSON_NAME] Company * [GEOGRAPHIC_DATA][PER…" at bounding box center [619, 389] width 1198 height 713
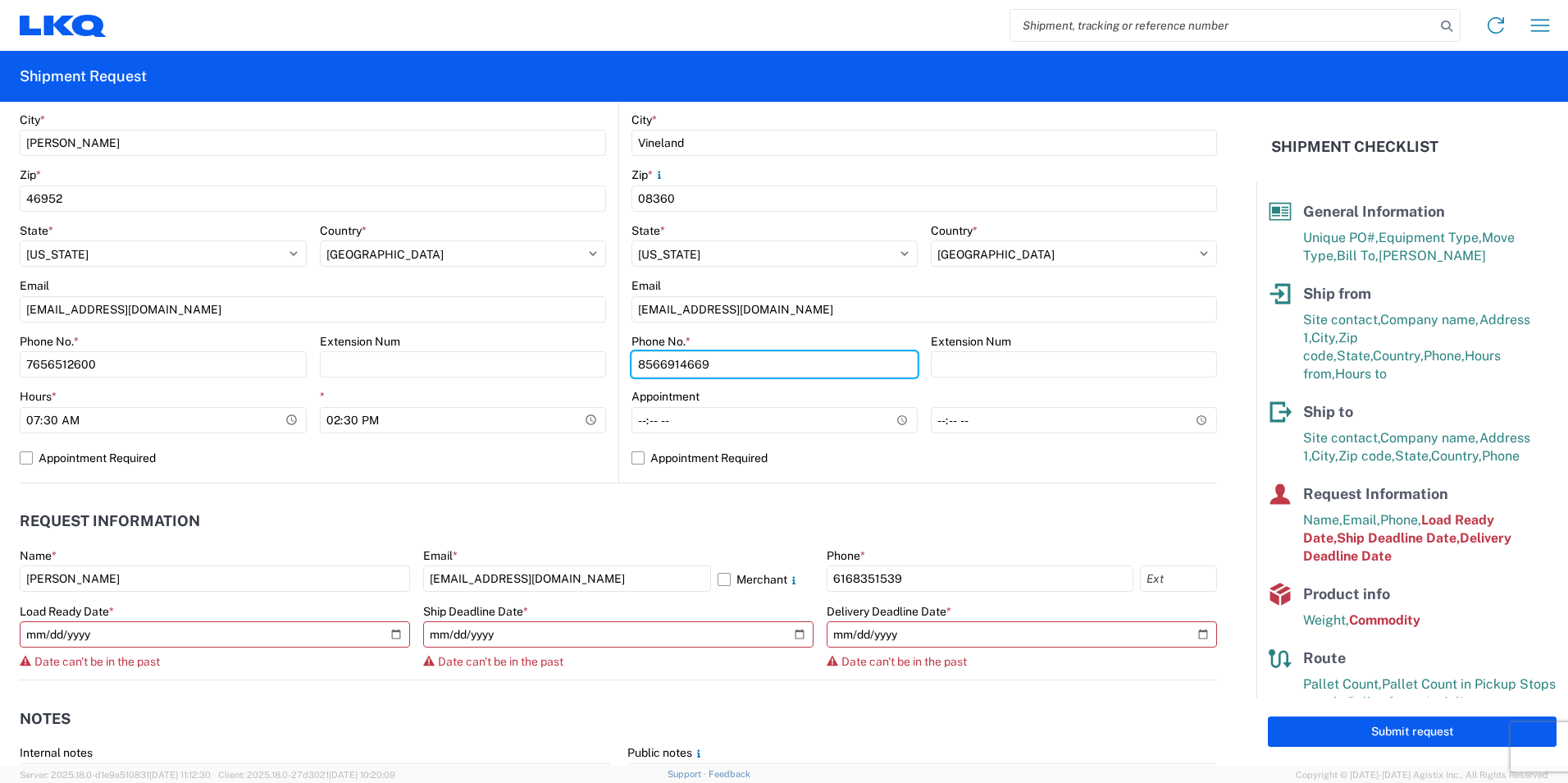
scroll to position [574, 0]
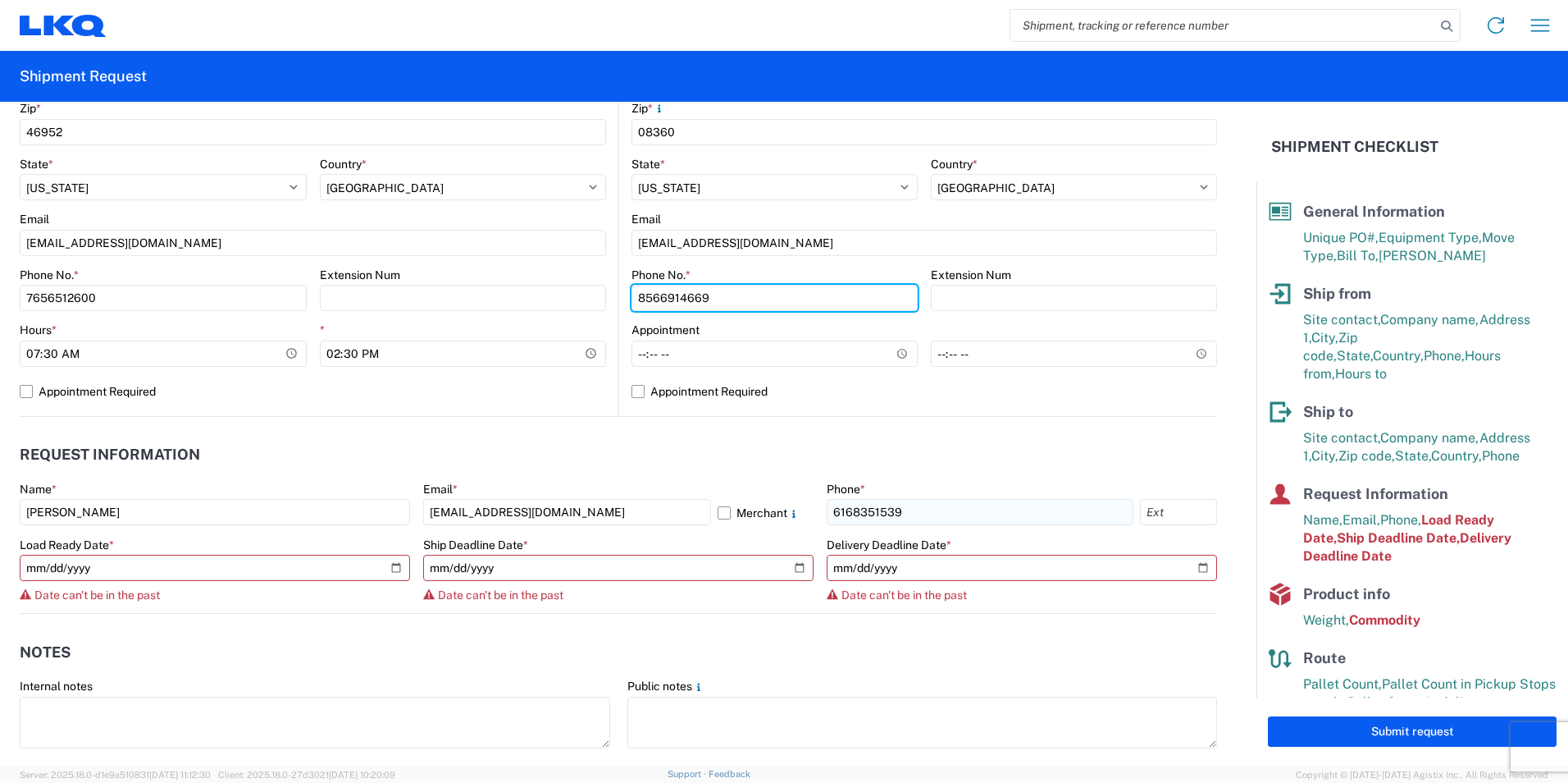
type input "8566914669"
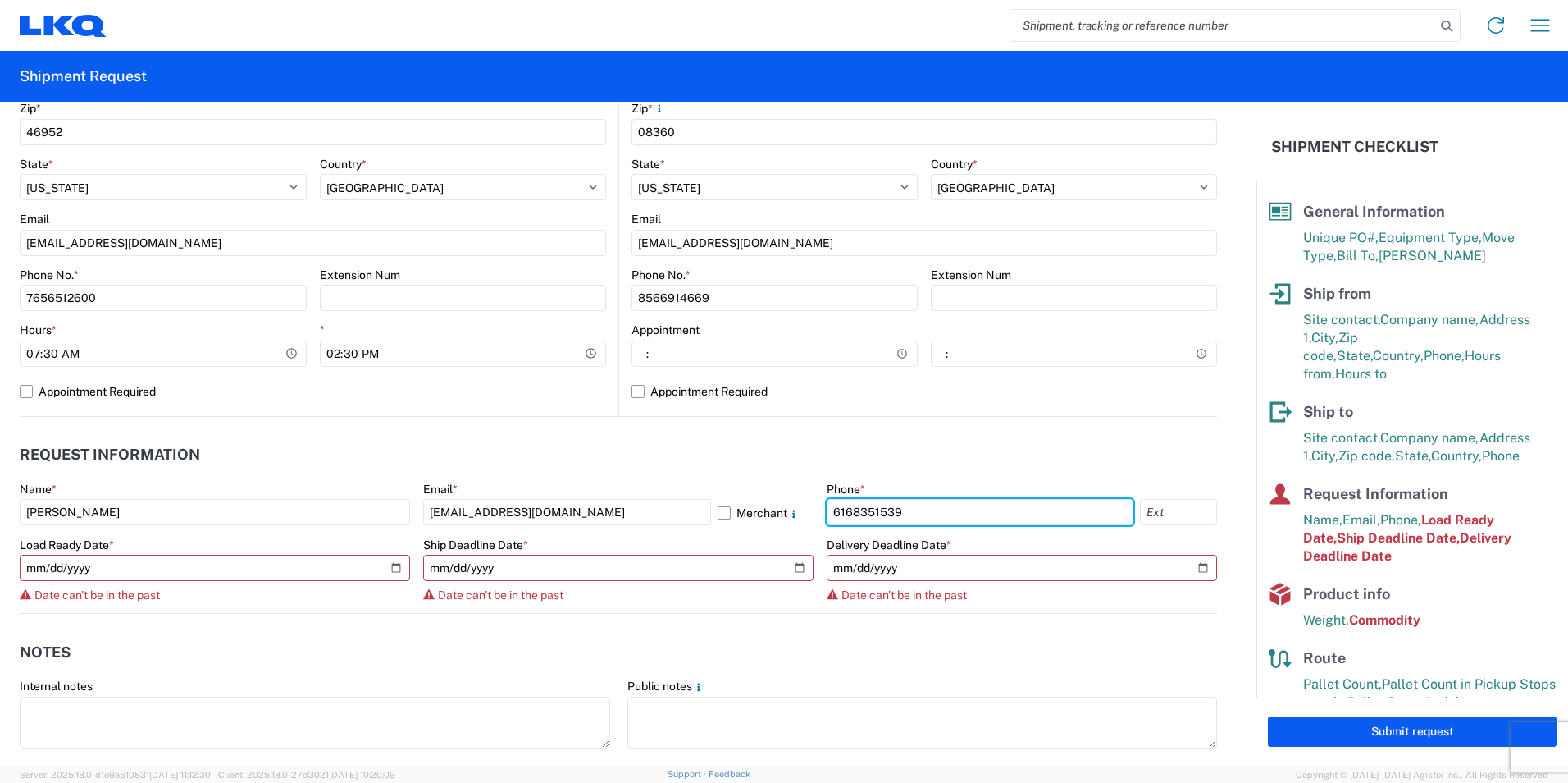
drag, startPoint x: 929, startPoint y: 507, endPoint x: 812, endPoint y: 516, distance: 117.3
click at [812, 516] on div "Name * [PERSON_NAME] Email * [EMAIL_ADDRESS][DOMAIN_NAME] Merchant Phone * [PHO…" at bounding box center [619, 547] width 1198 height 131
type input "8566914669"
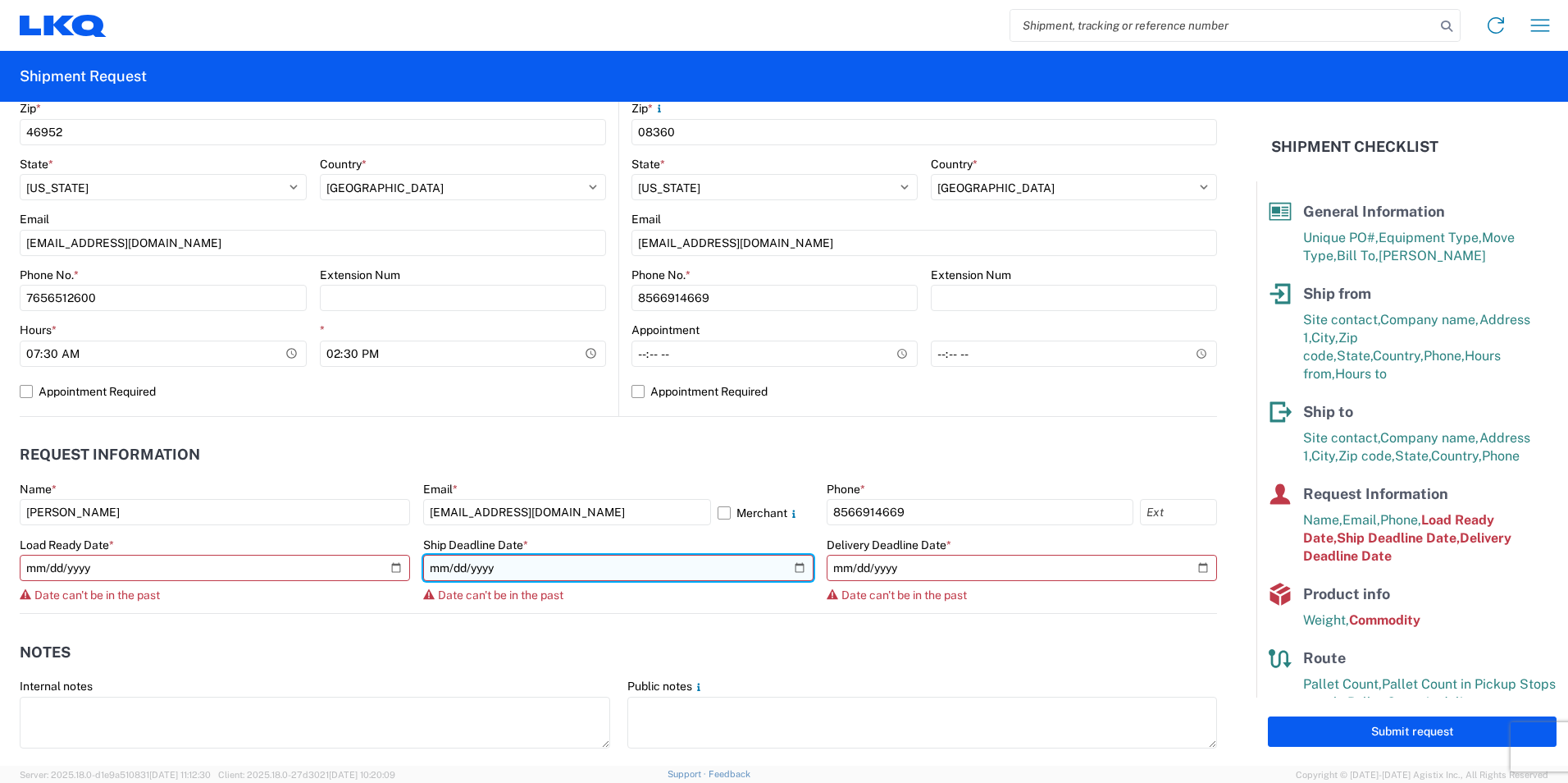
click at [793, 563] on input "[DATE]" at bounding box center [618, 568] width 390 height 27
type input "[DATE]"
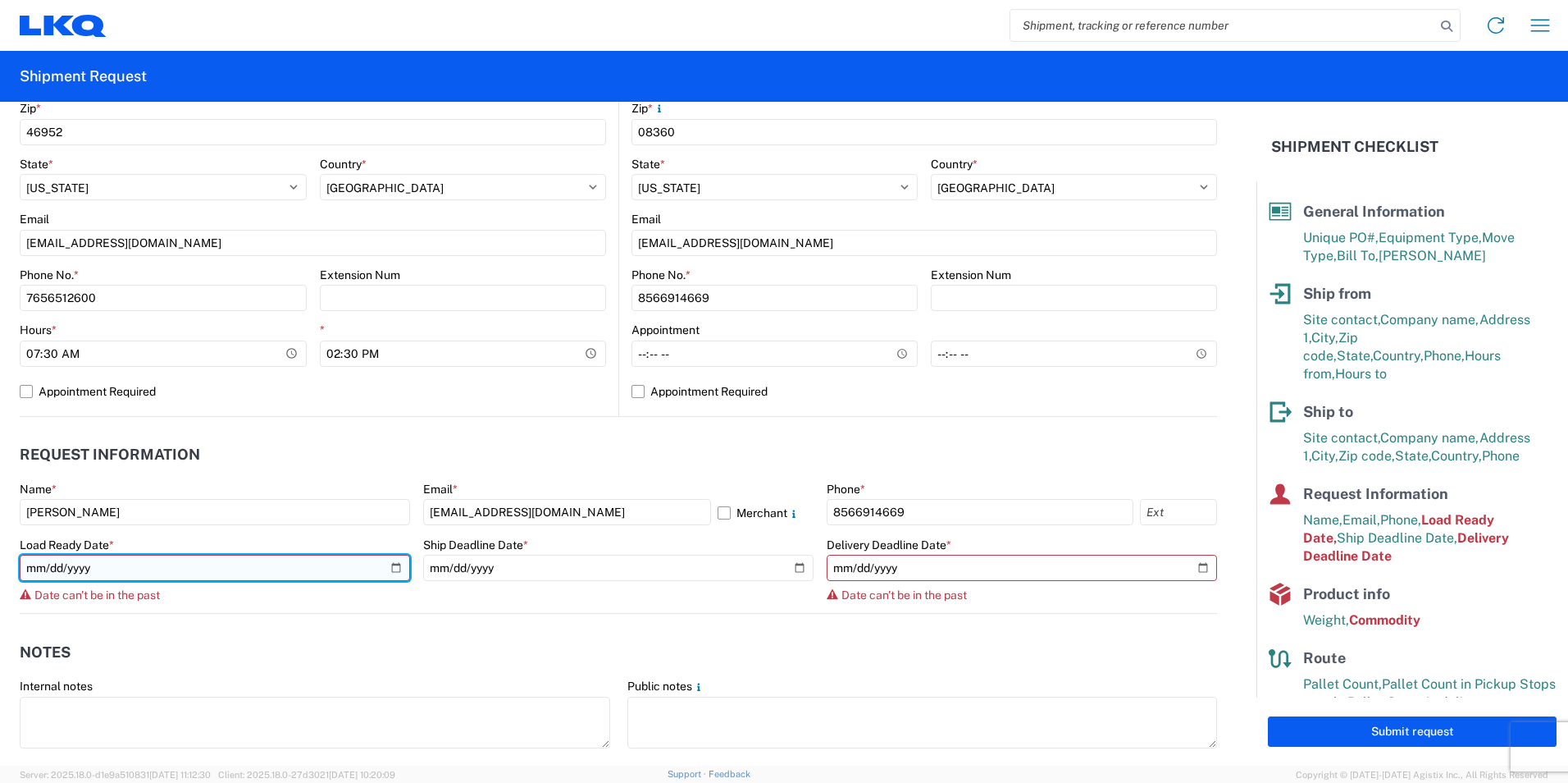
click at [387, 559] on input "[DATE]" at bounding box center [215, 568] width 390 height 27
click at [393, 570] on input "[DATE]" at bounding box center [215, 568] width 390 height 27
type input "[DATE]"
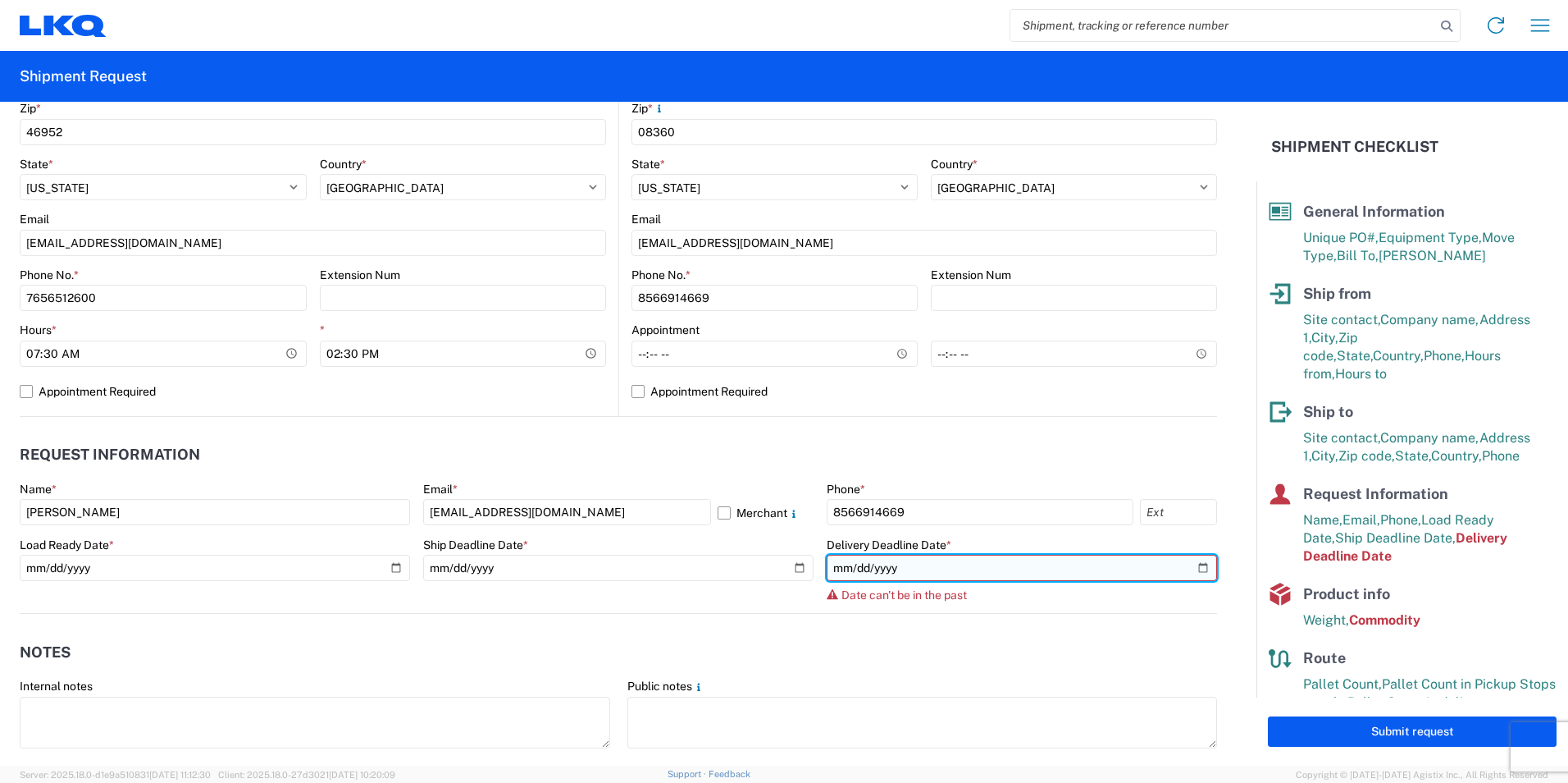
click at [1184, 572] on input "[DATE]" at bounding box center [1021, 568] width 390 height 27
type input "[DATE]"
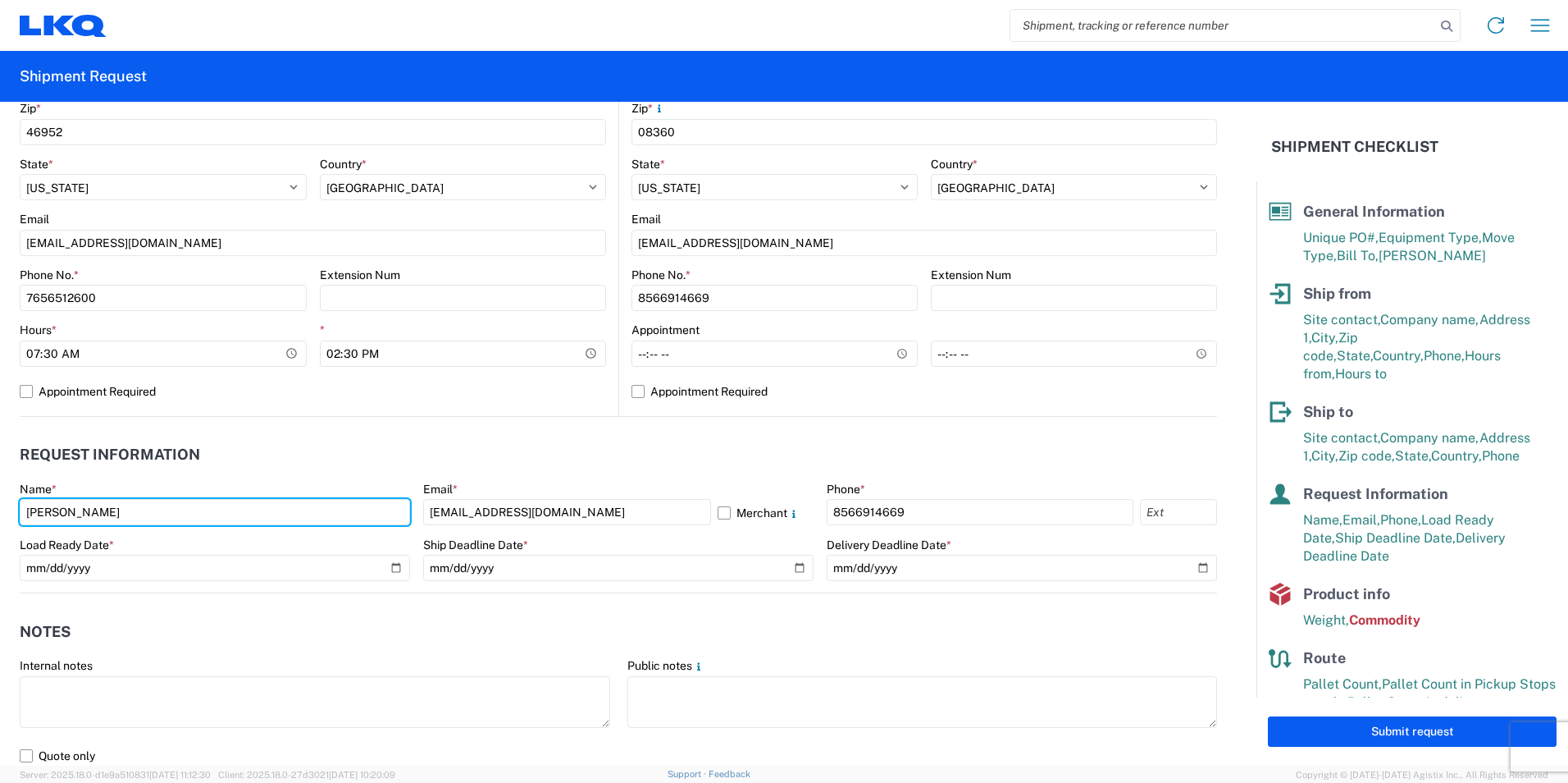
drag, startPoint x: 243, startPoint y: 511, endPoint x: -3, endPoint y: 513, distance: 246.0
click at [0, 513] on html "Home Shipment request Shipment tracking Shipment Request General Information Te…" at bounding box center [784, 391] width 1568 height 783
type input "[PERSON_NAME]"
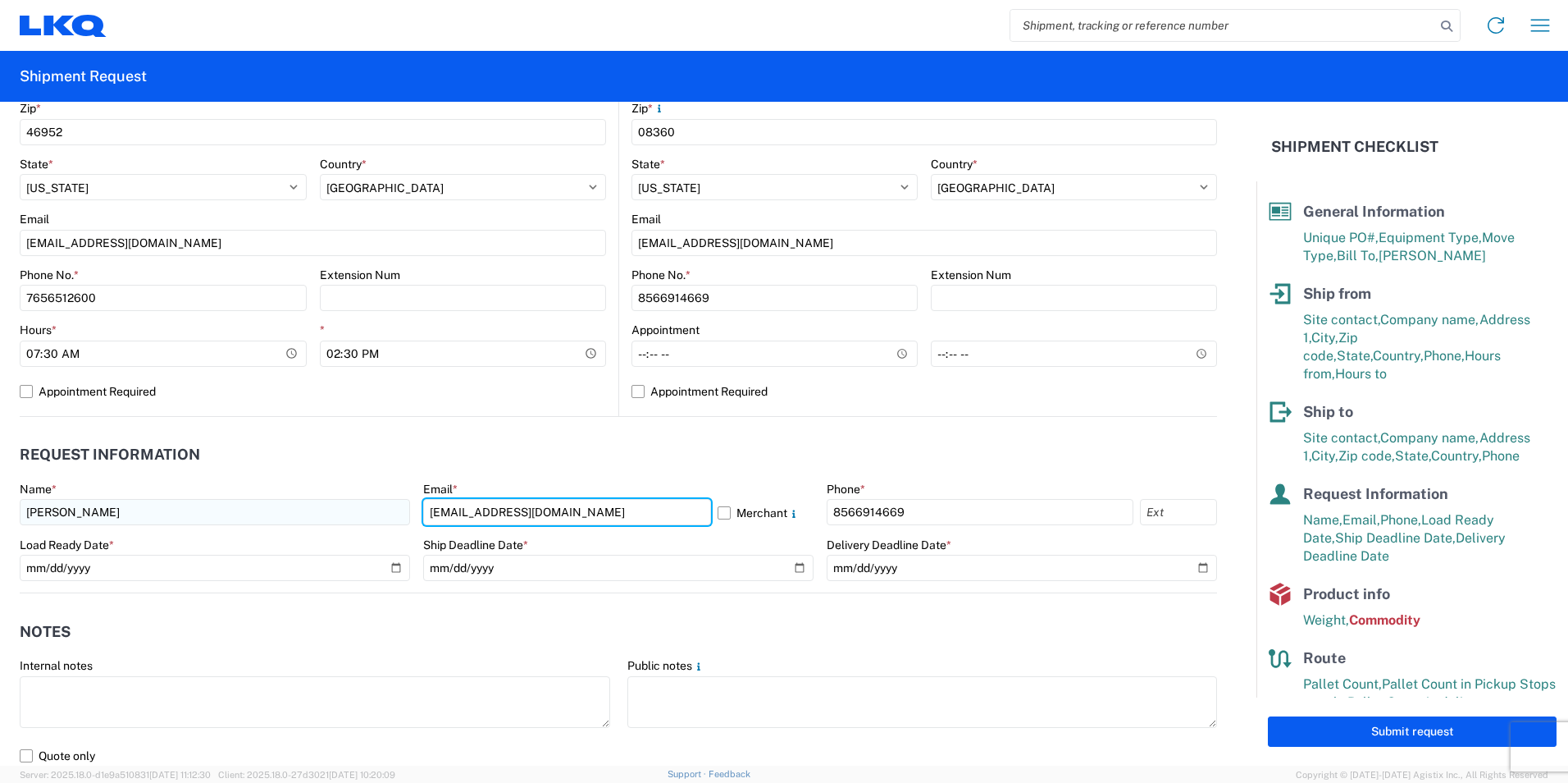
drag, startPoint x: 499, startPoint y: 515, endPoint x: 388, endPoint y: 515, distance: 111.0
click at [388, 515] on div "Name * [PERSON_NAME] Email * [EMAIL_ADDRESS][DOMAIN_NAME] Merchant Phone * [PHO…" at bounding box center [619, 537] width 1198 height 111
type input "[EMAIL_ADDRESS][DOMAIN_NAME]"
click at [1006, 618] on header "Notes" at bounding box center [619, 631] width 1198 height 37
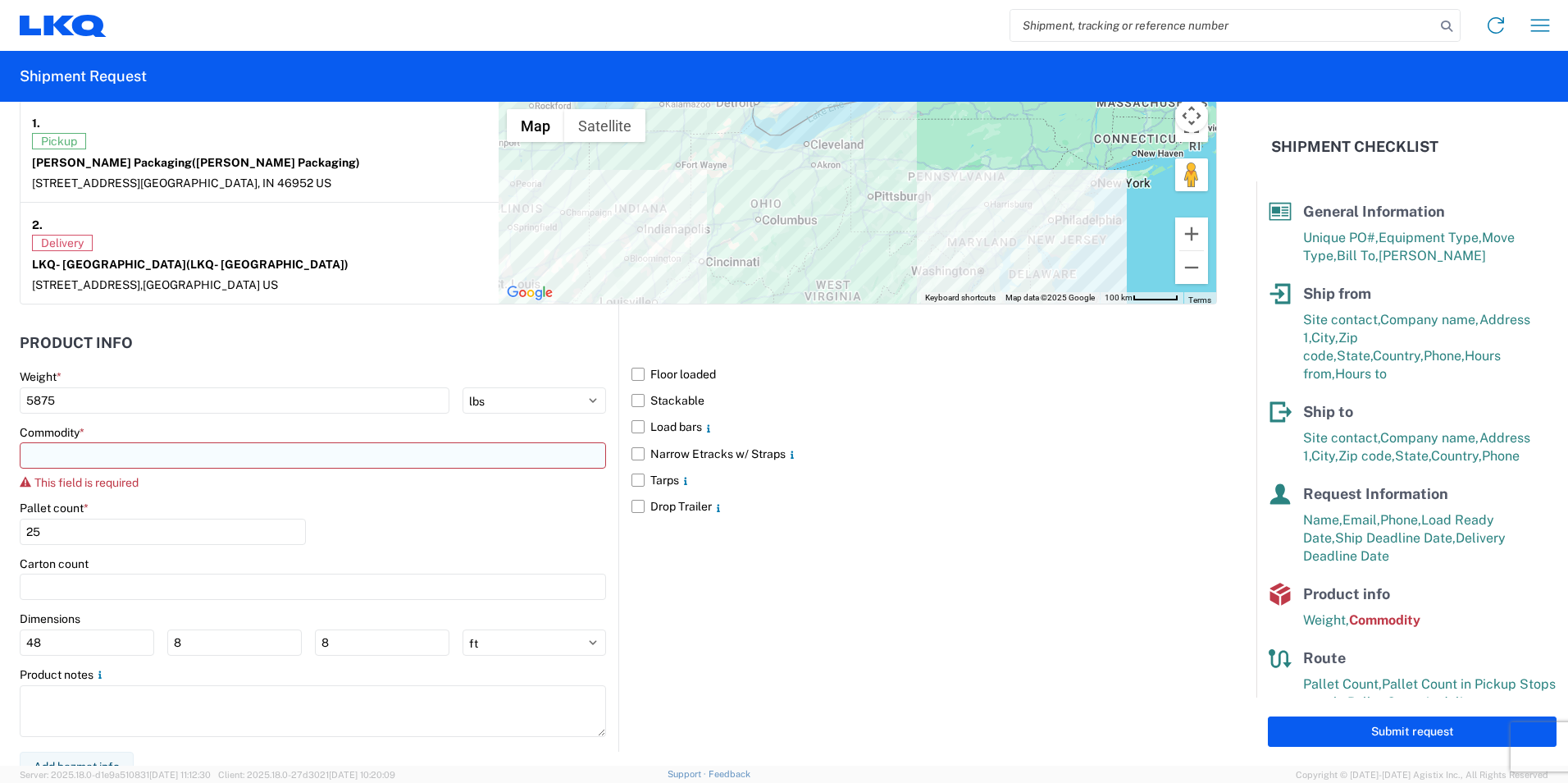
scroll to position [1312, 0]
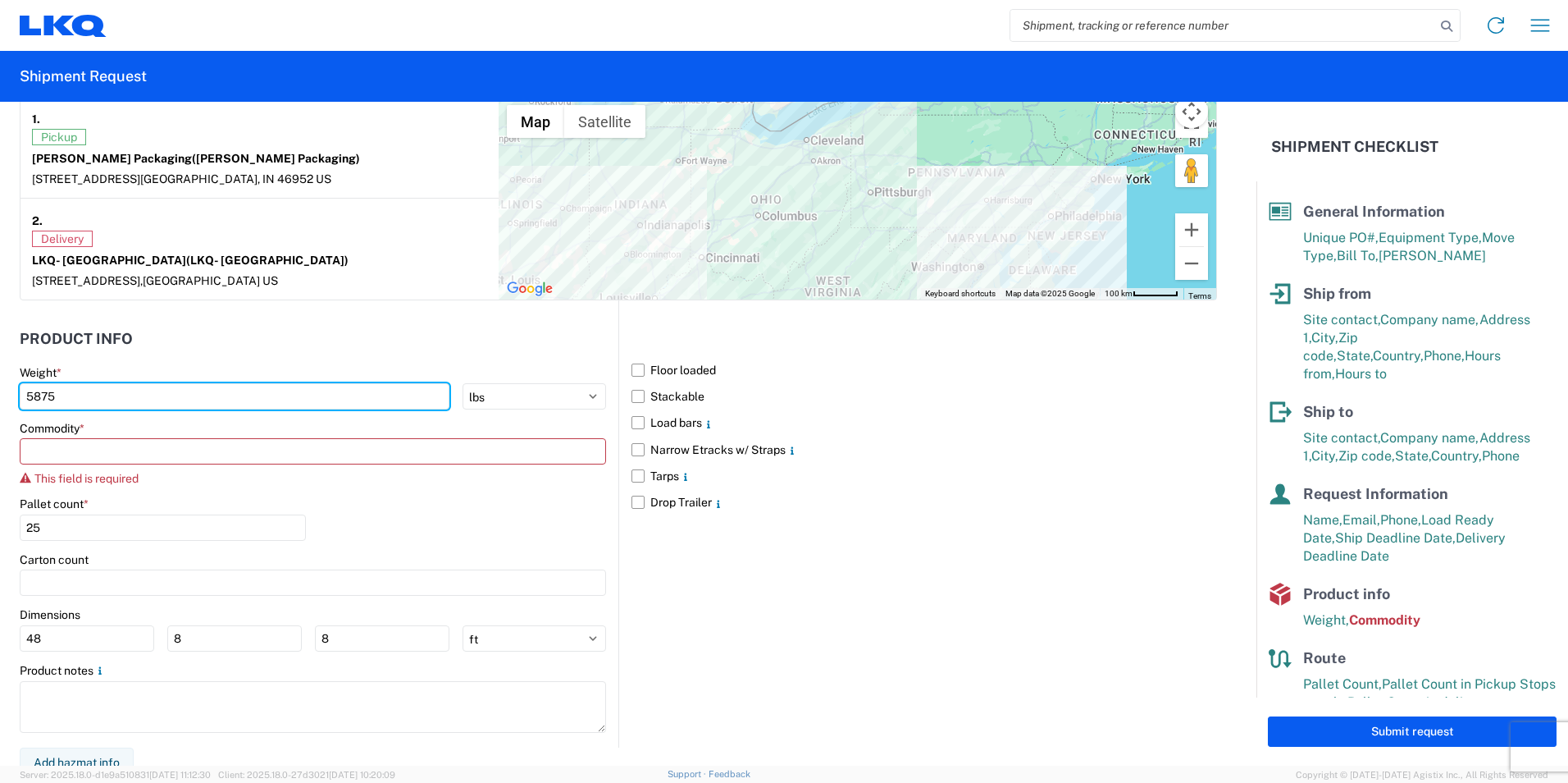
drag, startPoint x: 118, startPoint y: 407, endPoint x: 7, endPoint y: 406, distance: 111.0
click at [7, 406] on form "General Information Template PO# 1846966 and 1874127 Equipment Type * Select 53…" at bounding box center [628, 433] width 1257 height 664
type input "3290"
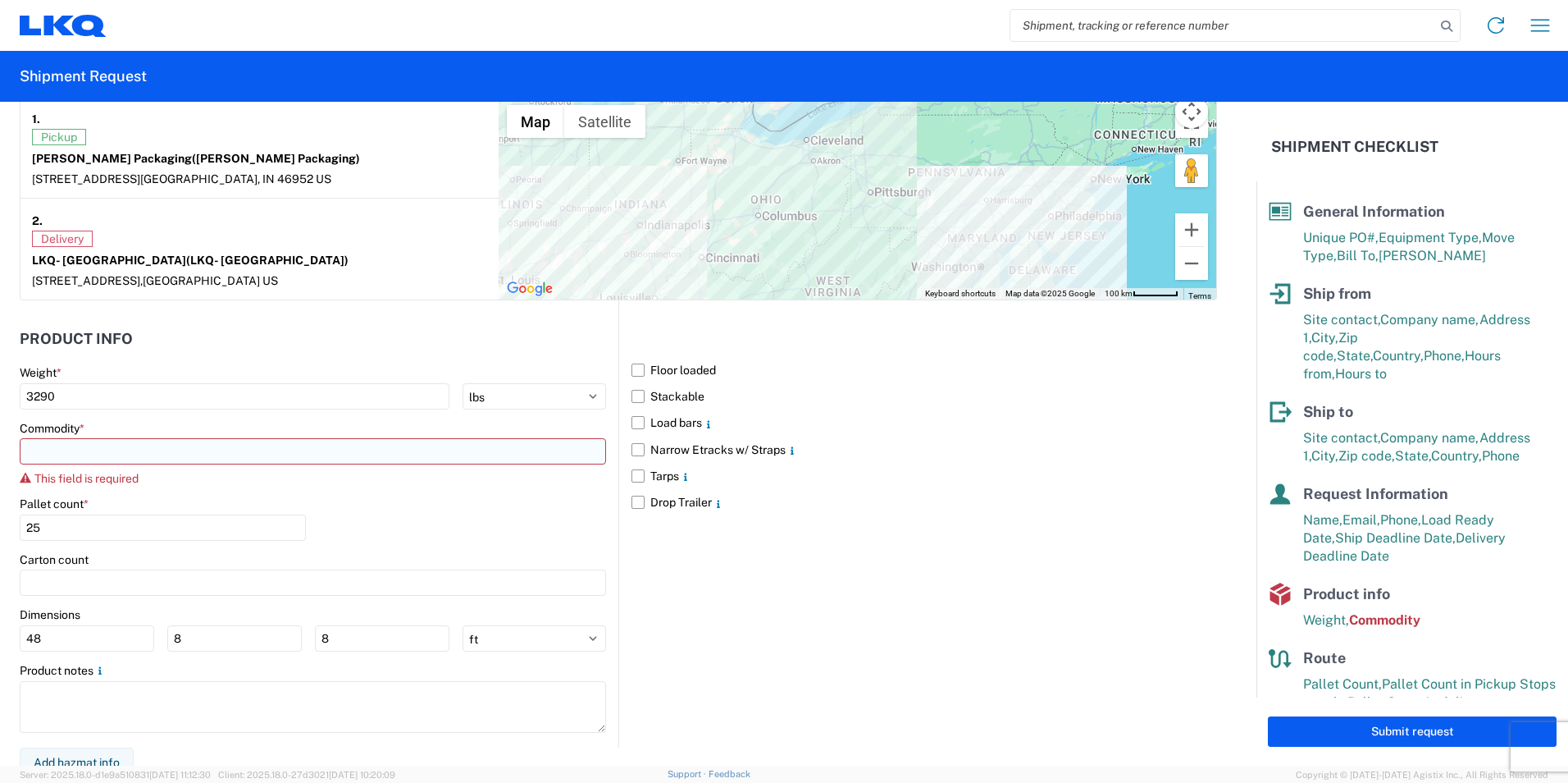
click at [229, 461] on input at bounding box center [313, 452] width 586 height 27
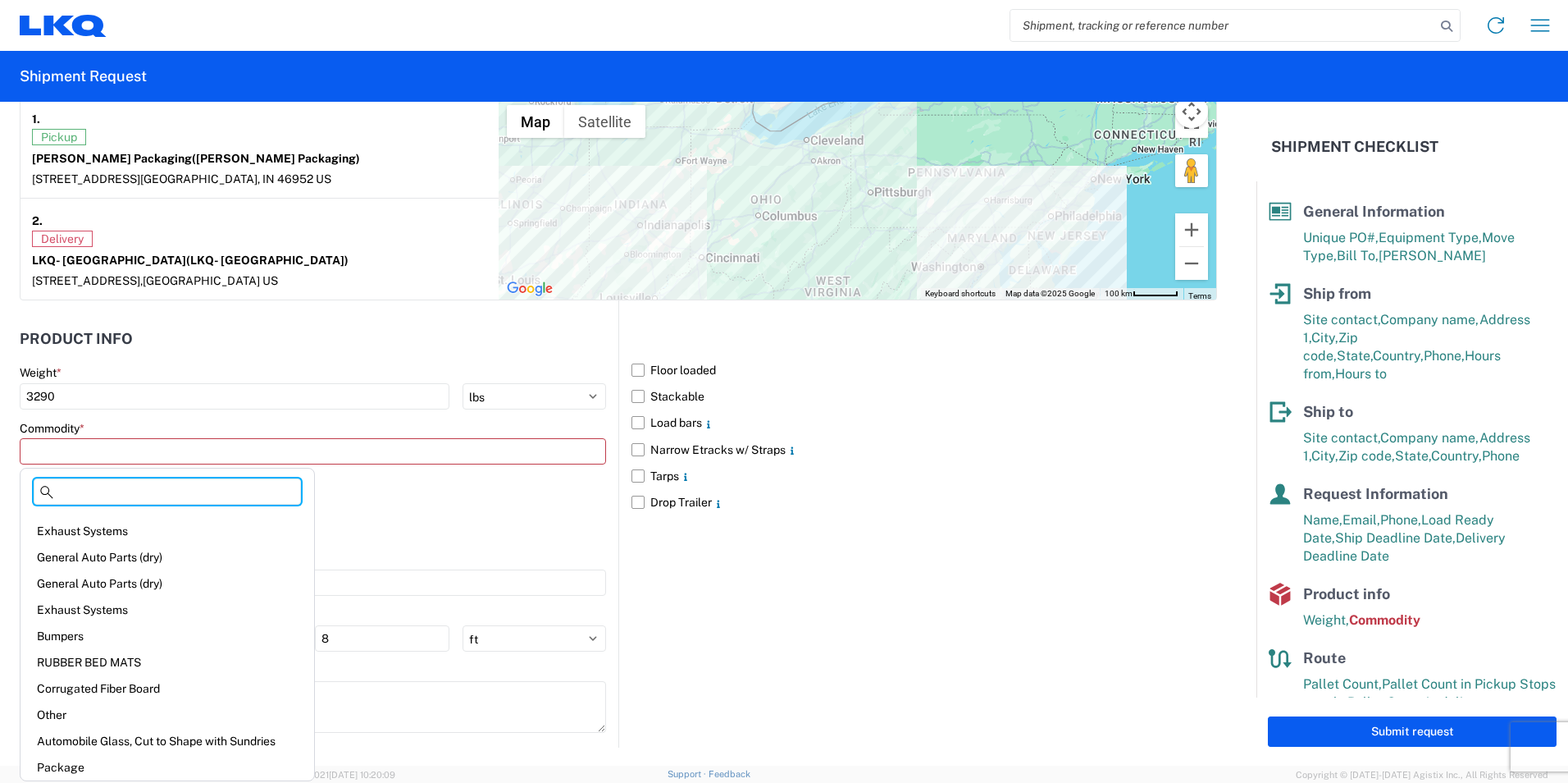
scroll to position [181, 0]
click at [181, 685] on div "Corrugated Fiber Board" at bounding box center [167, 685] width 287 height 27
type input "Corrugated Fiber Board"
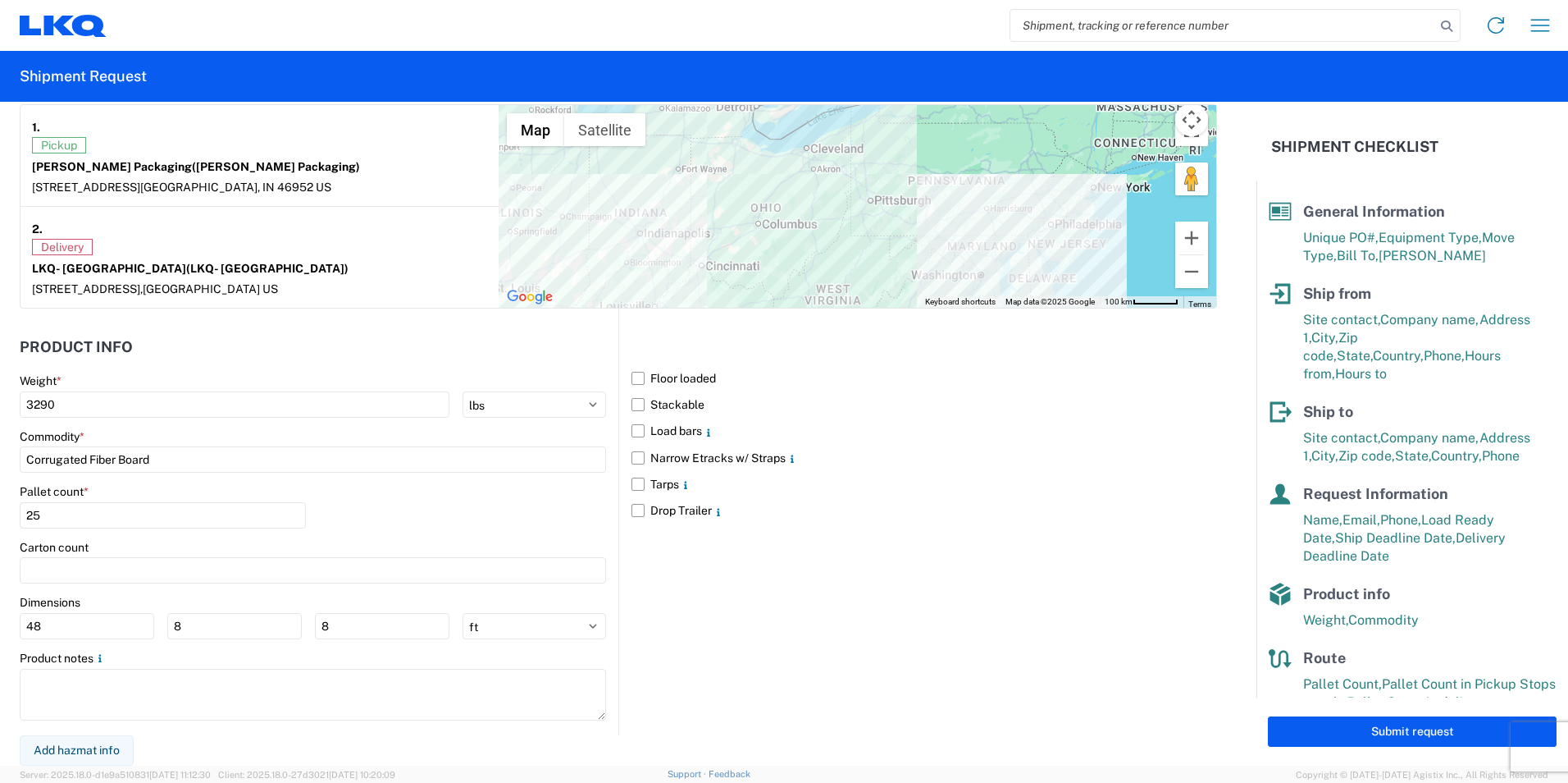
scroll to position [1304, 0]
click at [129, 500] on div "Pallet count * 25" at bounding box center [163, 505] width 287 height 44
drag, startPoint x: 128, startPoint y: 504, endPoint x: -3, endPoint y: 511, distance: 131.2
click at [0, 511] on html "Home Shipment request Shipment tracking Shipment Request General Information Te…" at bounding box center [784, 391] width 1568 height 783
type input "14"
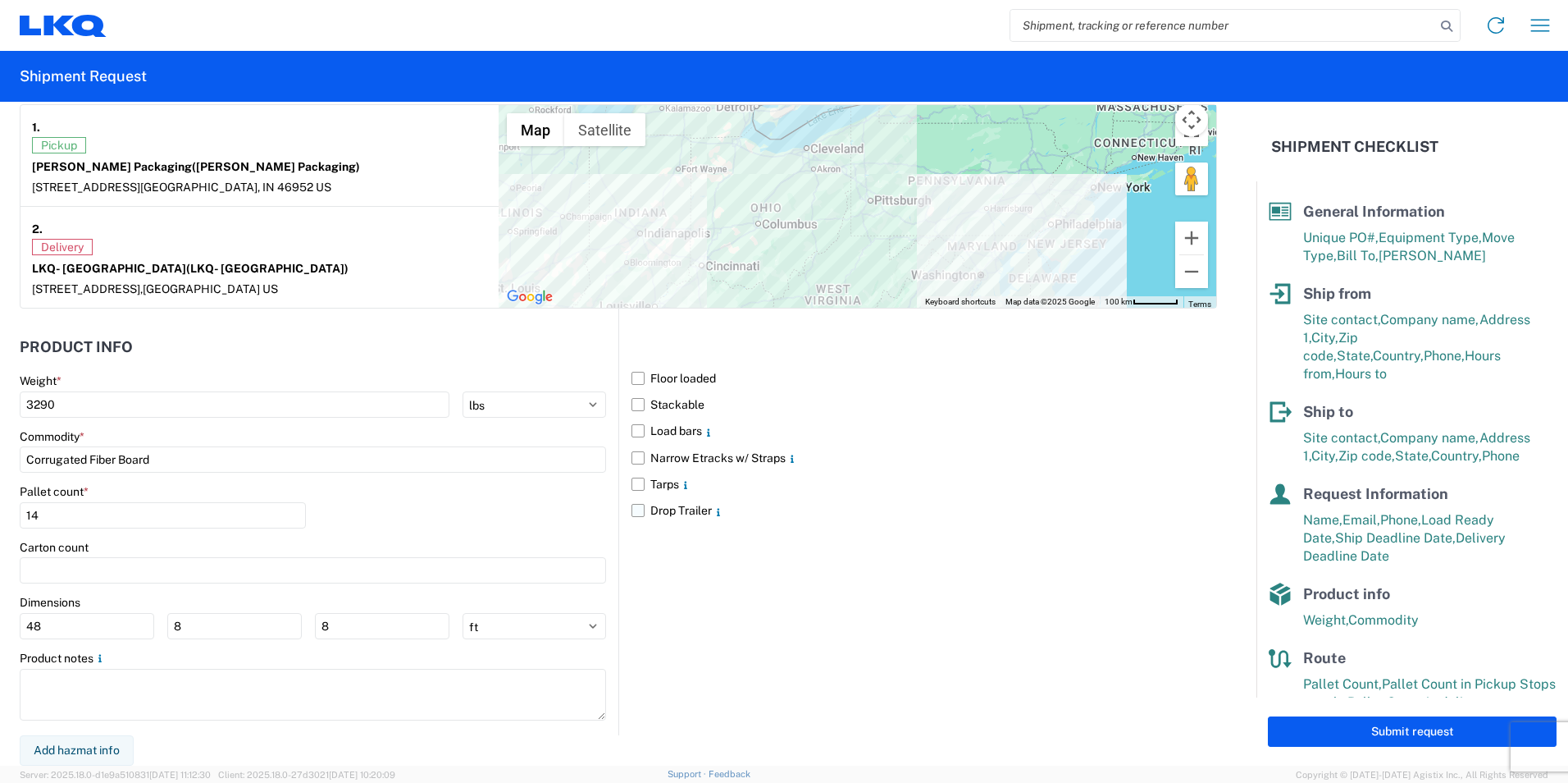
click at [905, 522] on label "Drop Trailer" at bounding box center [924, 510] width 586 height 27
click at [0, 0] on input "Drop Trailer" at bounding box center [0, 0] width 0 height 0
click at [693, 515] on label "Drop Trailer" at bounding box center [924, 510] width 586 height 27
click at [0, 0] on input "Drop Trailer" at bounding box center [0, 0] width 0 height 0
drag, startPoint x: 191, startPoint y: 631, endPoint x: 176, endPoint y: 624, distance: 16.6
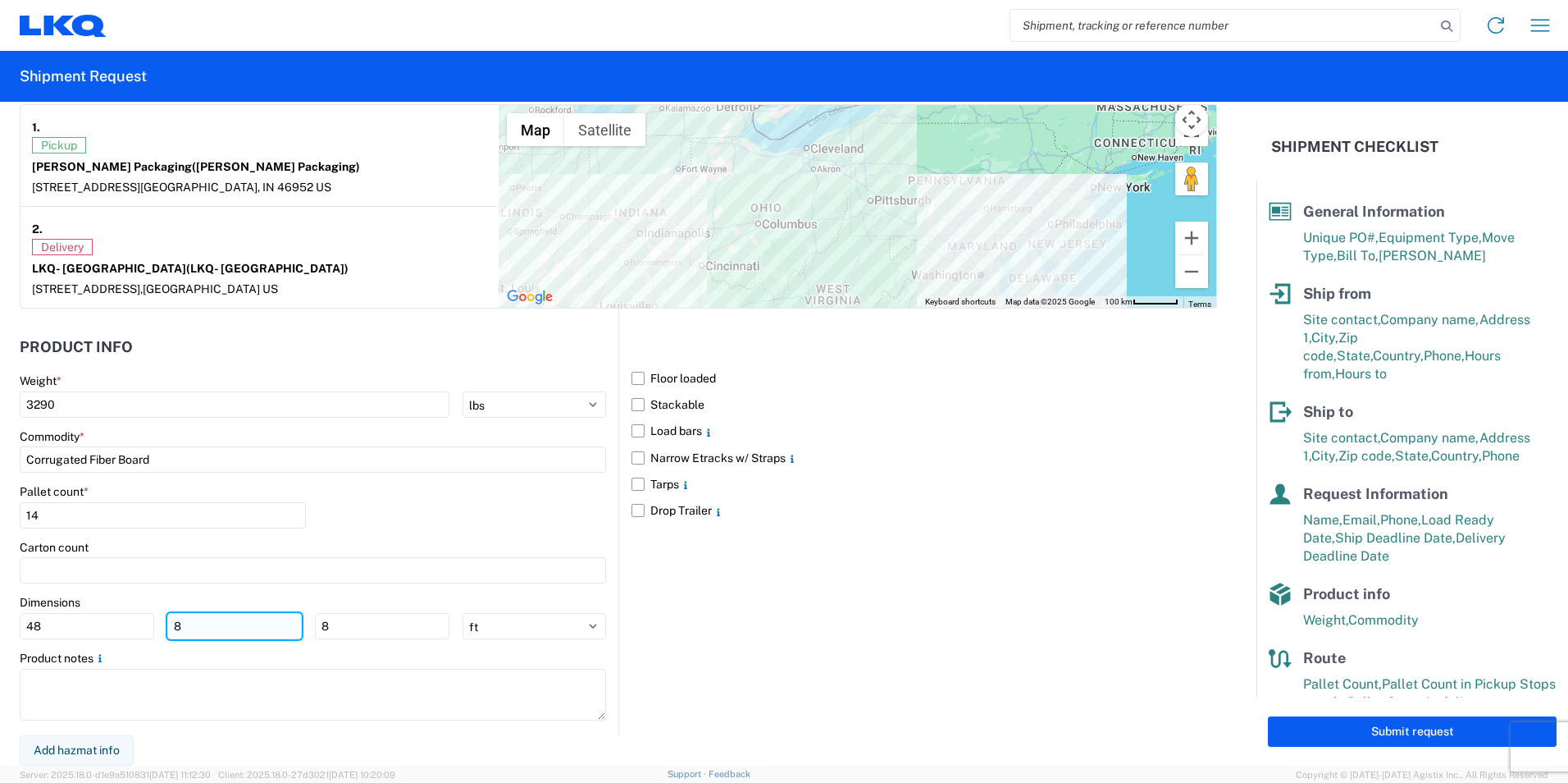
click at [176, 624] on input "8" at bounding box center [234, 626] width 134 height 27
type input "40"
drag, startPoint x: 348, startPoint y: 623, endPoint x: 263, endPoint y: 622, distance: 85.0
click at [263, 622] on div "48 40 8" at bounding box center [234, 626] width 430 height 27
click at [517, 616] on select "ft in cm" at bounding box center [533, 626] width 143 height 27
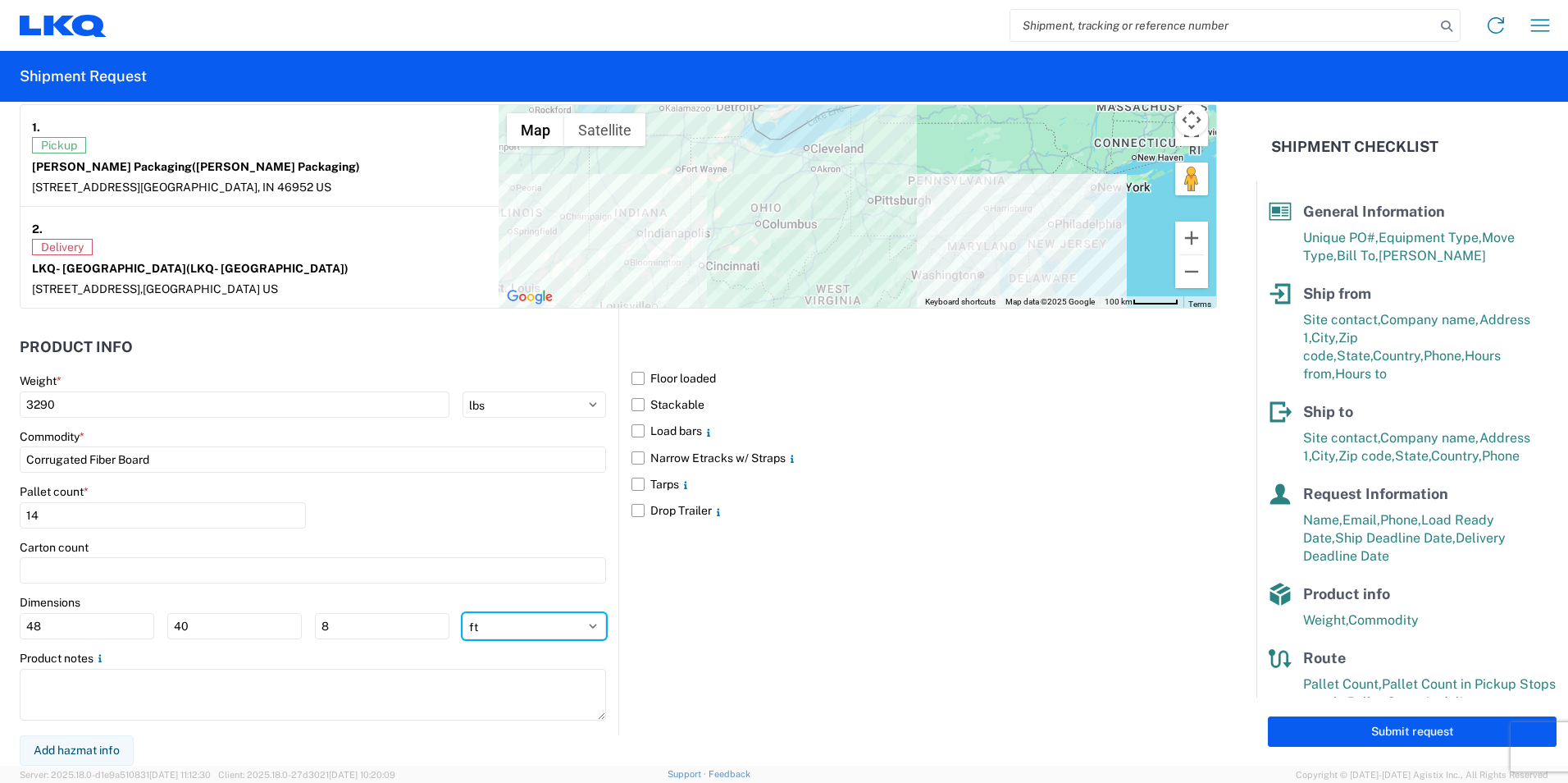
select select "IN"
click at [462, 613] on select "ft in cm" at bounding box center [533, 626] width 143 height 27
type input "576"
type input "480"
type input "96"
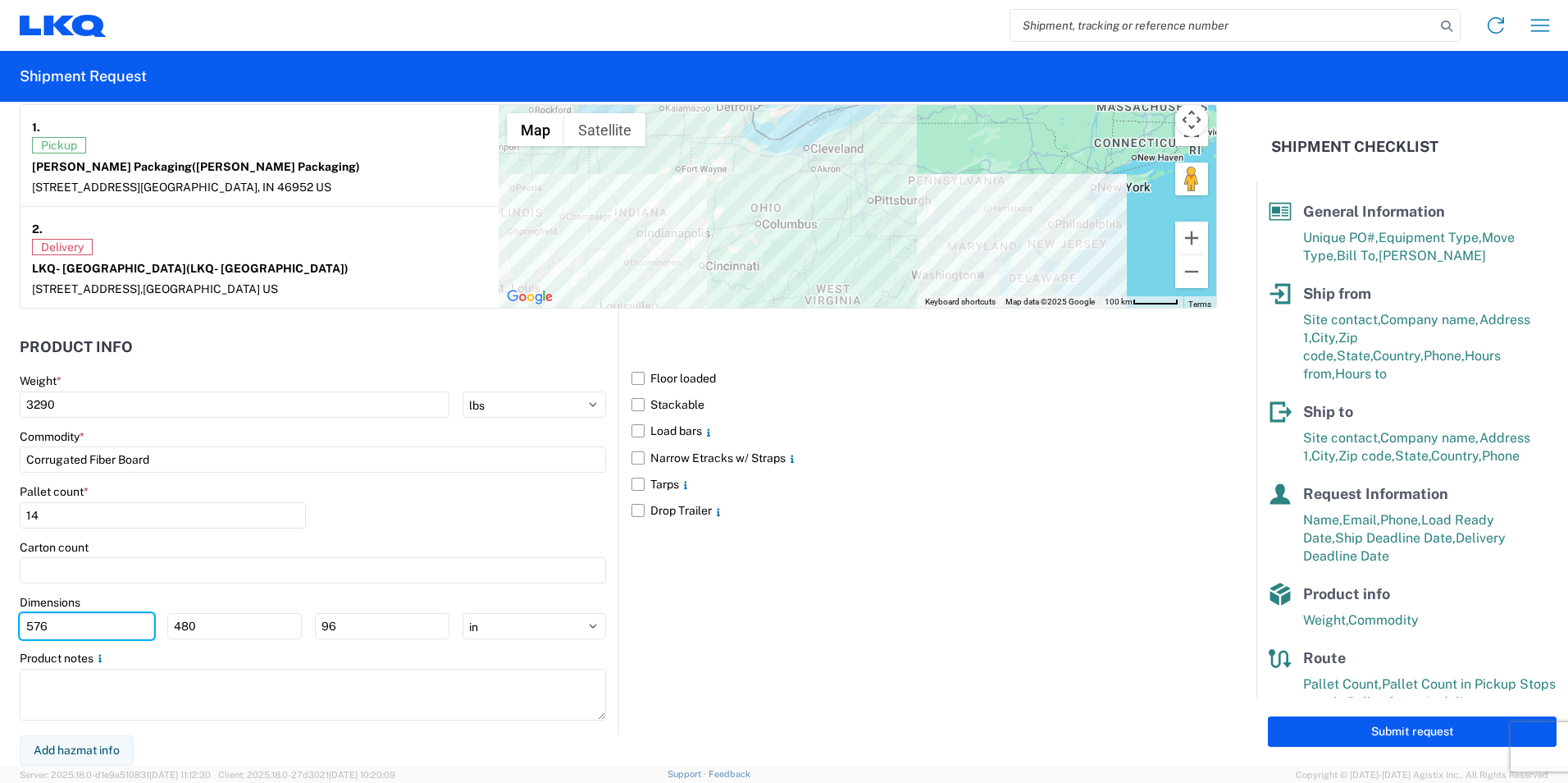
drag, startPoint x: 89, startPoint y: 626, endPoint x: -3, endPoint y: 625, distance: 92.0
click at [0, 625] on html "Home Shipment request Shipment tracking Shipment Request General Information Te…" at bounding box center [784, 391] width 1568 height 783
type input "48"
drag, startPoint x: 237, startPoint y: 627, endPoint x: 113, endPoint y: 632, distance: 124.1
click at [113, 632] on div "48 480 96" at bounding box center [234, 626] width 430 height 27
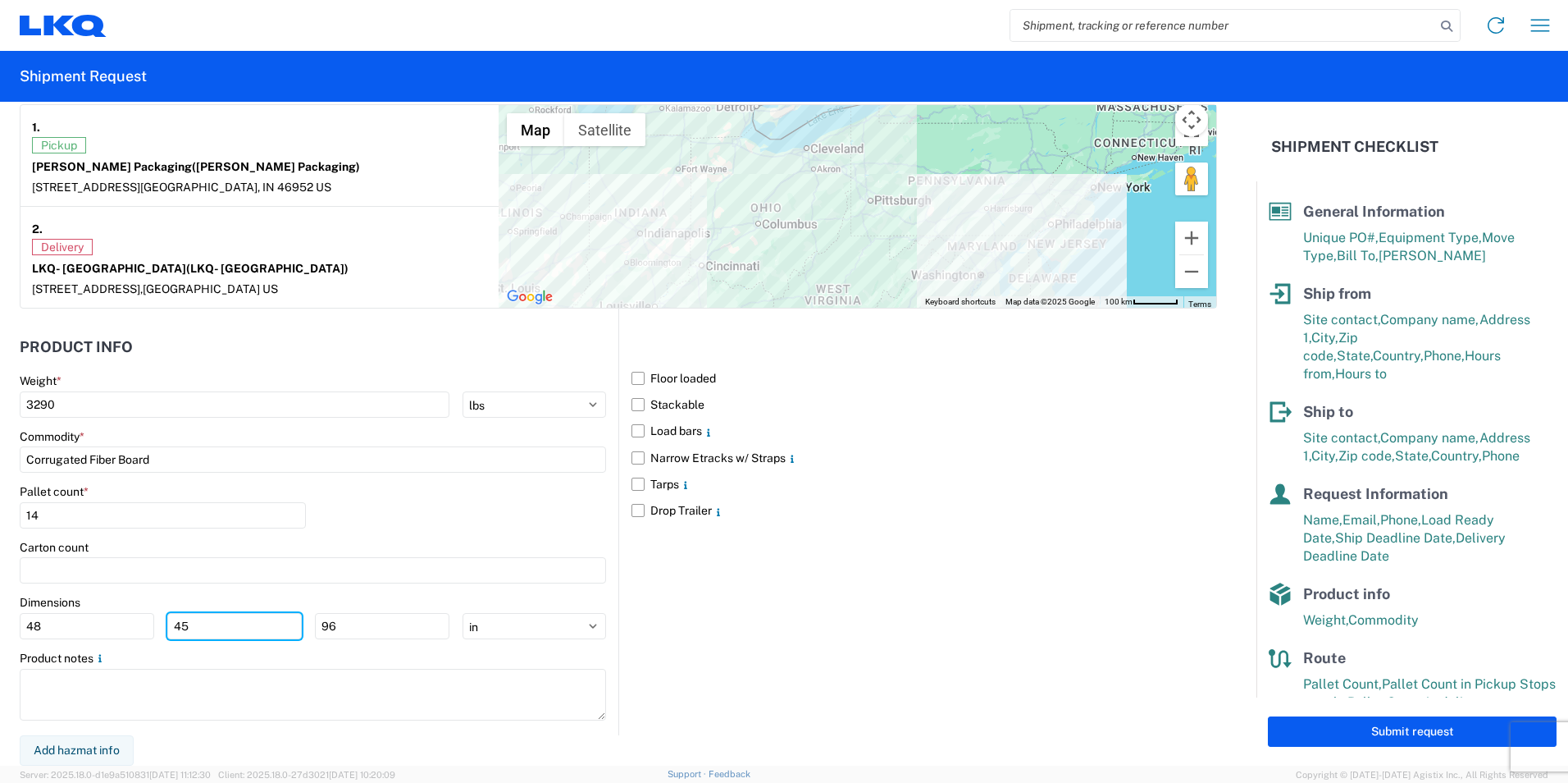
type input "45"
click at [358, 640] on main "Weight * 3290 kgs lbs Commodity * Corrugated Fiber Board Pallet count * 14 Cart…" at bounding box center [319, 554] width 599 height 361
drag, startPoint x: 362, startPoint y: 628, endPoint x: 278, endPoint y: 631, distance: 84.1
click at [278, 631] on div "48 45 96" at bounding box center [234, 626] width 430 height 27
type input "40"
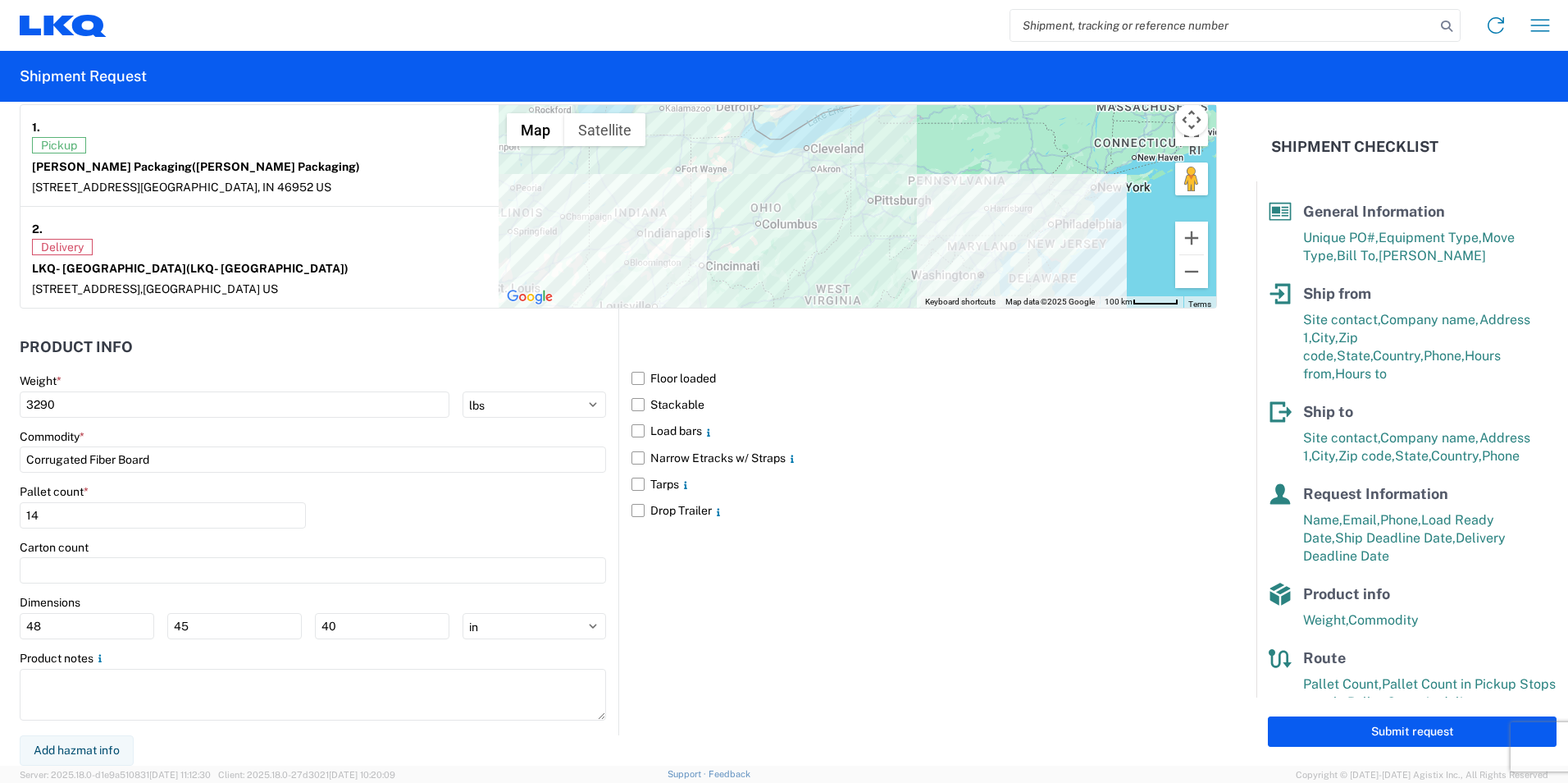
click at [864, 727] on div "Floor loaded Stackable Load bars Narrow Etracks w/ Straps Tarps Drop Trailer" at bounding box center [918, 521] width 599 height 426
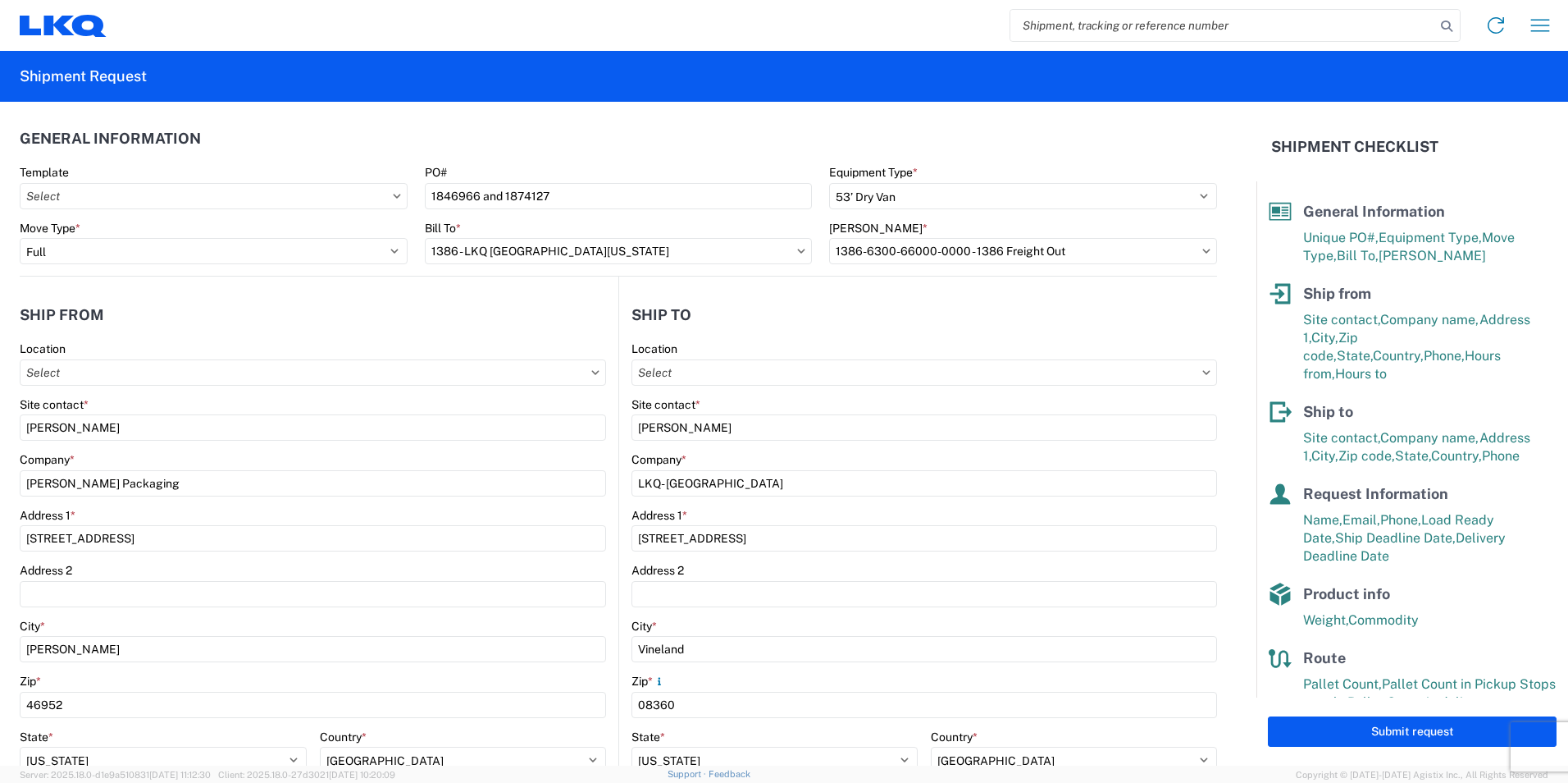
scroll to position [0, 0]
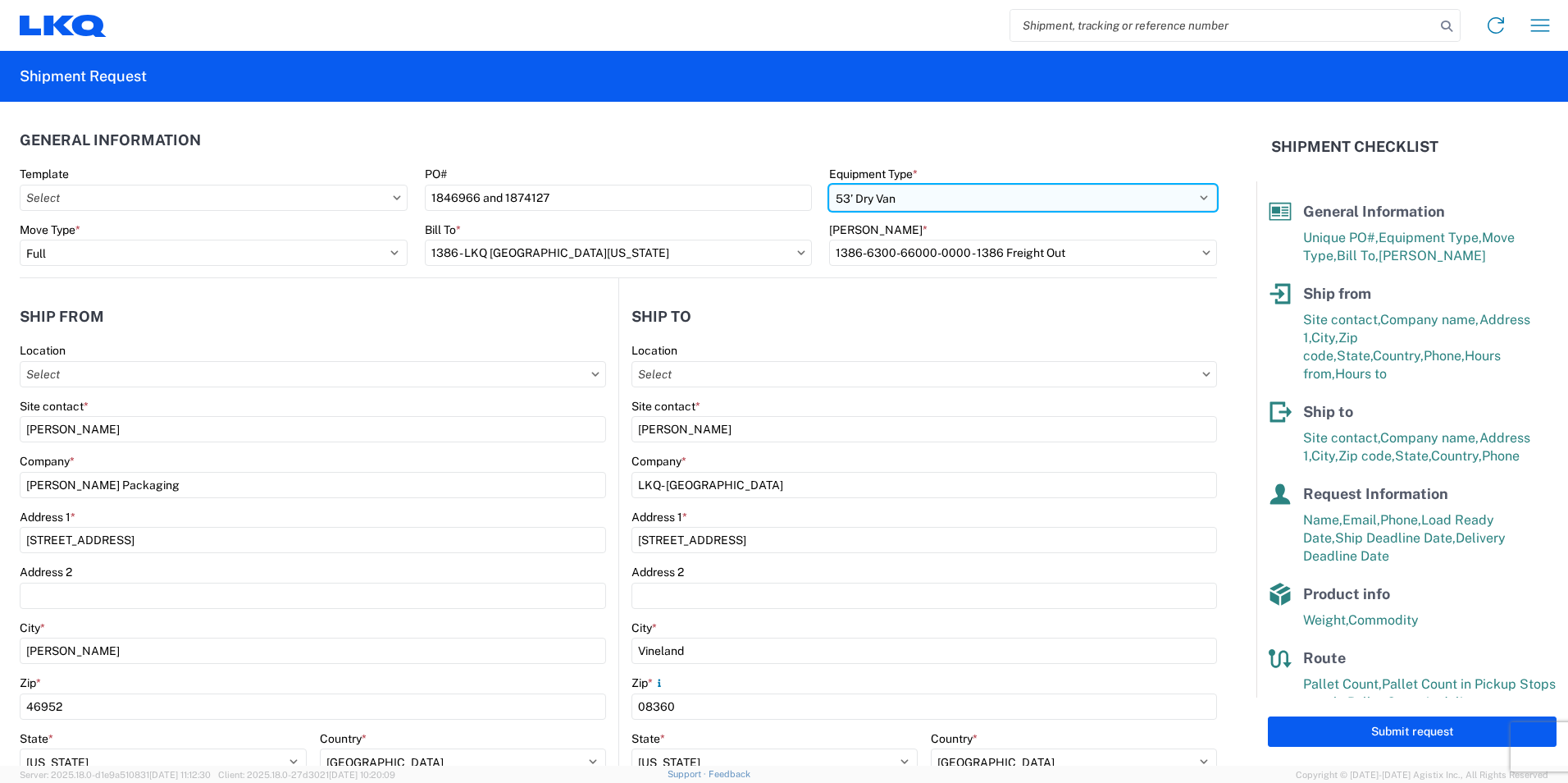
click at [938, 193] on select "Select 53’ Dry Van Flatbed Dropdeck (van) Lowboy (flatbed) Rail" at bounding box center [1023, 198] width 388 height 27
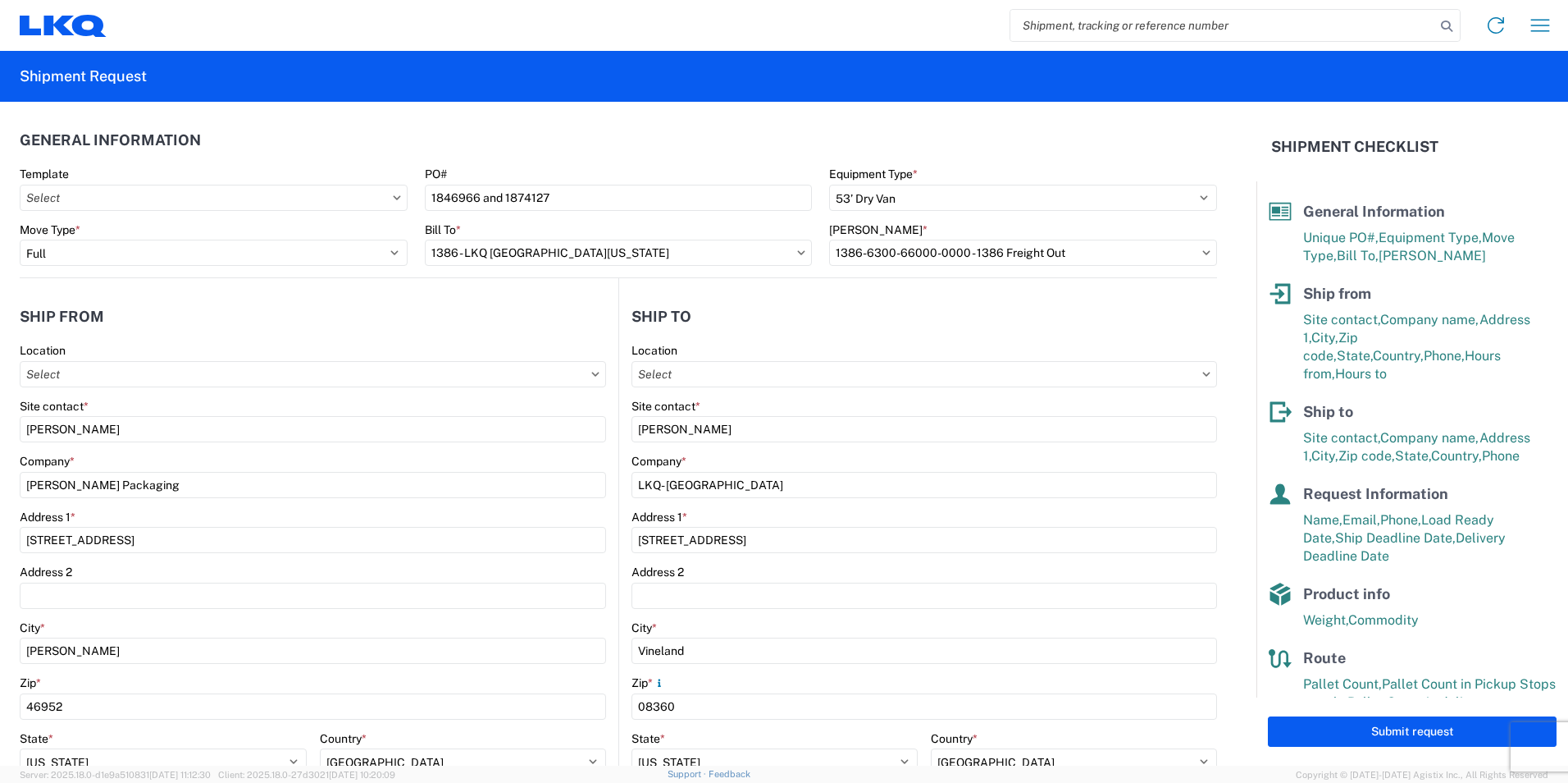
click at [929, 140] on header "General Information" at bounding box center [619, 140] width 1198 height 37
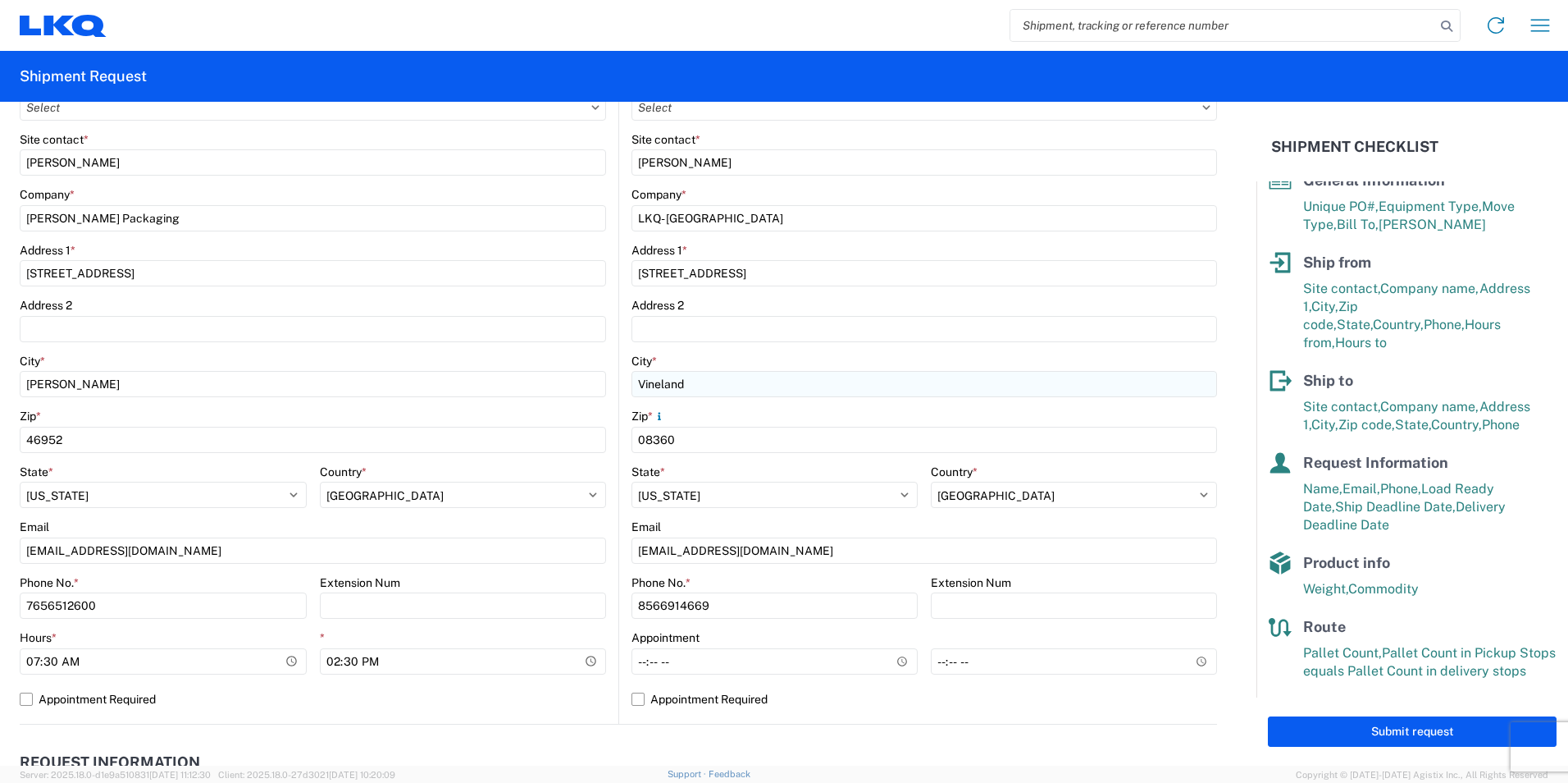
scroll to position [238, 0]
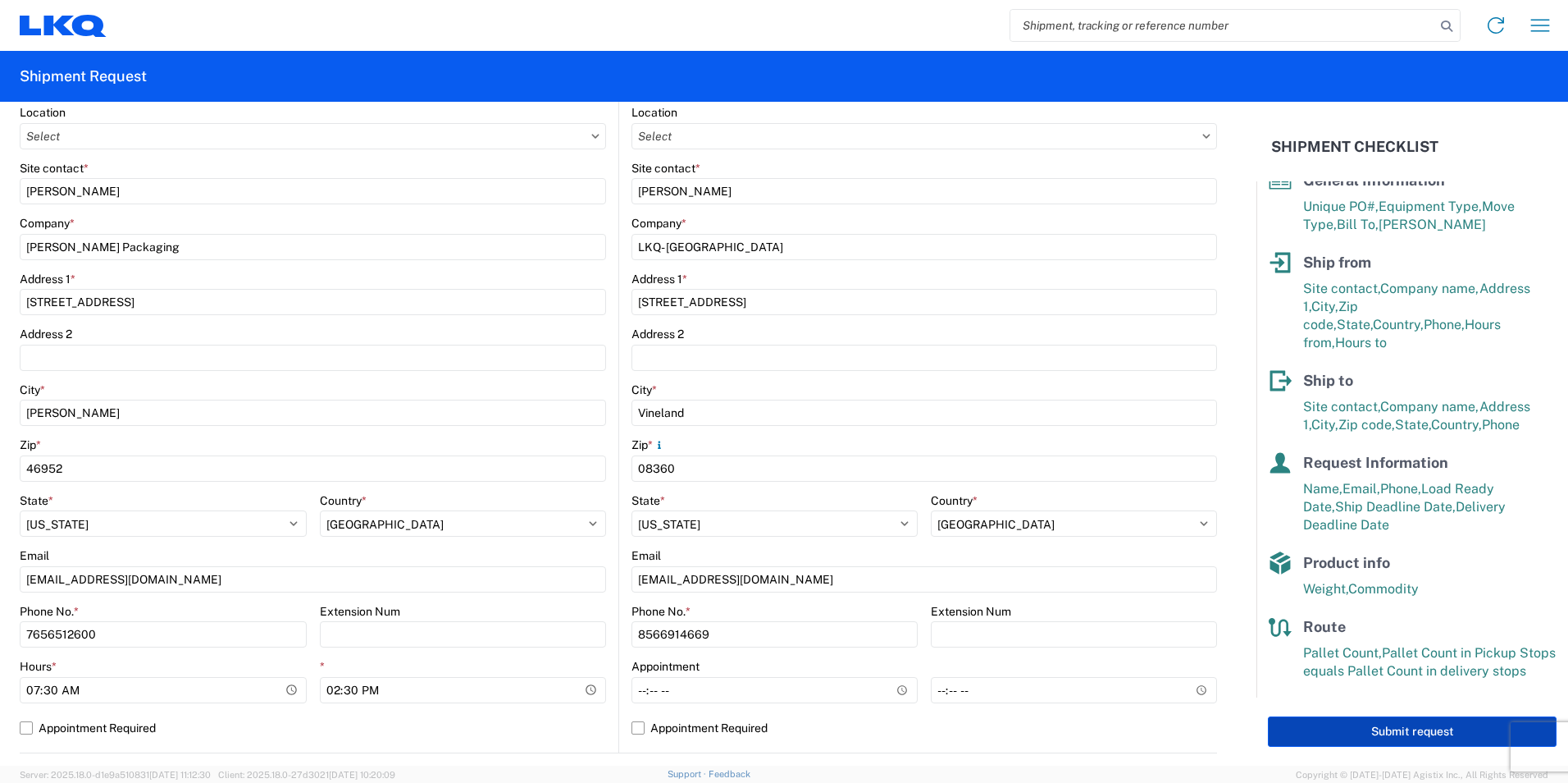
click at [1367, 731] on button "Submit request" at bounding box center [1412, 731] width 289 height 31
select select "US"
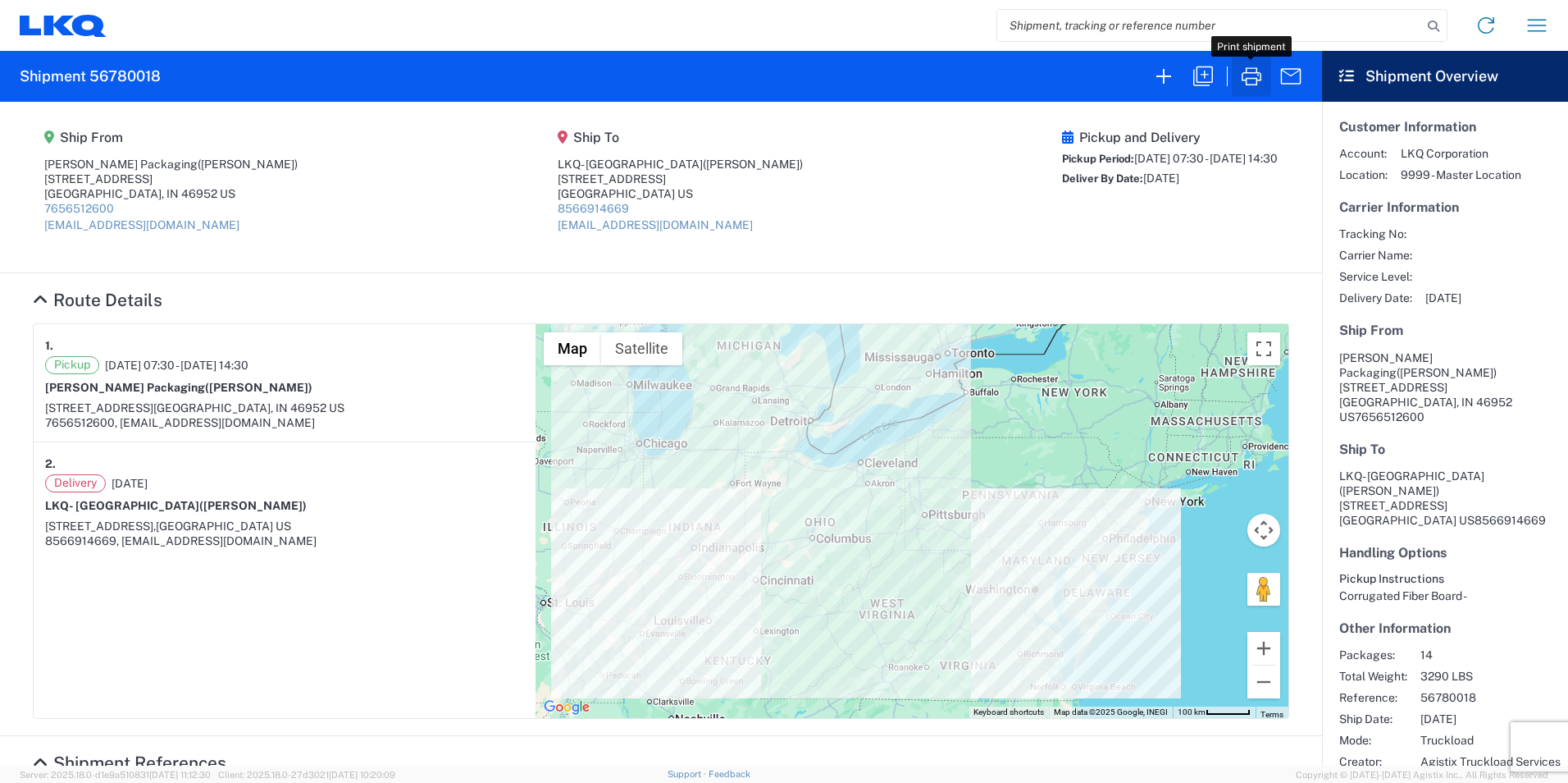
click at [1246, 77] on icon "button" at bounding box center [1252, 76] width 27 height 27
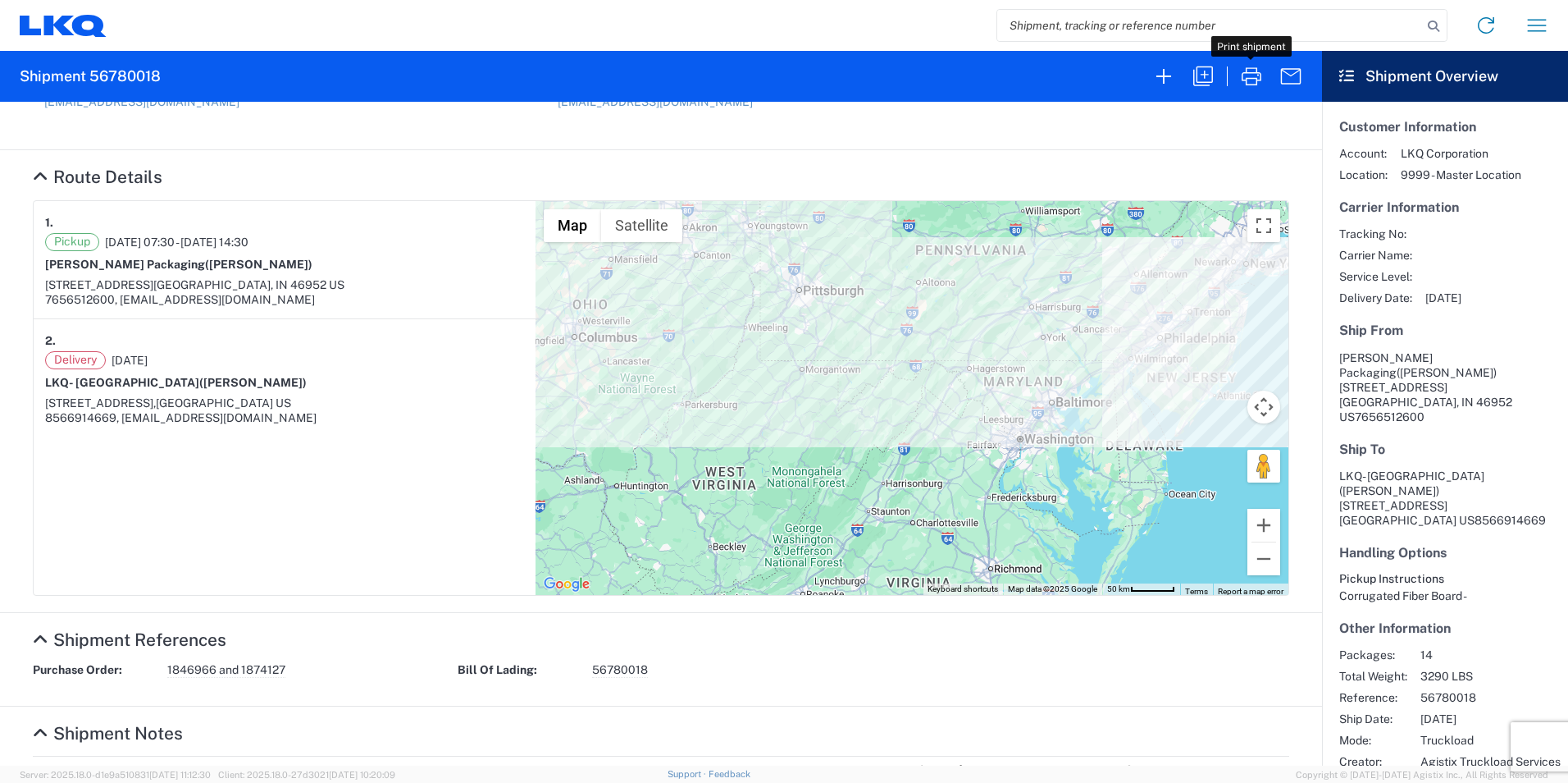
scroll to position [246, 0]
